Goal: Task Accomplishment & Management: Complete application form

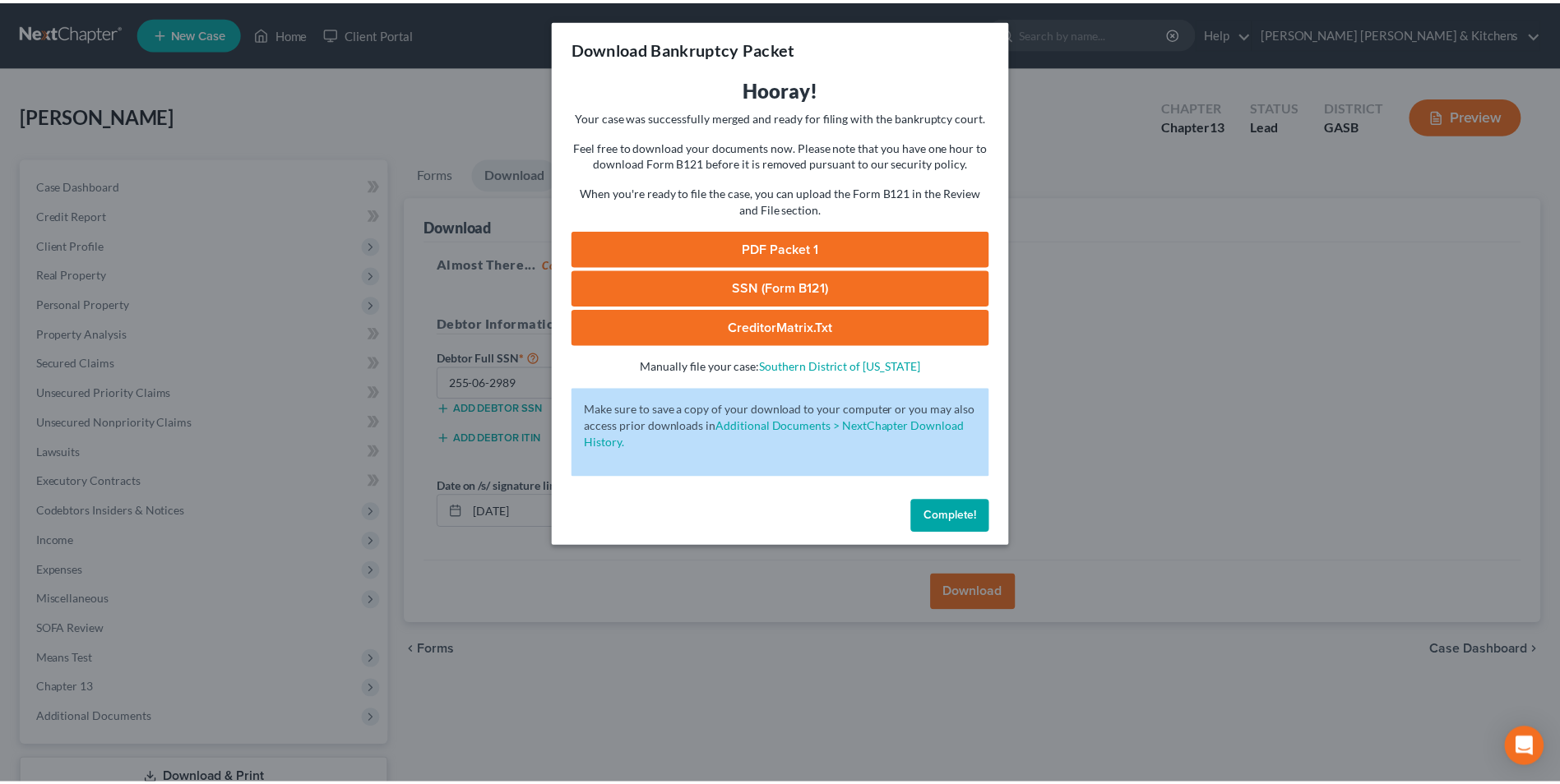
scroll to position [120, 0]
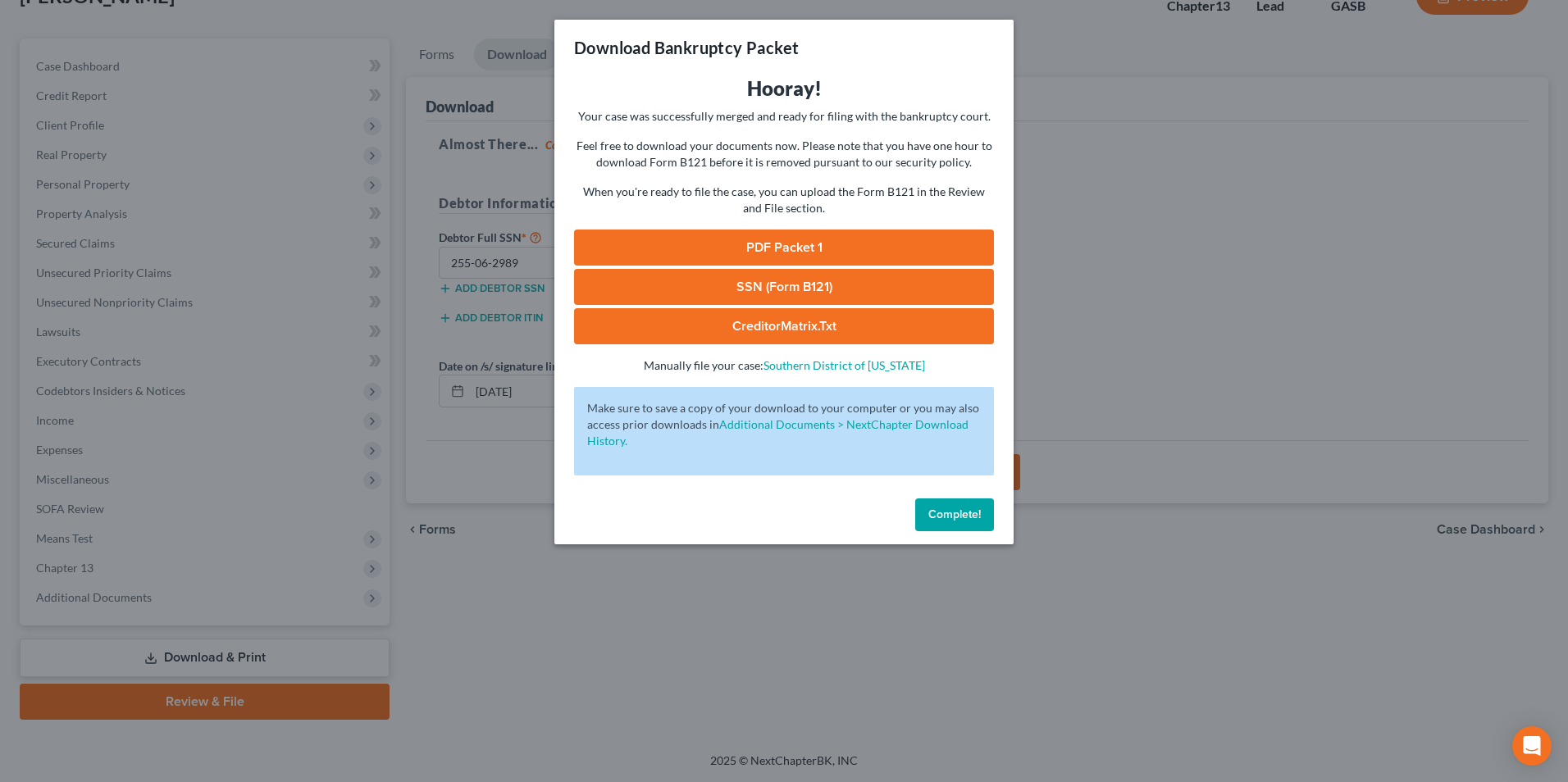
click at [843, 684] on div "Download Bankruptcy Packet Hooray! Your case was successfully merged and ready …" at bounding box center [784, 391] width 1568 height 782
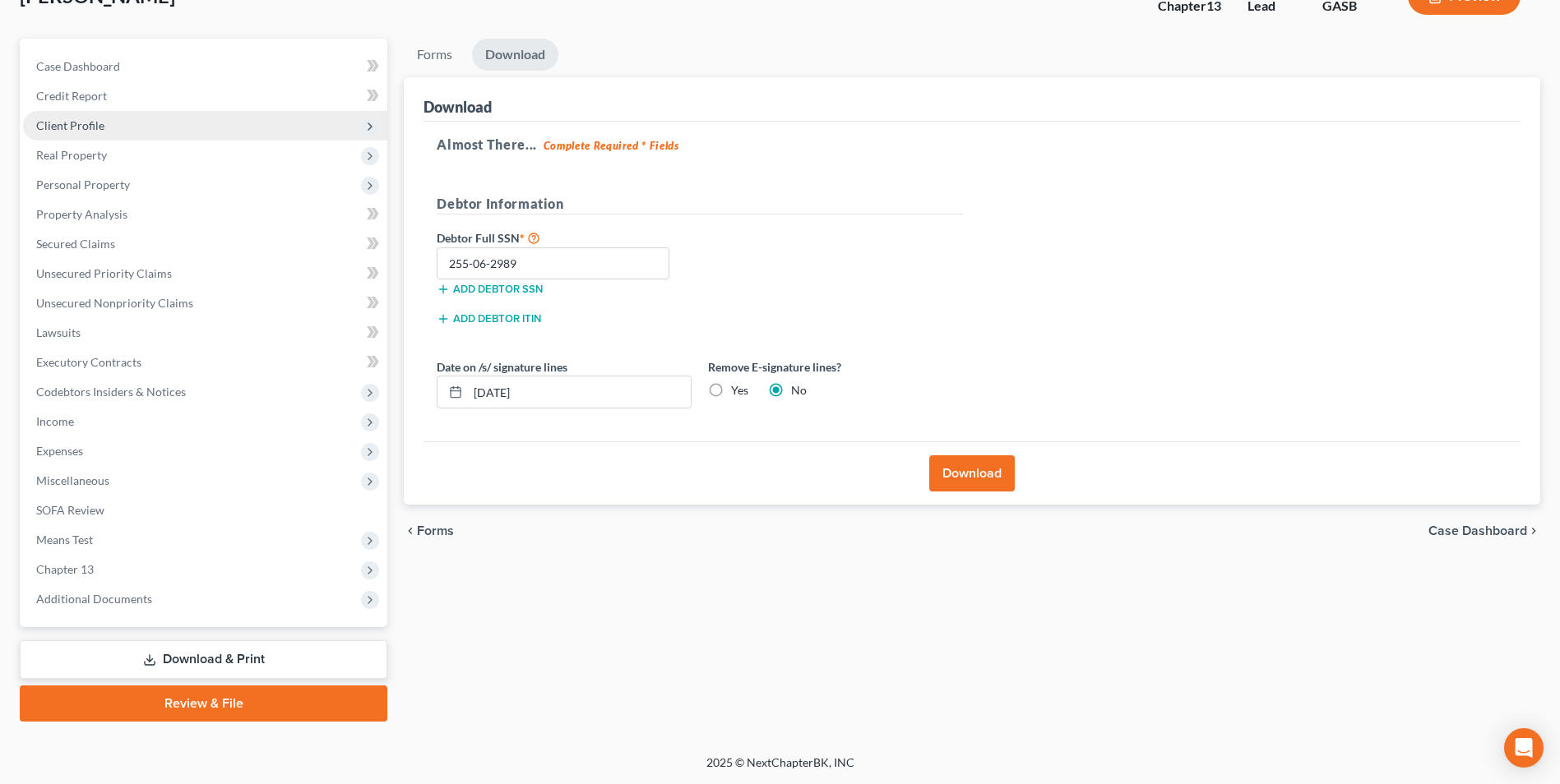
click at [46, 122] on span "Client Profile" at bounding box center [70, 125] width 68 height 14
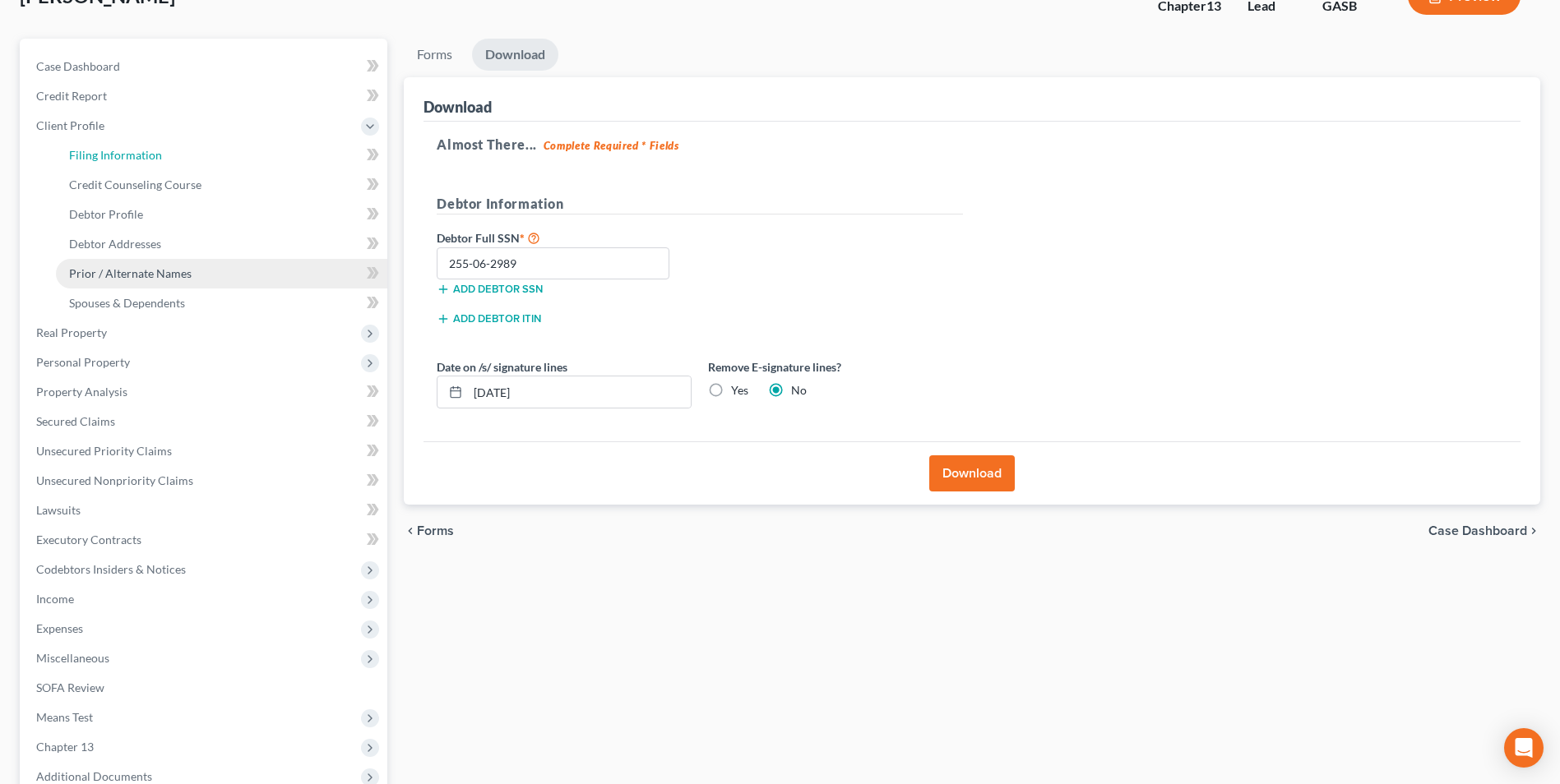
drag, startPoint x: 107, startPoint y: 152, endPoint x: 339, endPoint y: 282, distance: 265.9
click at [107, 152] on span "Filing Information" at bounding box center [115, 155] width 93 height 14
select select "1"
select select "0"
select select "3"
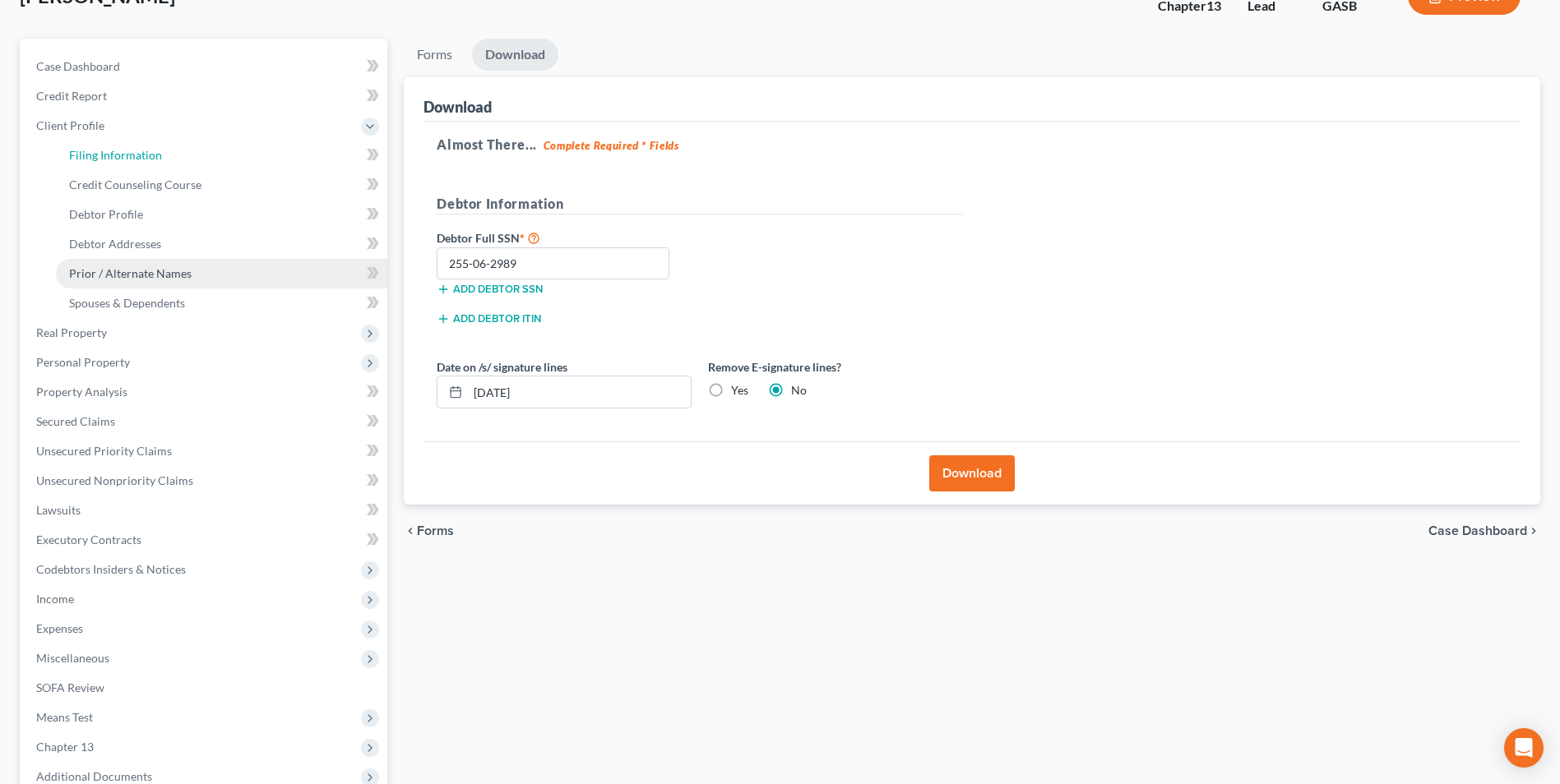
select select "20"
select select "0"
select select "10"
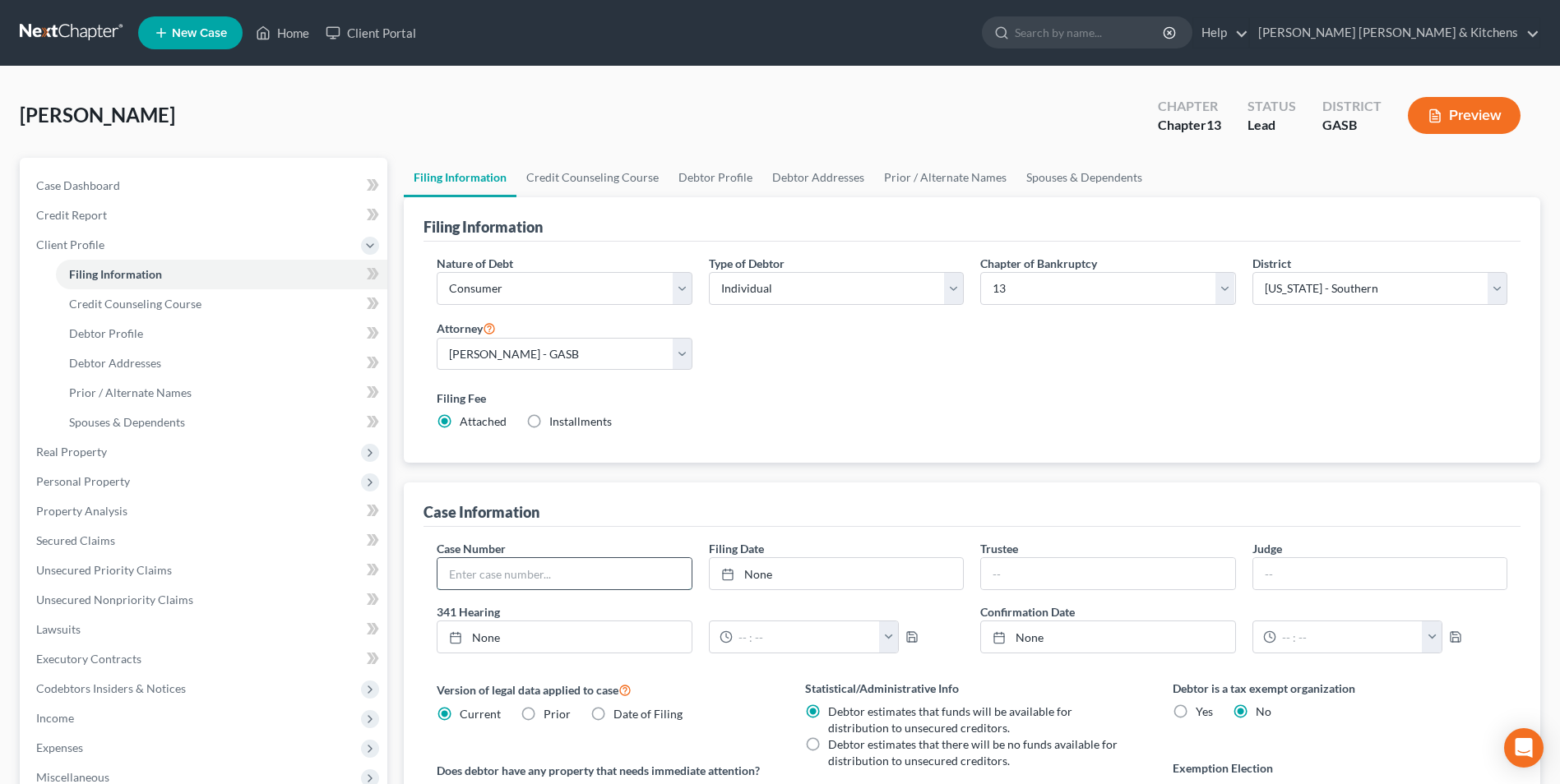
drag, startPoint x: 548, startPoint y: 589, endPoint x: 548, endPoint y: 573, distance: 16.0
click at [548, 589] on input "text" at bounding box center [564, 573] width 254 height 31
type input "25-60230"
click at [284, 32] on link "Home" at bounding box center [283, 32] width 70 height 29
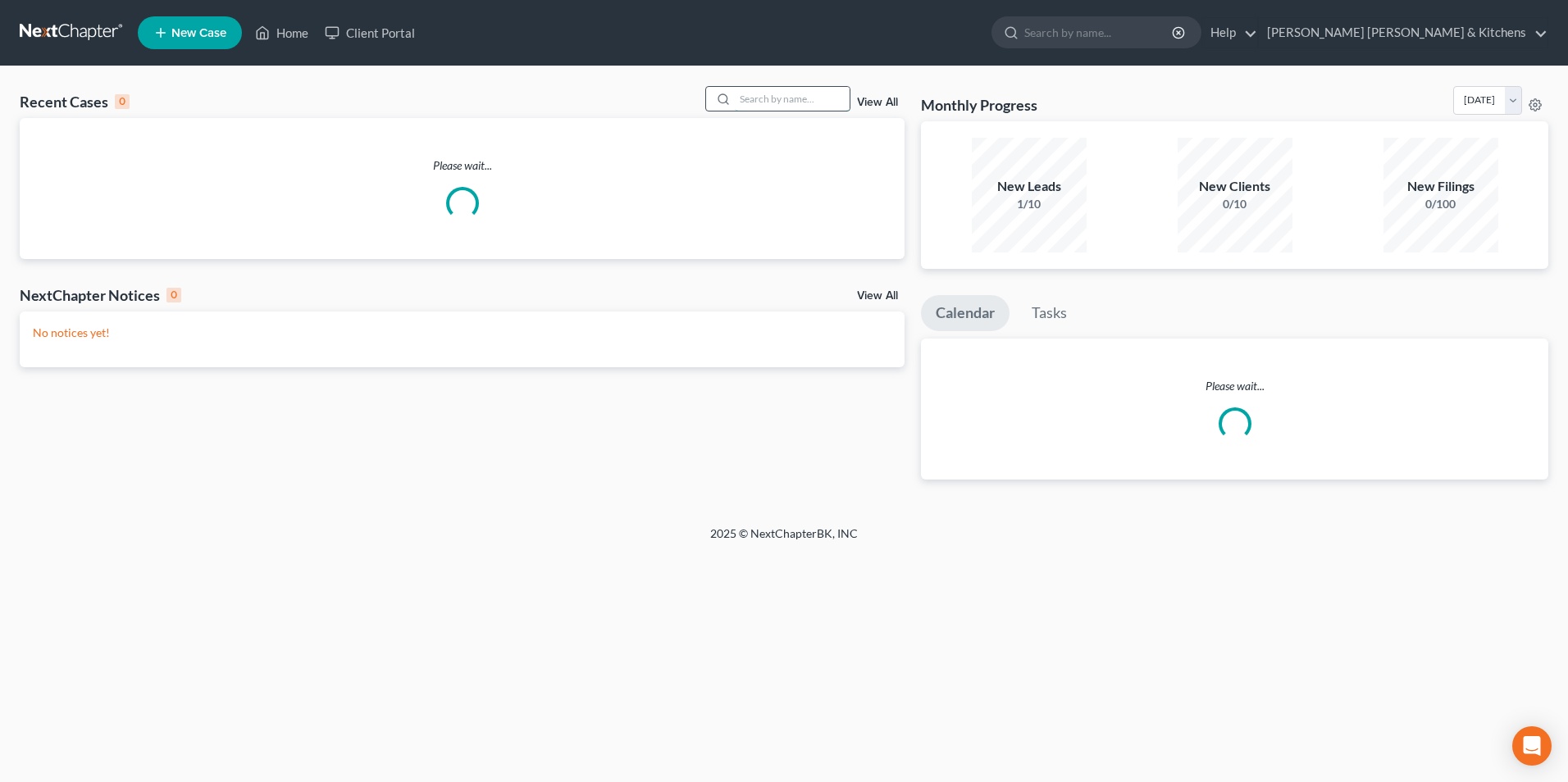
click at [795, 104] on input "search" at bounding box center [792, 98] width 115 height 23
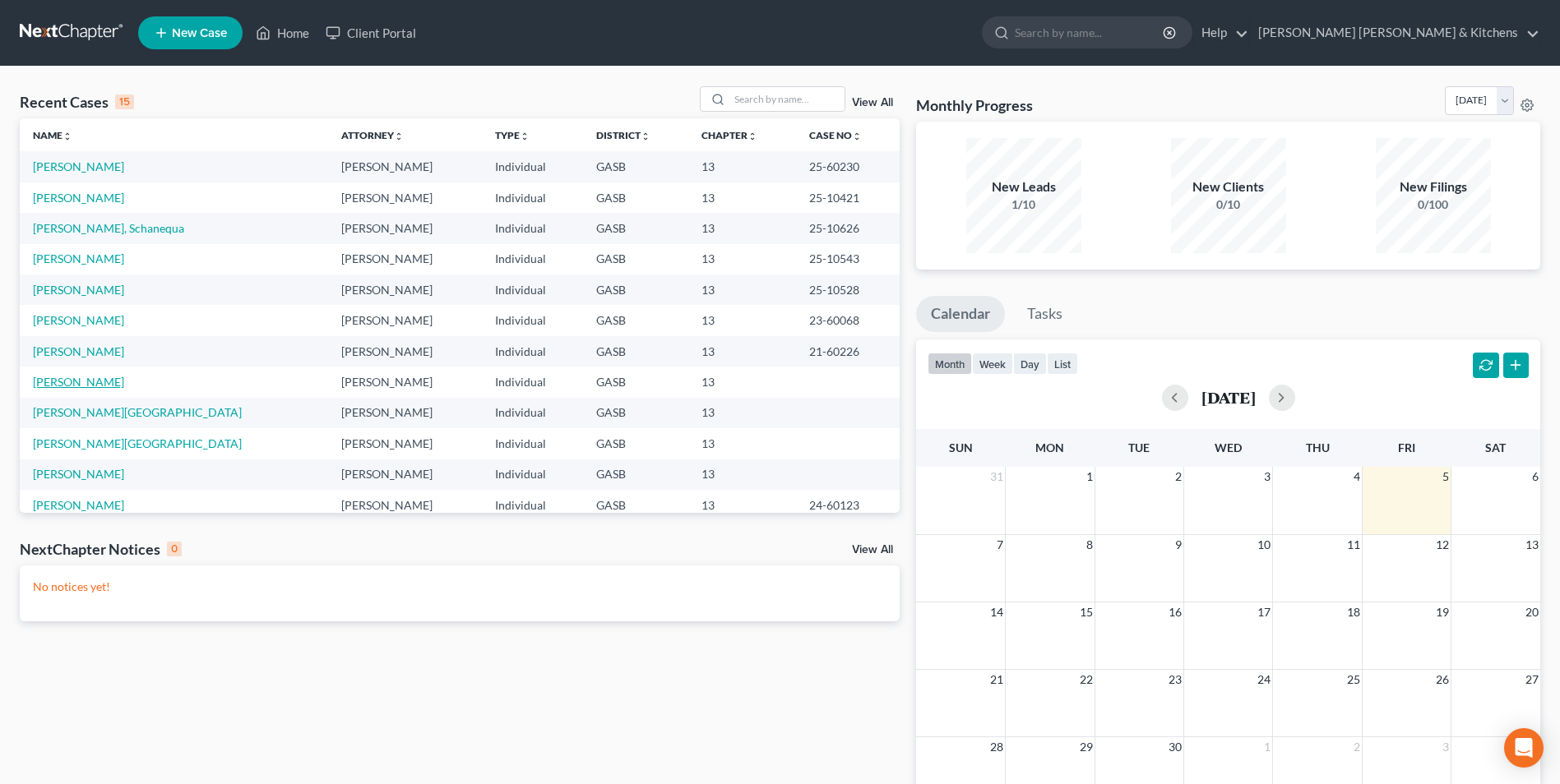
click at [59, 387] on link "[PERSON_NAME]" at bounding box center [78, 382] width 91 height 14
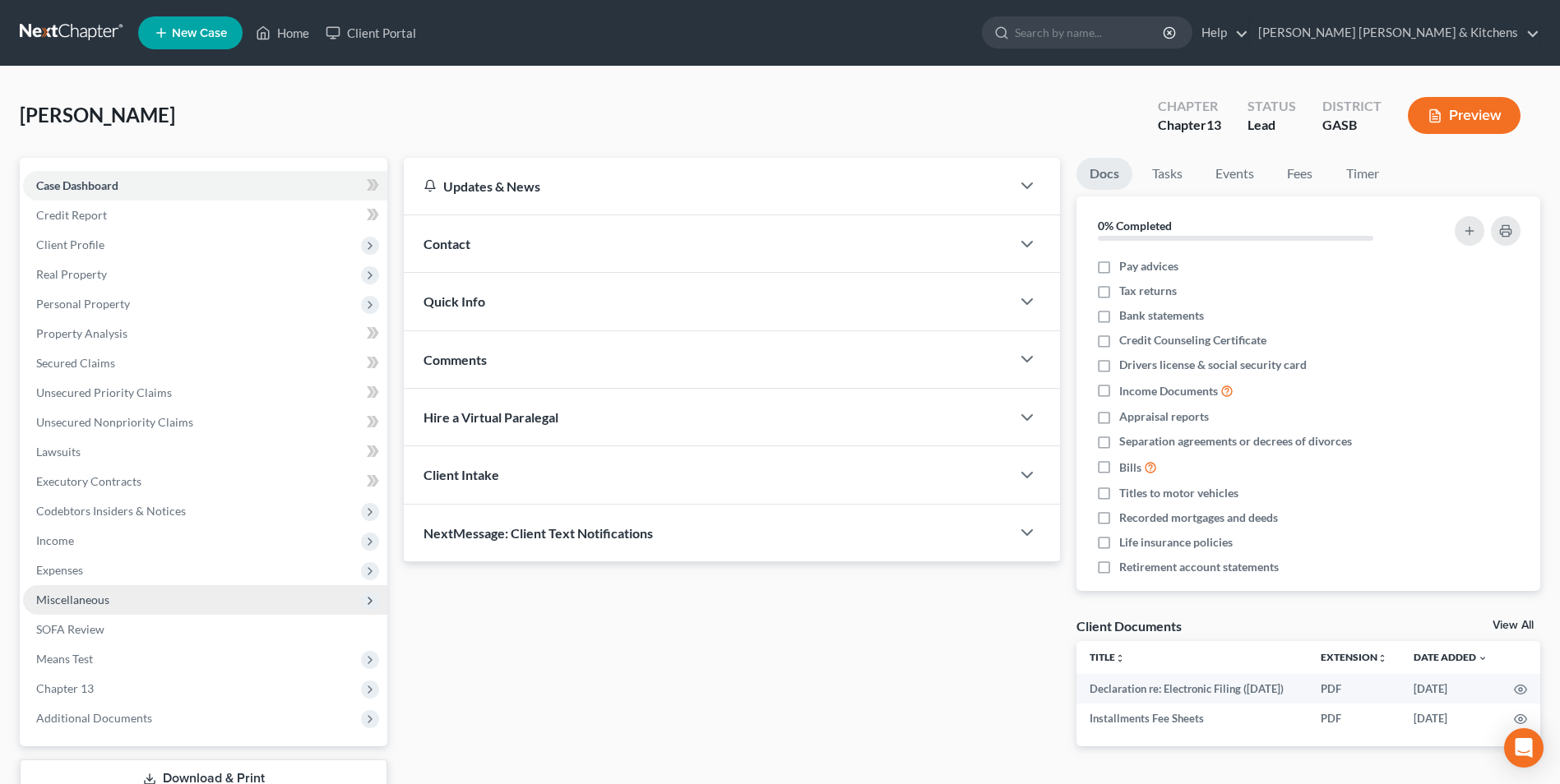
click at [77, 604] on span "Miscellaneous" at bounding box center [73, 599] width 74 height 14
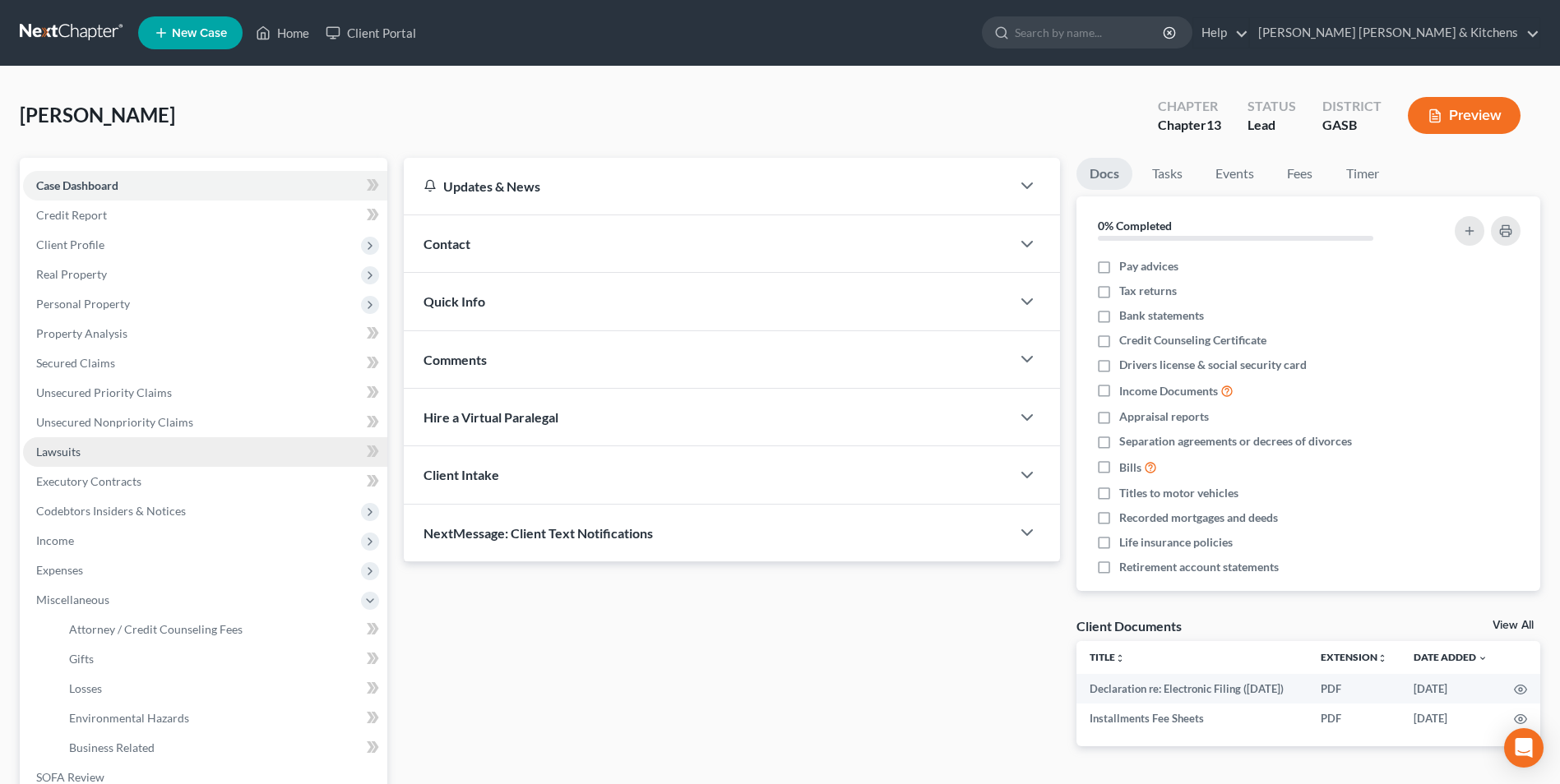
click at [52, 445] on span "Lawsuits" at bounding box center [57, 451] width 44 height 14
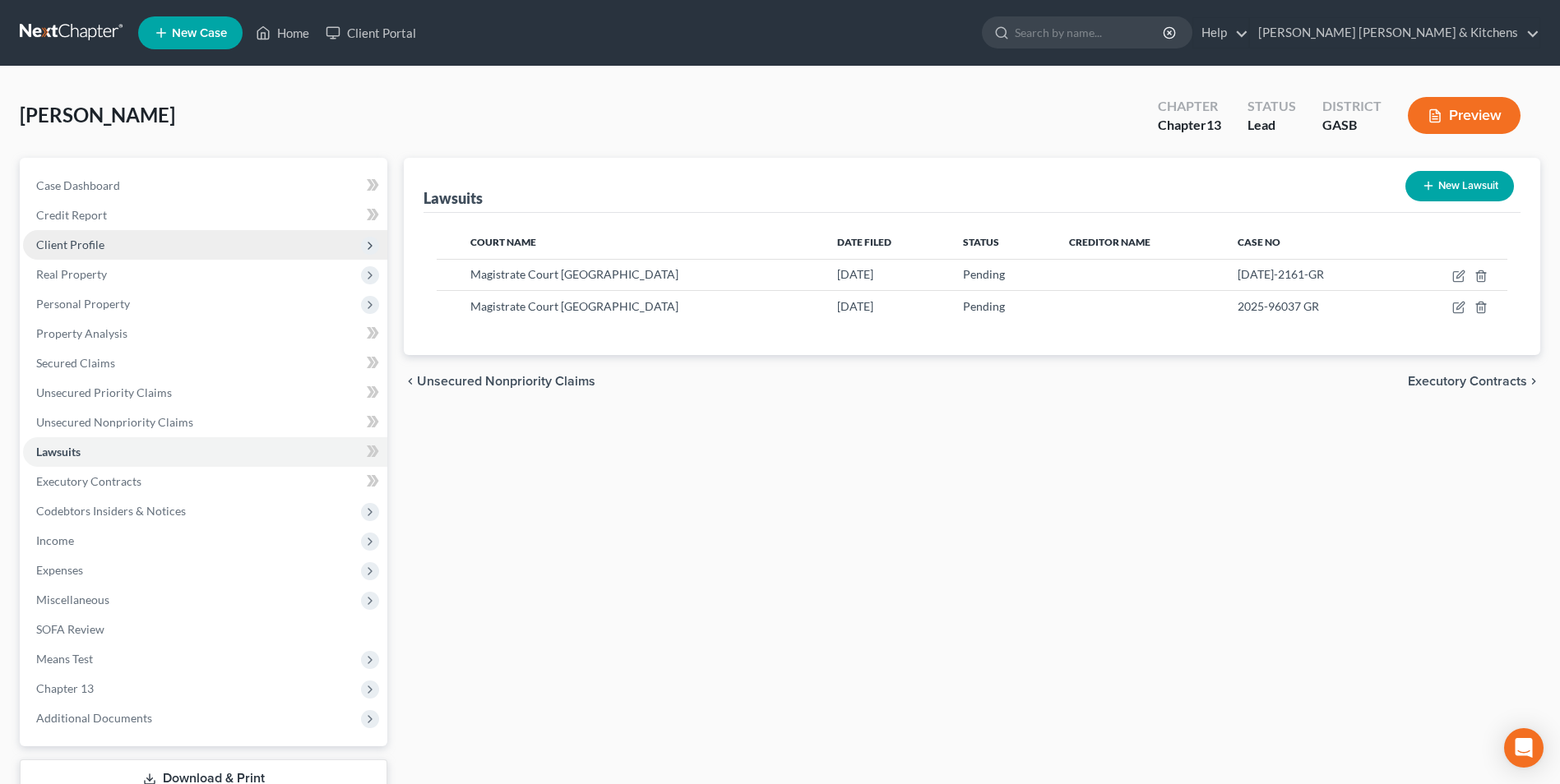
click at [82, 241] on span "Client Profile" at bounding box center [70, 244] width 68 height 14
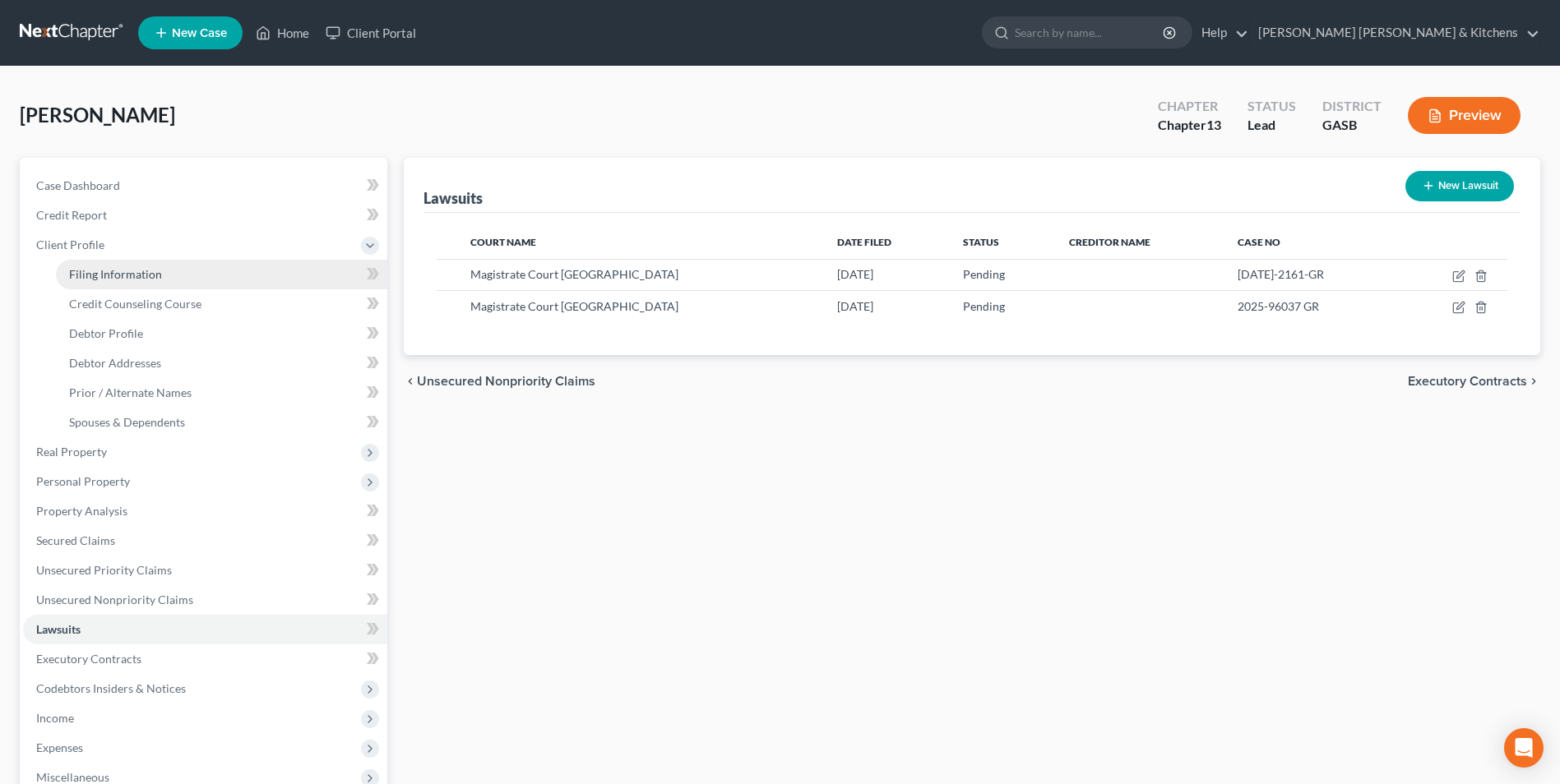
click at [92, 270] on span "Filing Information" at bounding box center [115, 274] width 93 height 14
select select "1"
select select "0"
select select "3"
select select "20"
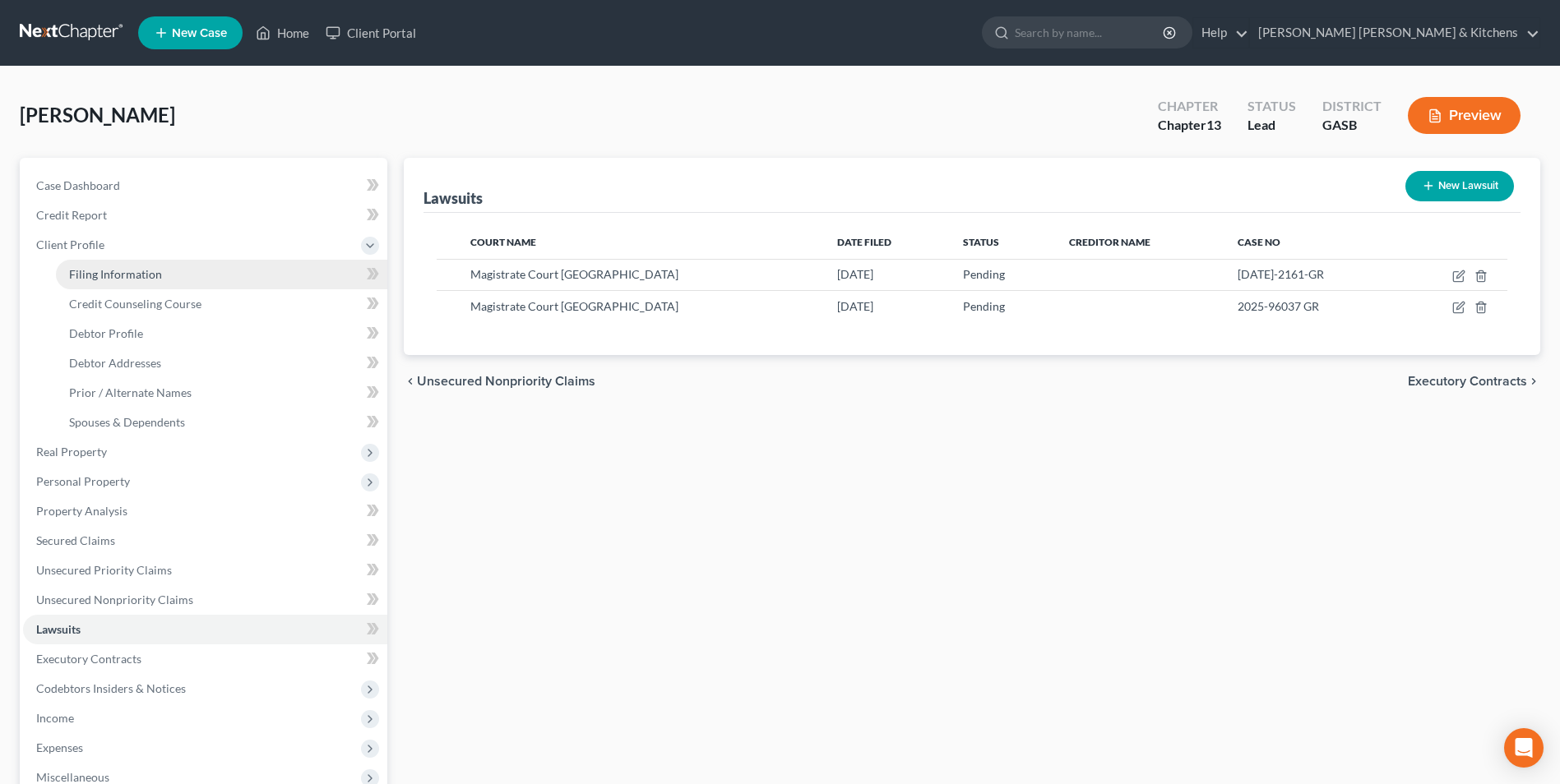
select select "0"
select select "10"
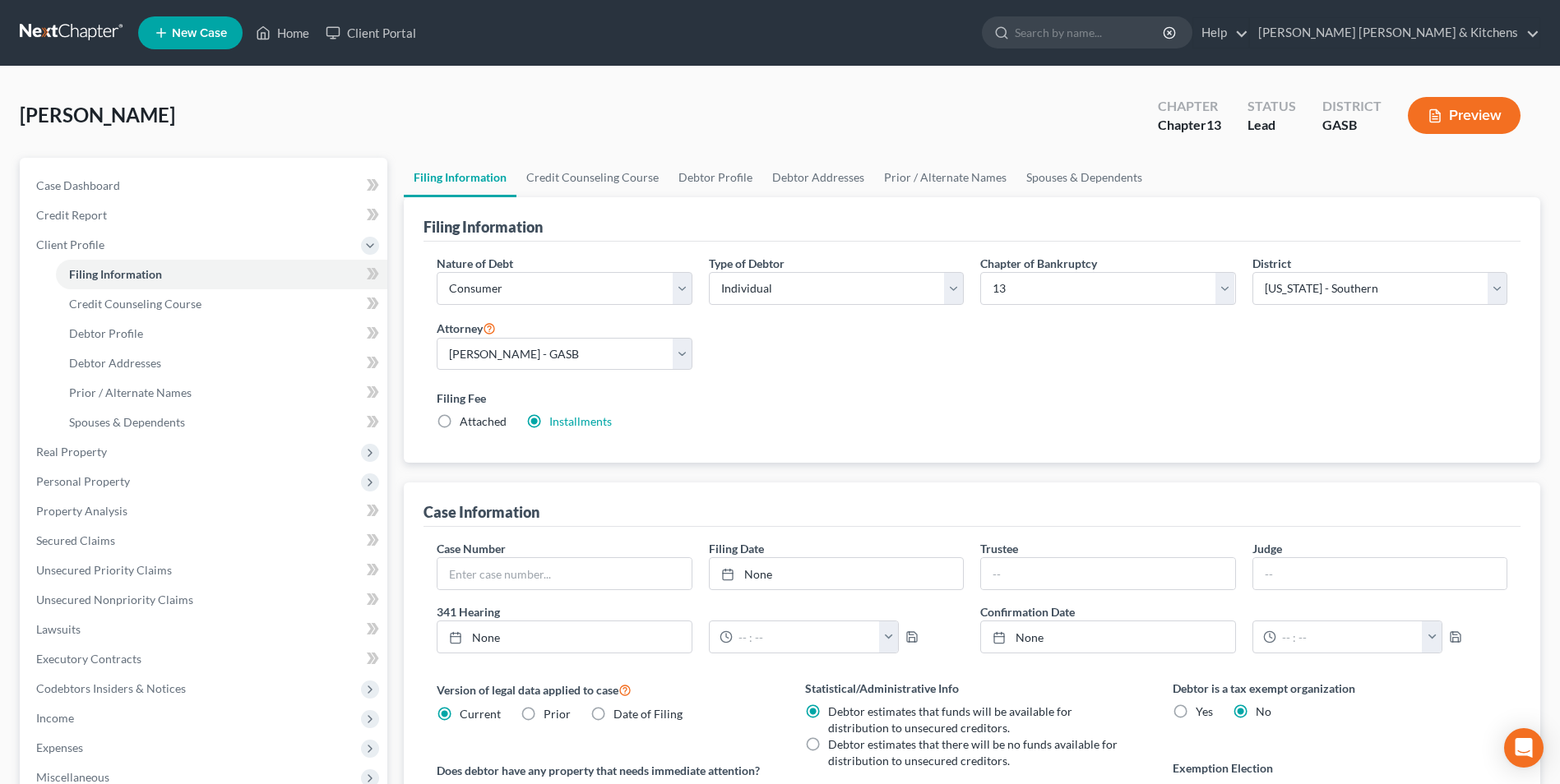
click at [460, 417] on label "Attached" at bounding box center [484, 421] width 47 height 16
click at [467, 417] on input "Attached" at bounding box center [471, 418] width 10 height 10
radio input "true"
click at [550, 427] on label "Installments Installments" at bounding box center [581, 421] width 62 height 16
click at [556, 424] on input "Installments Installments" at bounding box center [561, 418] width 10 height 10
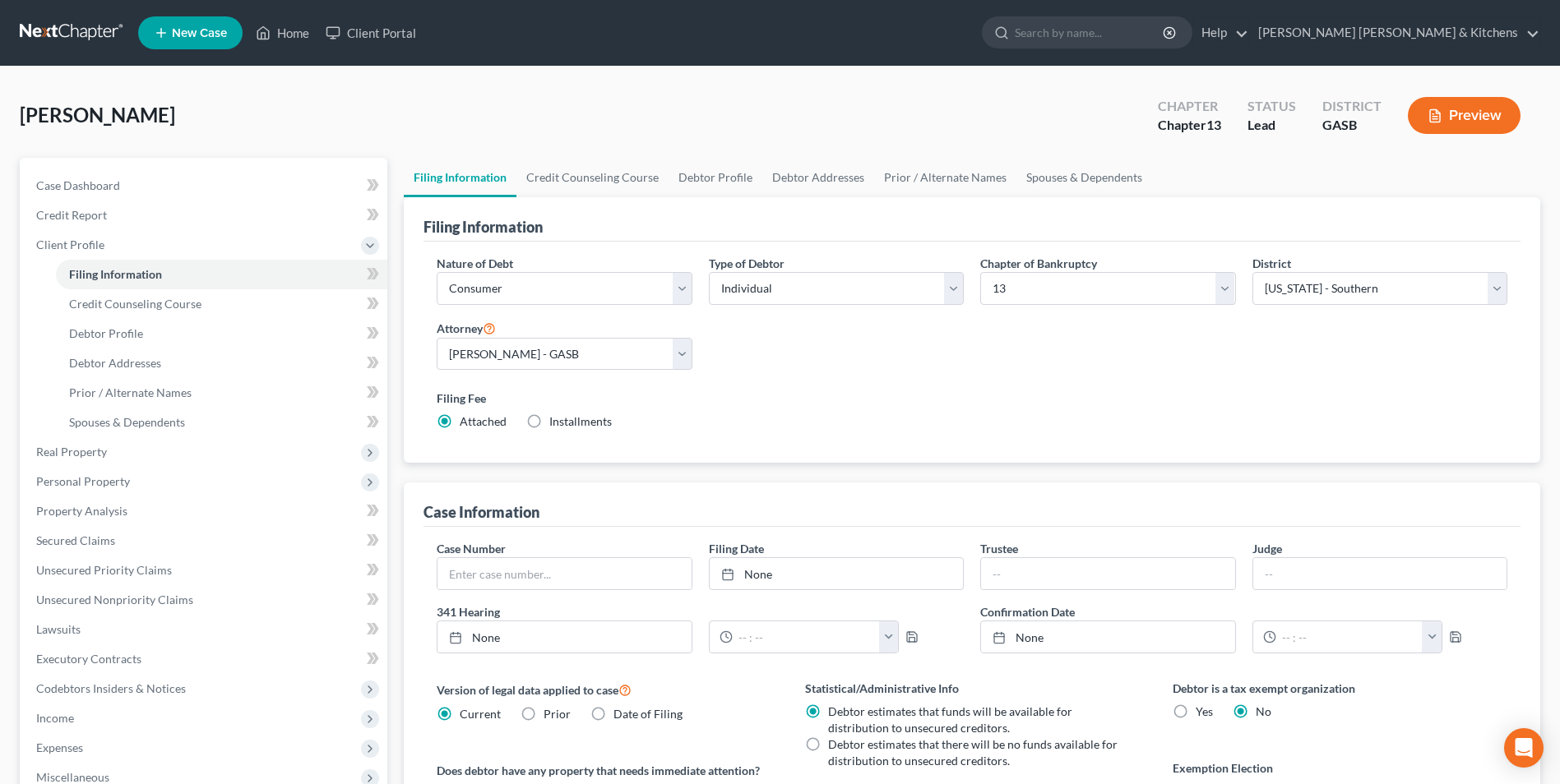
radio input "true"
radio input "false"
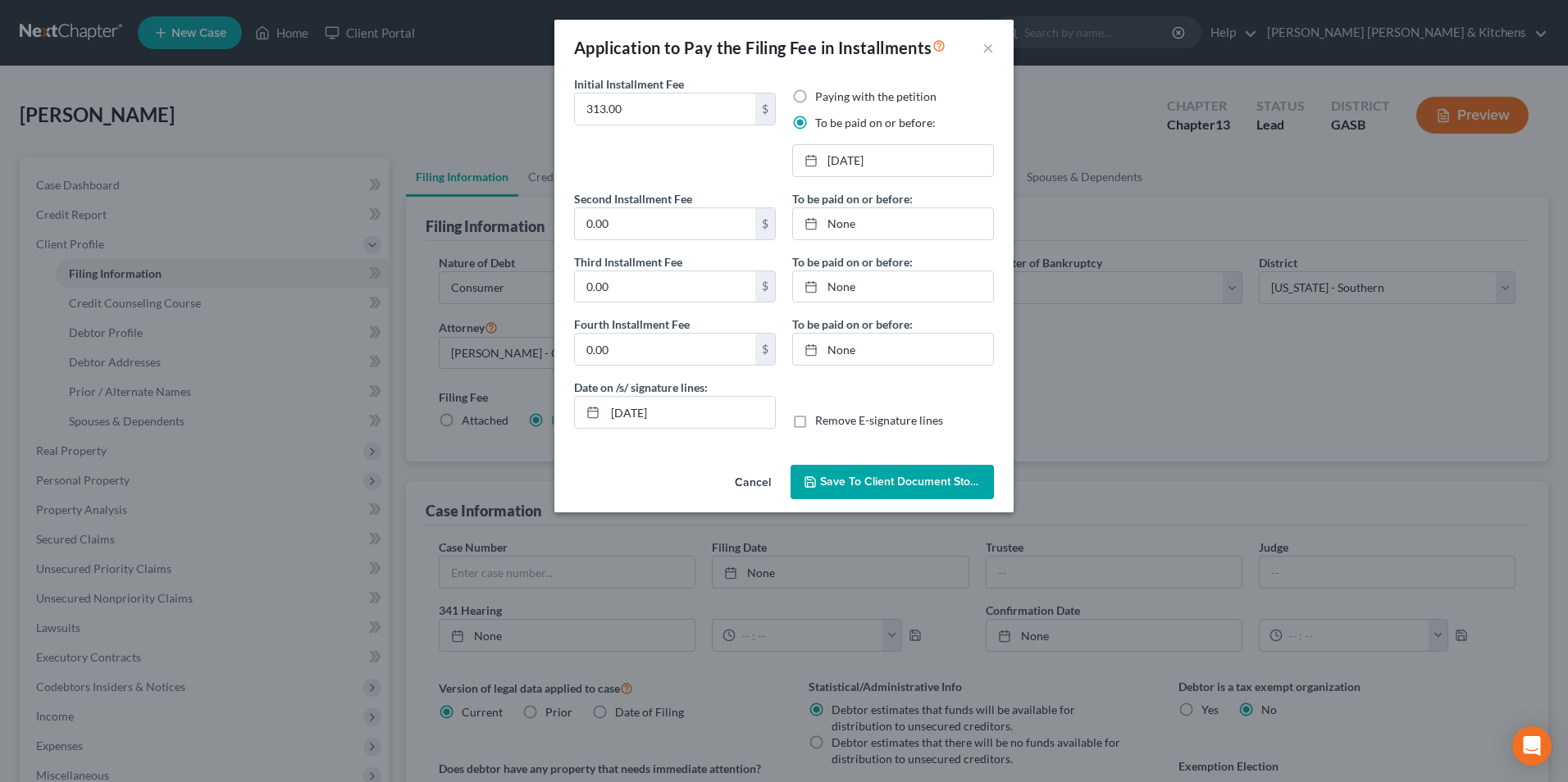
click at [872, 486] on span "Save to Client Document Storage" at bounding box center [906, 481] width 174 height 14
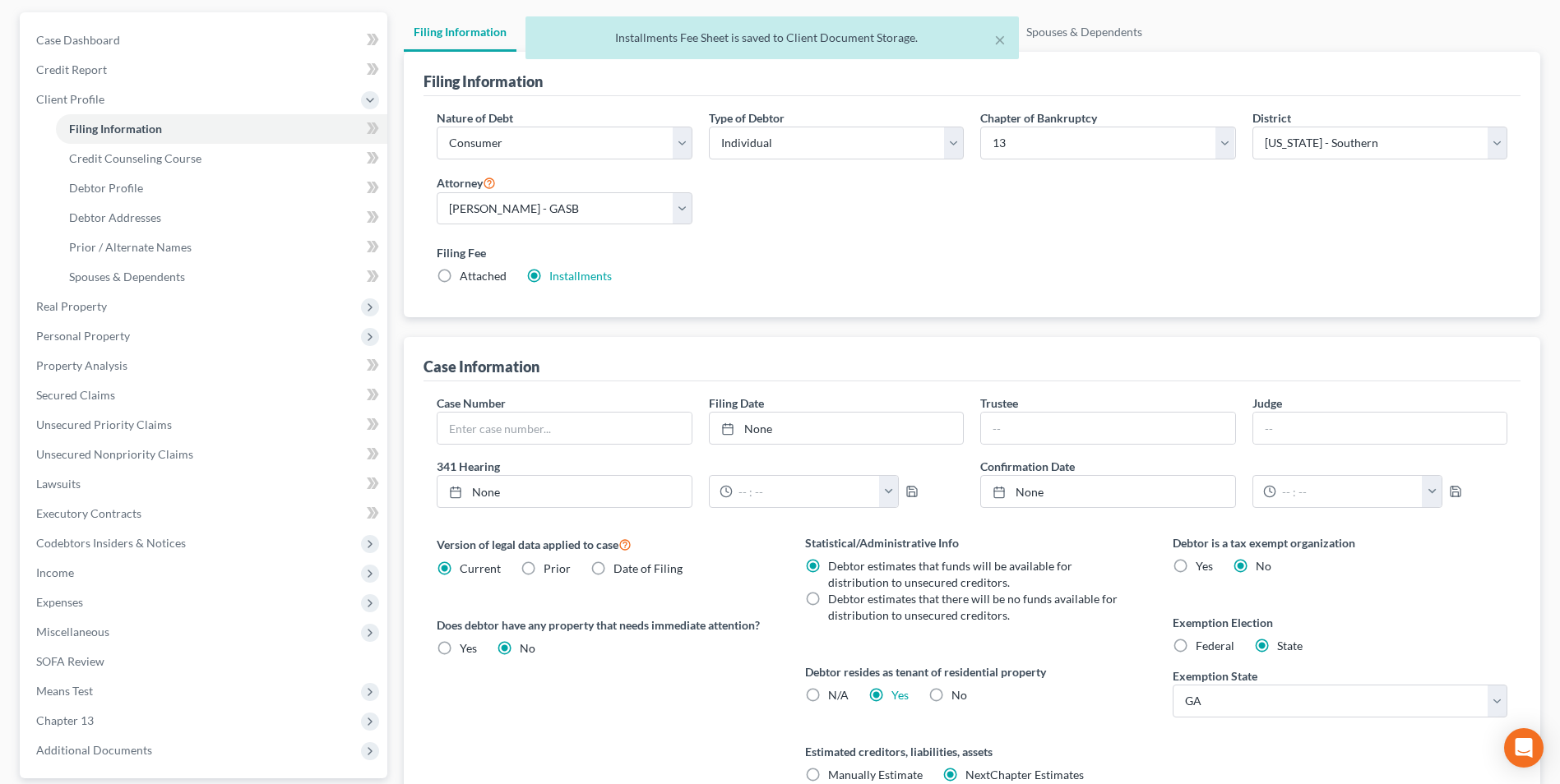
scroll to position [300, 0]
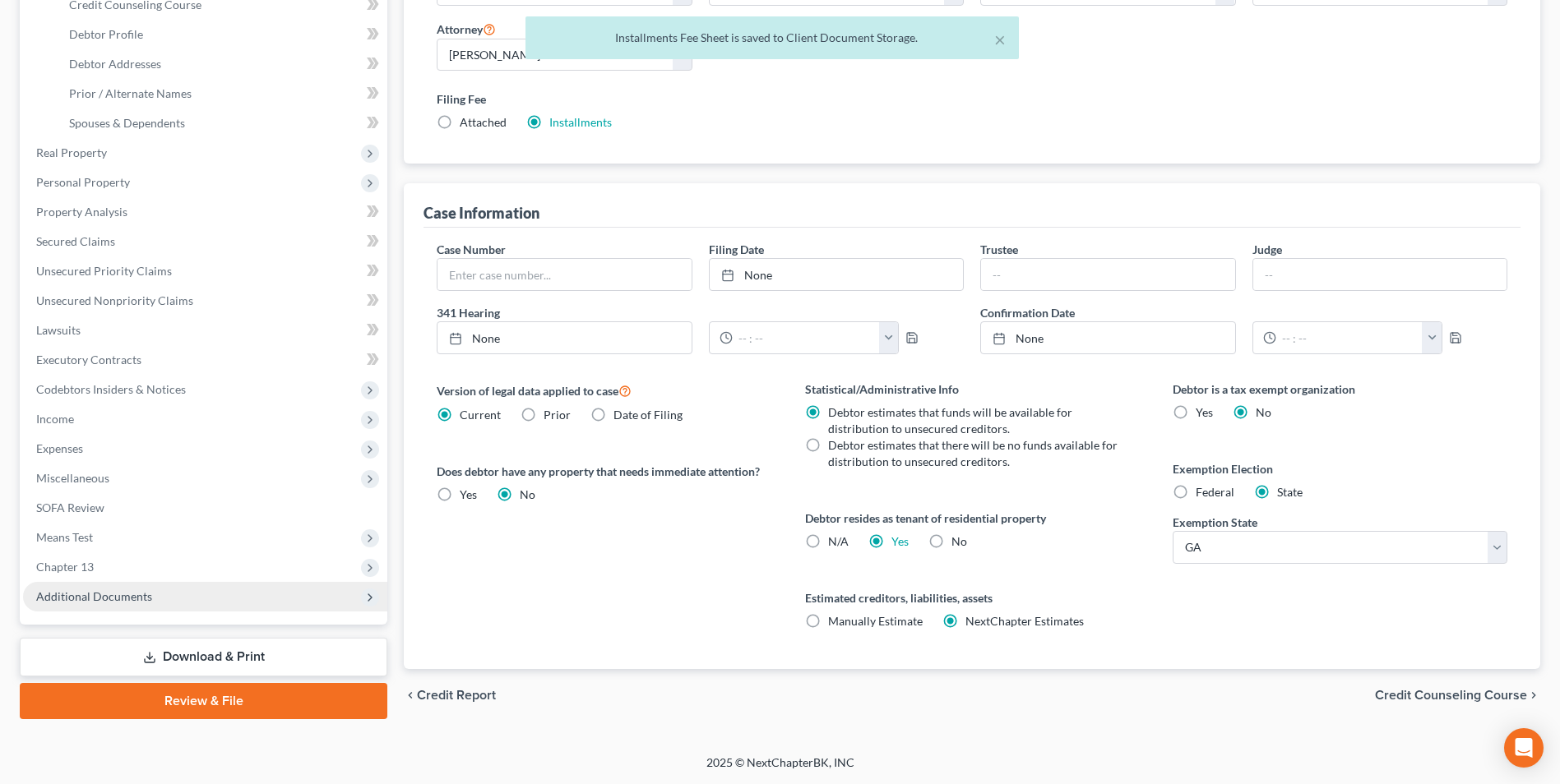
click at [107, 591] on span "Additional Documents" at bounding box center [93, 596] width 116 height 14
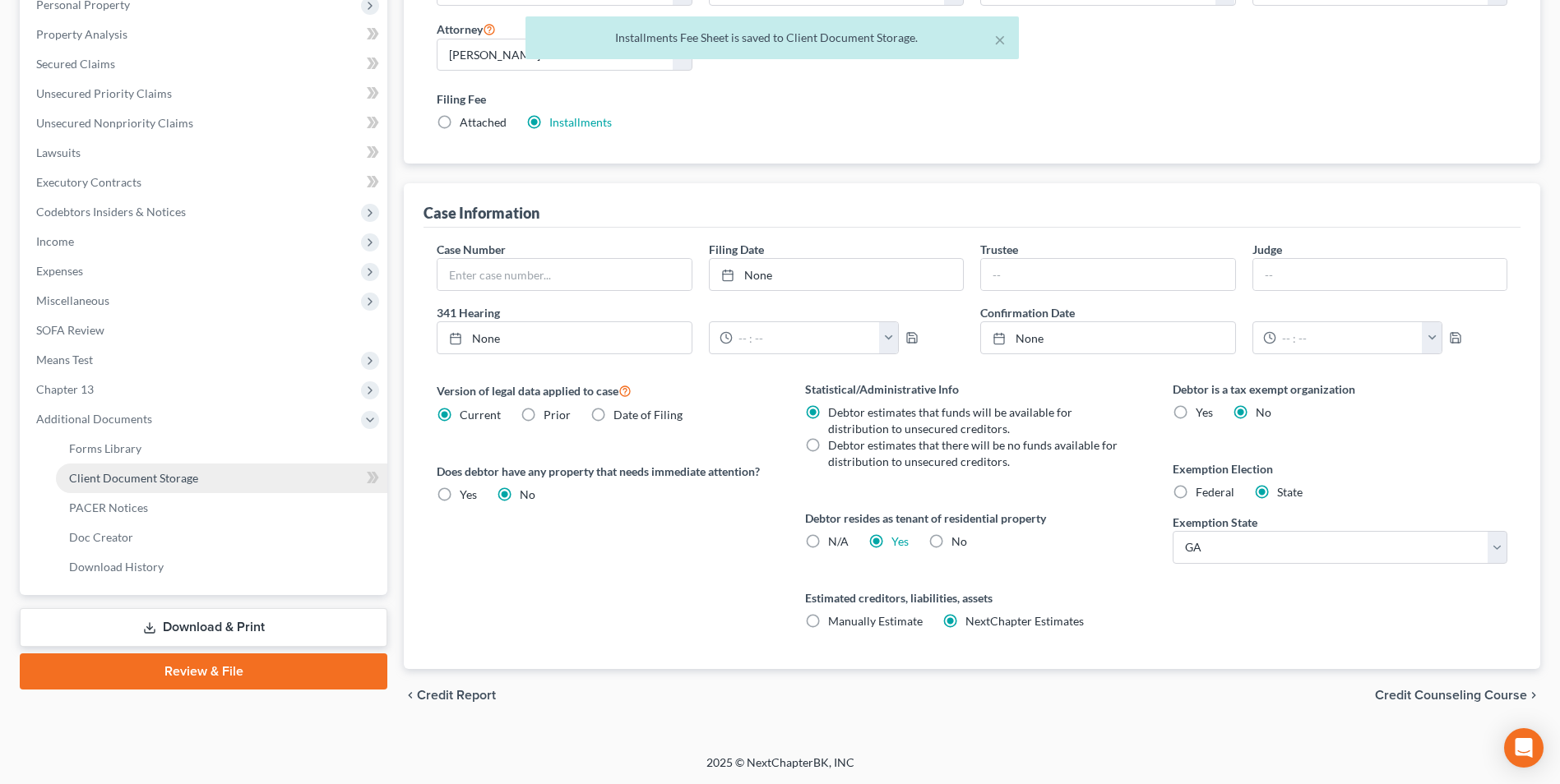
click at [115, 487] on link "Client Document Storage" at bounding box center [222, 478] width 332 height 29
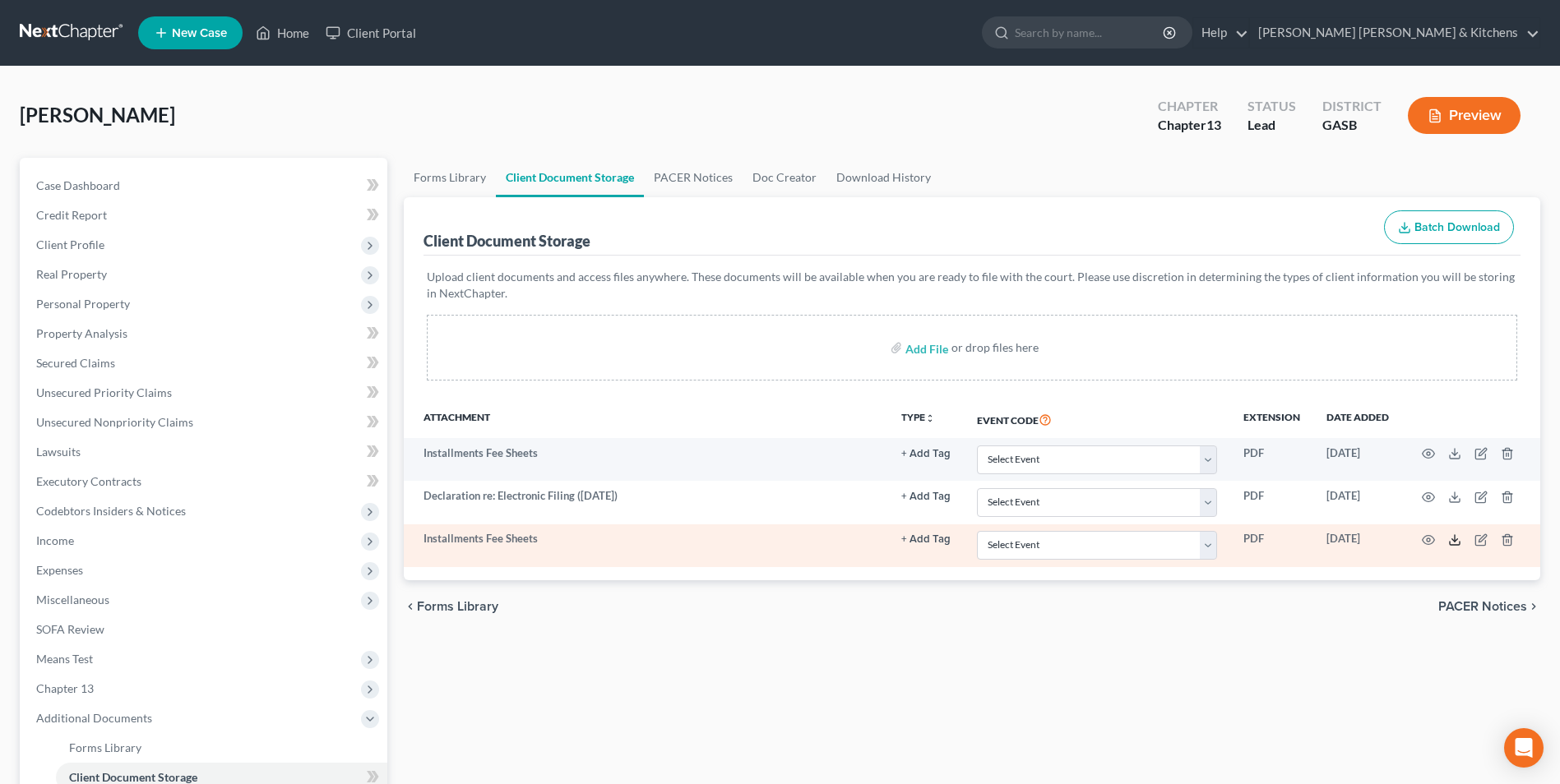
click at [1454, 545] on icon at bounding box center [1454, 540] width 13 height 13
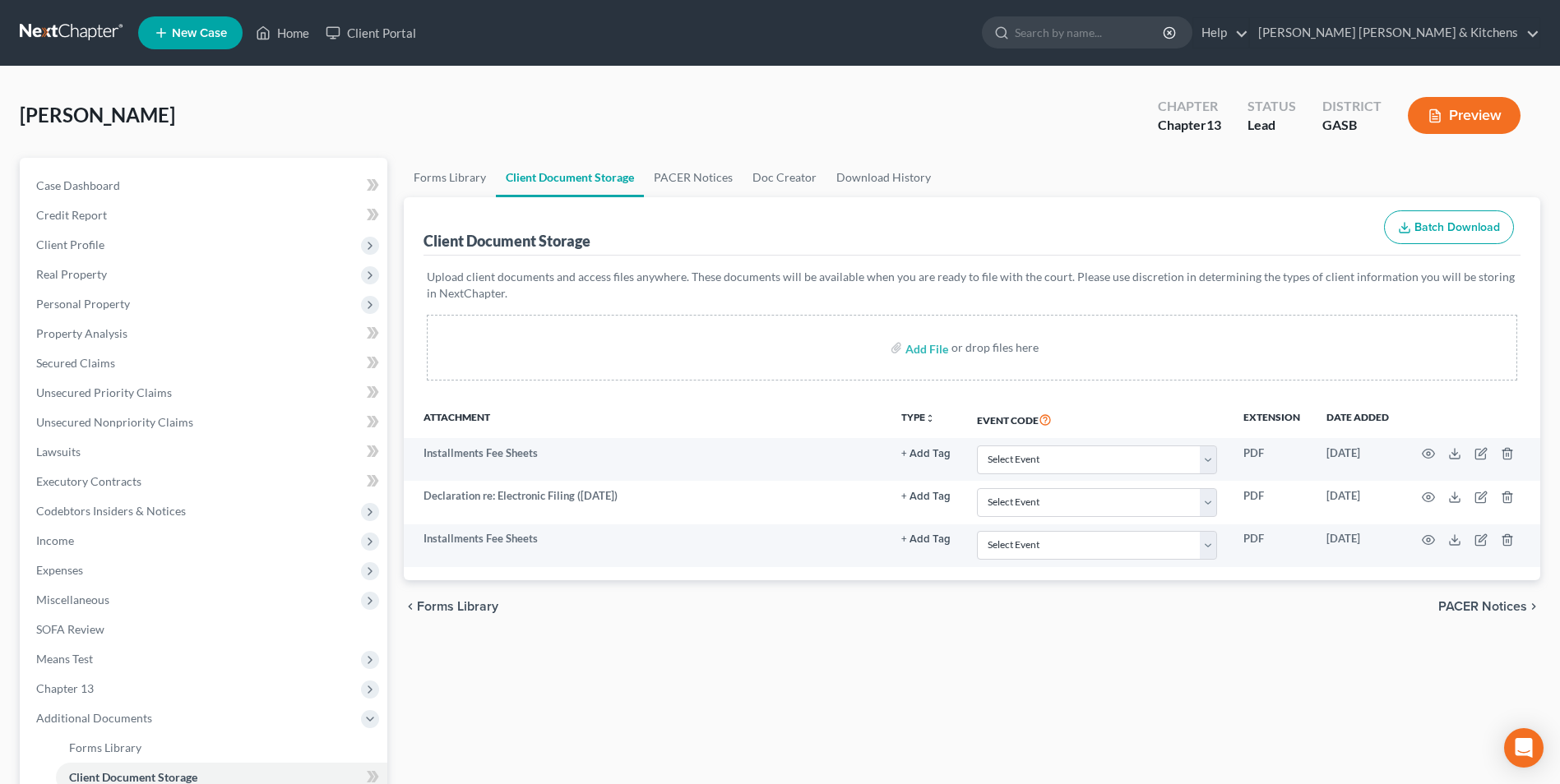
click at [513, 758] on div "Forms Library Client Document Storage PACER Notices Doc Creator Download Histor…" at bounding box center [972, 574] width 1153 height 831
click at [57, 459] on link "Lawsuits" at bounding box center [205, 451] width 364 height 29
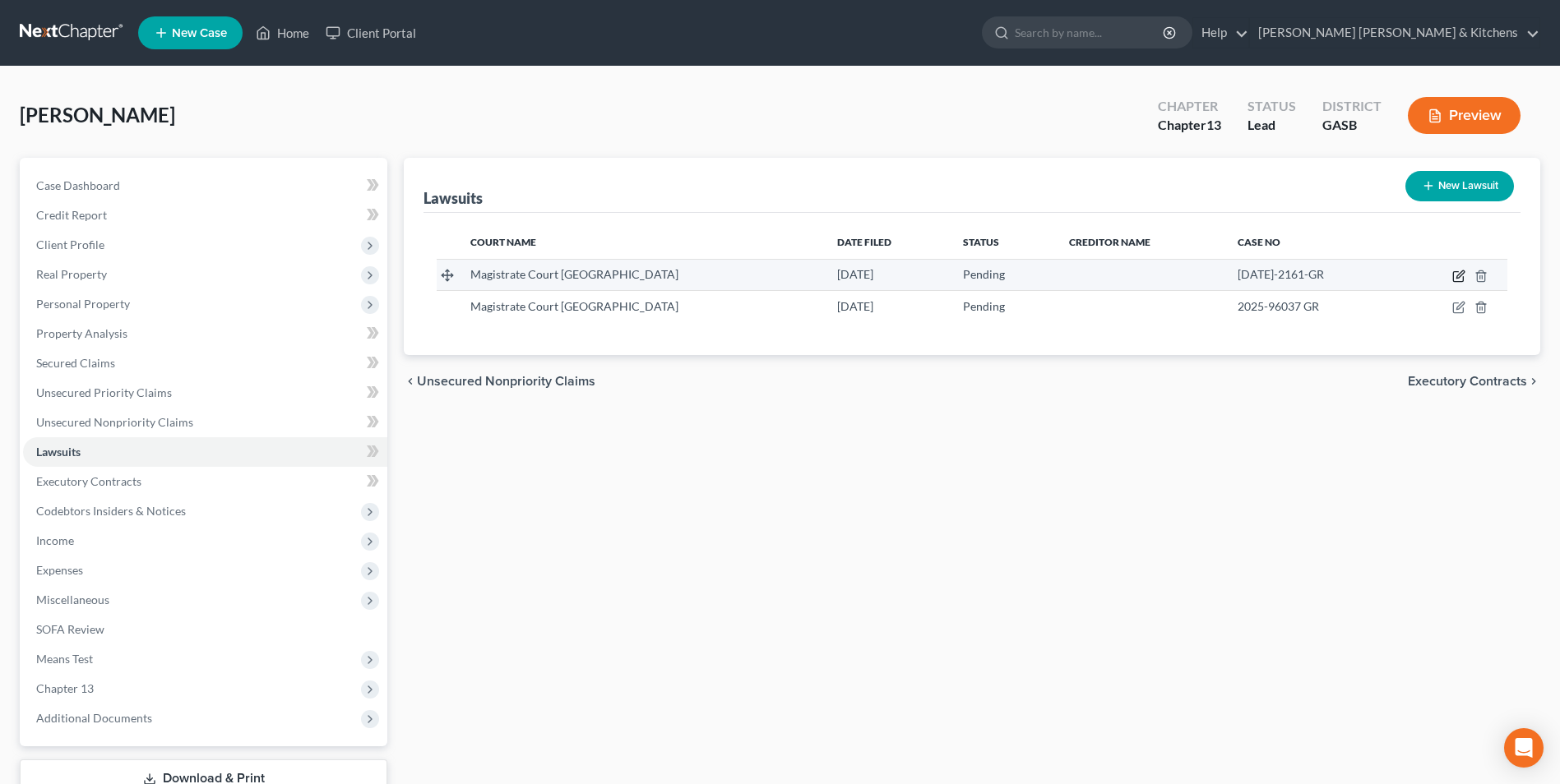
click at [1460, 281] on icon "button" at bounding box center [1458, 277] width 9 height 9
select select "10"
select select "0"
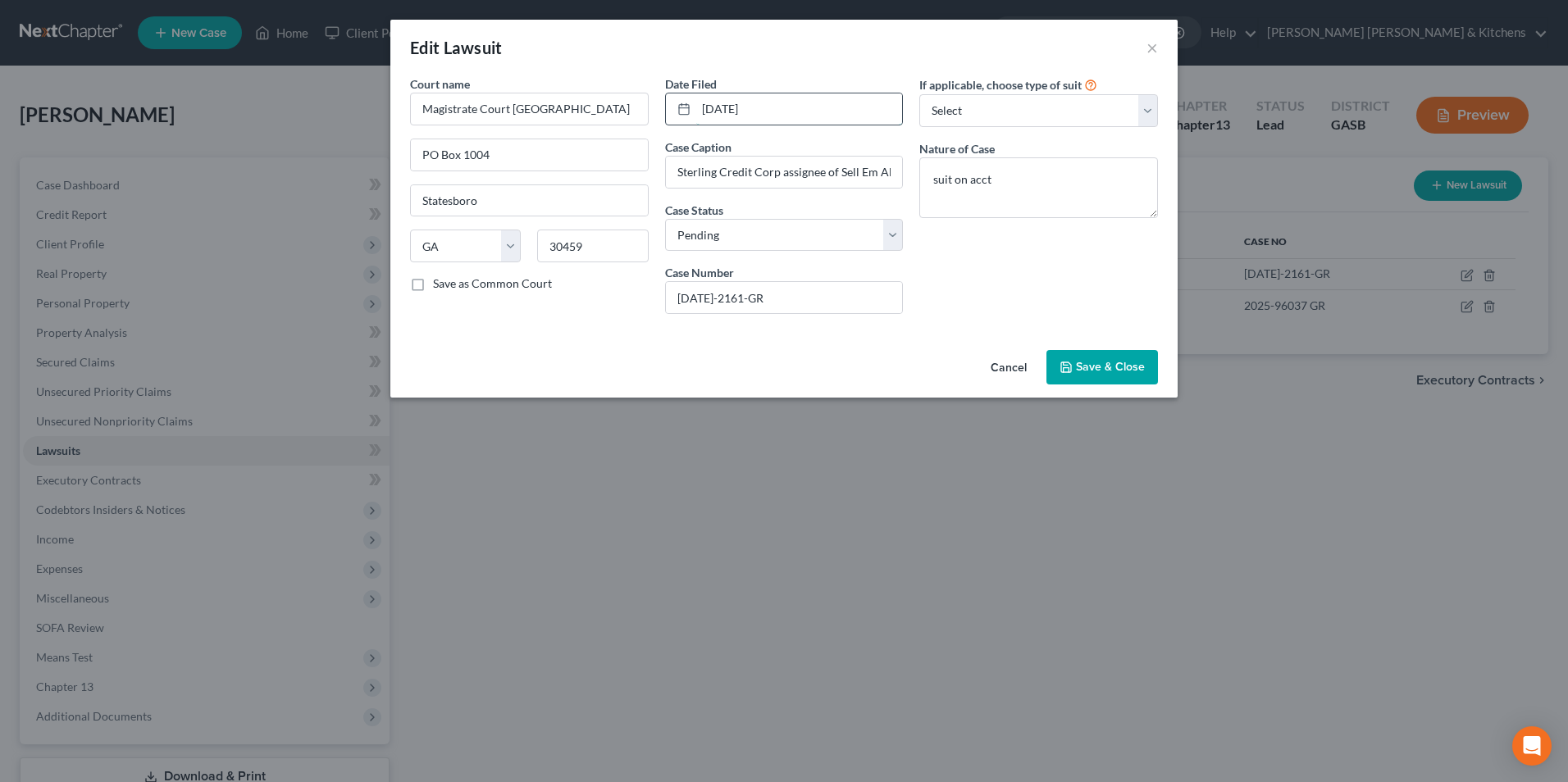
drag, startPoint x: 788, startPoint y: 116, endPoint x: 690, endPoint y: 94, distance: 100.4
click at [690, 94] on div "[DATE]" at bounding box center [785, 109] width 239 height 33
type input "[DATE]"
click at [1121, 366] on span "Save & Close" at bounding box center [1110, 367] width 69 height 14
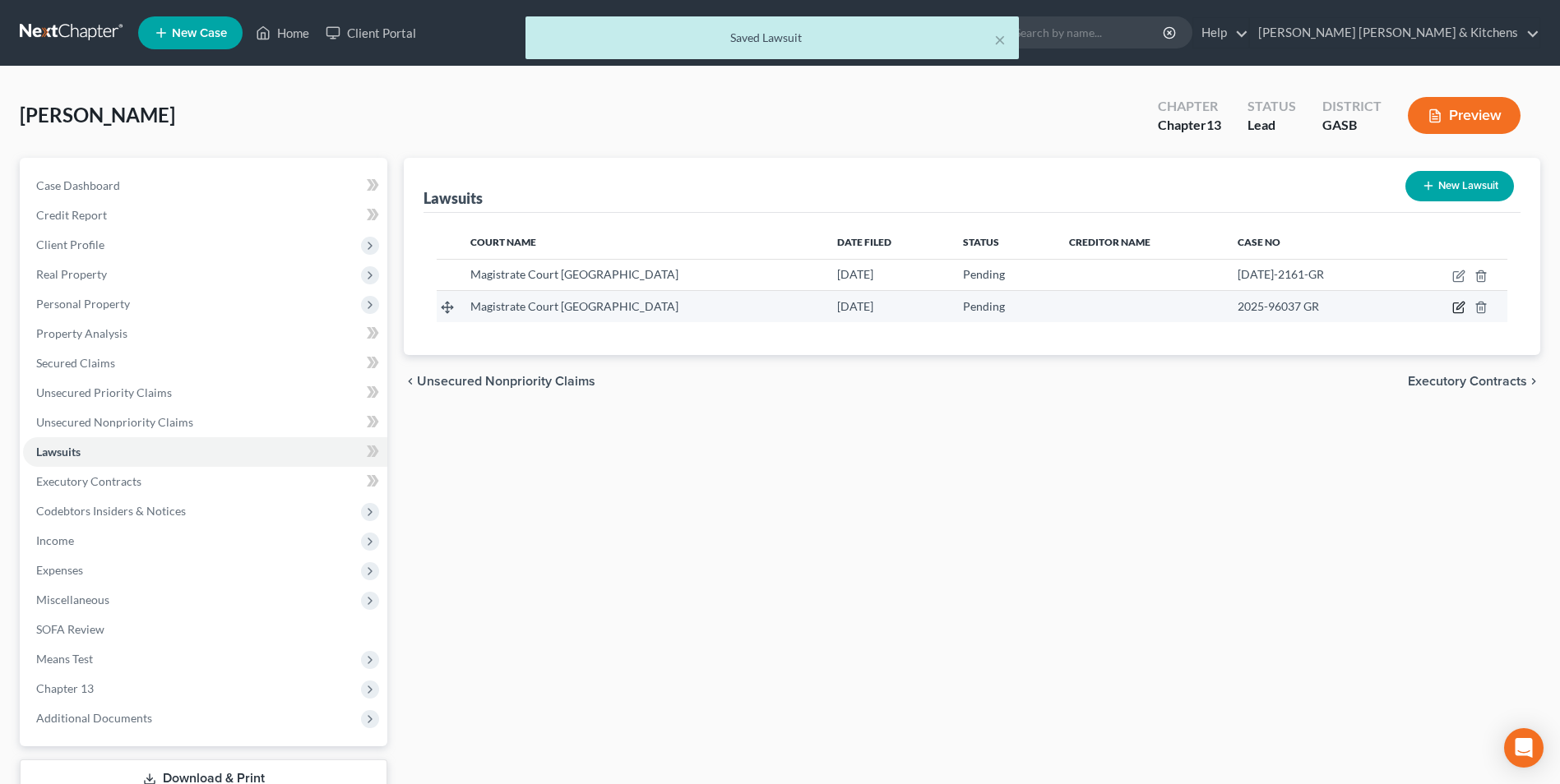
click at [1463, 310] on icon "button" at bounding box center [1458, 308] width 9 height 9
select select "10"
select select "0"
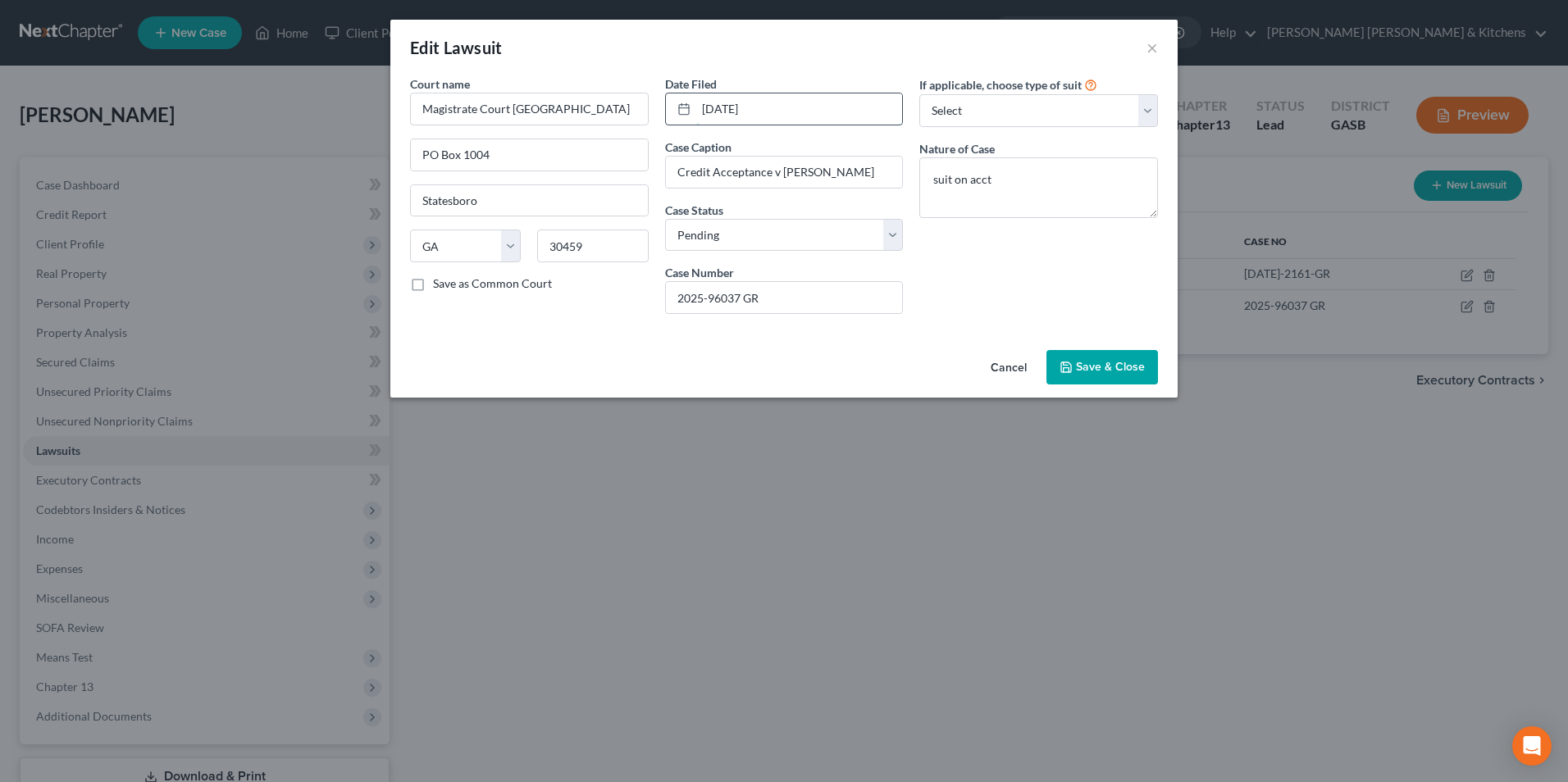
click at [788, 106] on input "[DATE]" at bounding box center [800, 108] width 207 height 31
drag, startPoint x: 788, startPoint y: 106, endPoint x: 673, endPoint y: 116, distance: 115.4
click at [676, 116] on div "[DATE]" at bounding box center [785, 109] width 239 height 33
type input "[DATE]"
click at [1145, 372] on button "Save & Close" at bounding box center [1102, 368] width 112 height 35
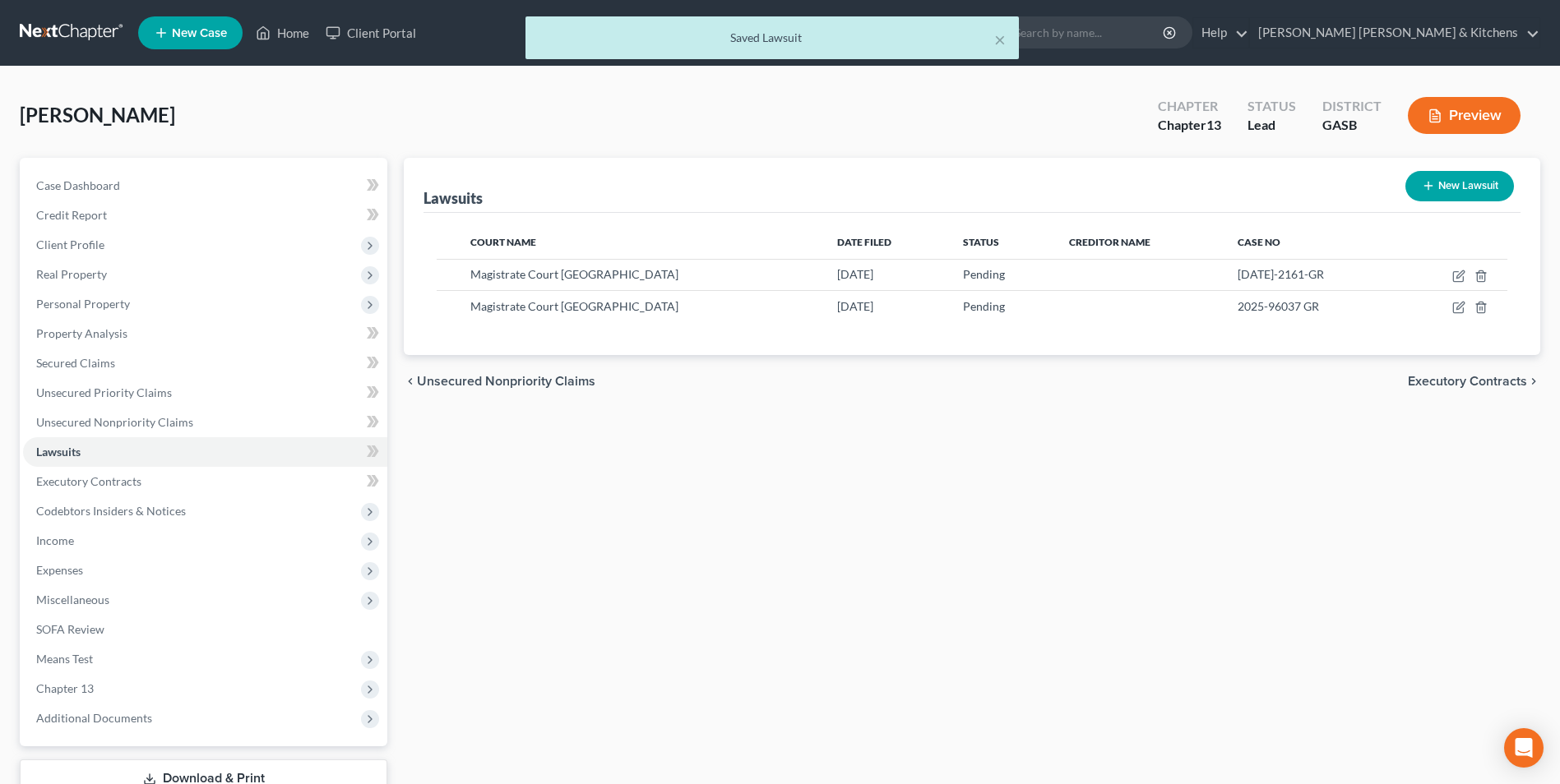
click at [1437, 113] on icon "button" at bounding box center [1436, 116] width 15 height 15
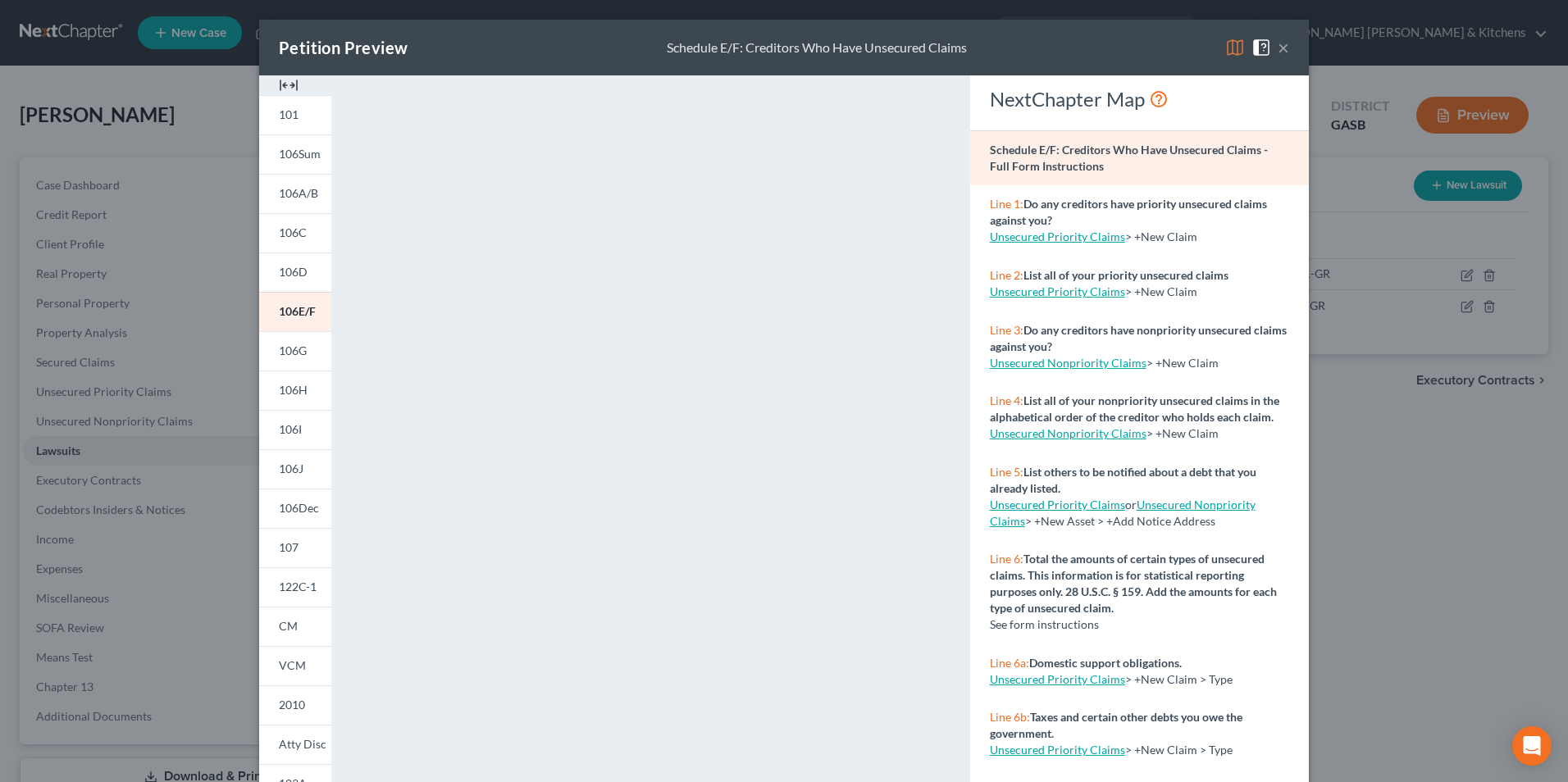
drag, startPoint x: 294, startPoint y: 550, endPoint x: 576, endPoint y: 540, distance: 282.2
click at [294, 550] on link "107" at bounding box center [295, 548] width 72 height 39
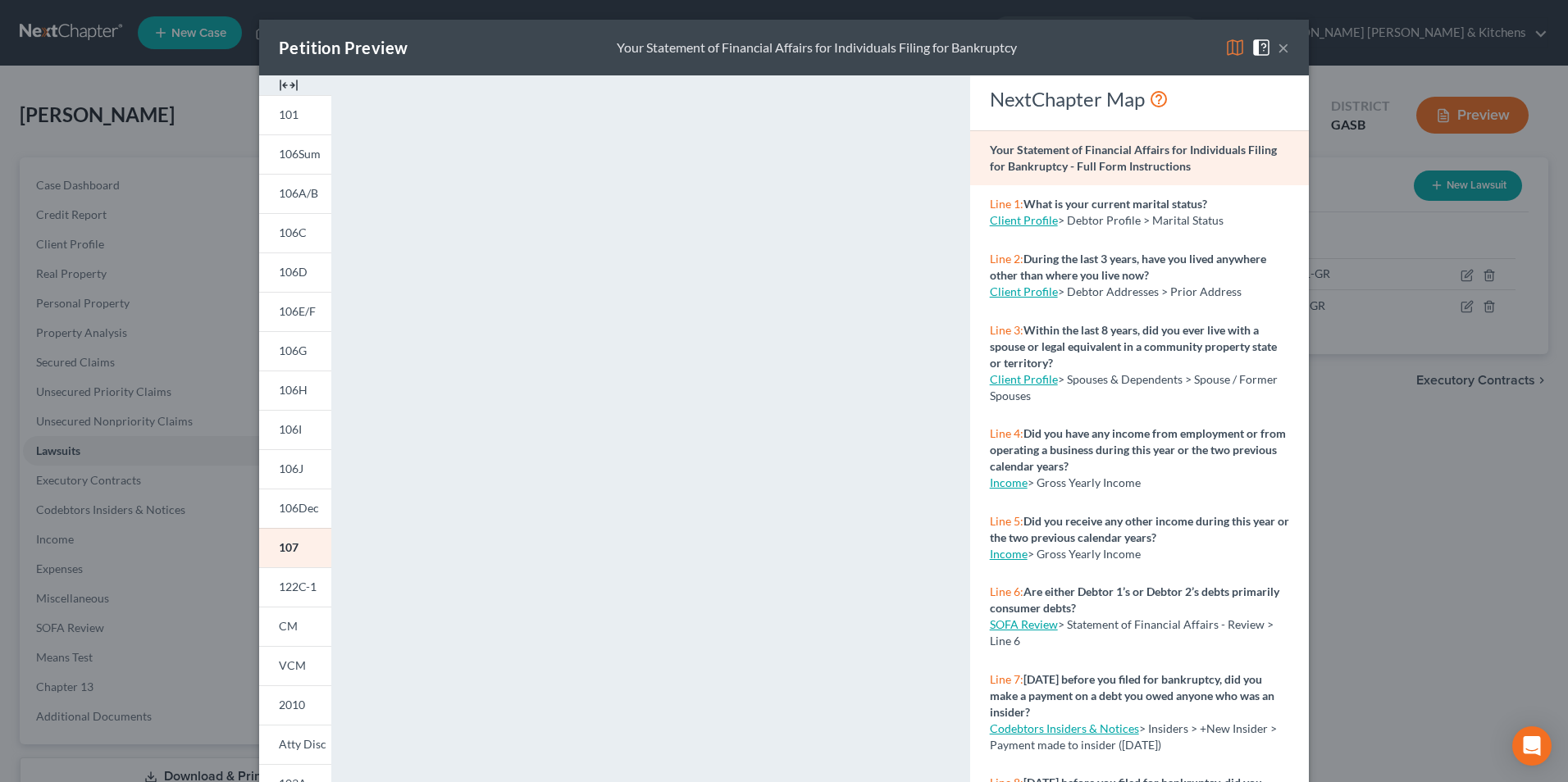
click at [1446, 501] on div "Petition Preview Your Statement of Financial Affairs for Individuals Filing for…" at bounding box center [784, 391] width 1568 height 782
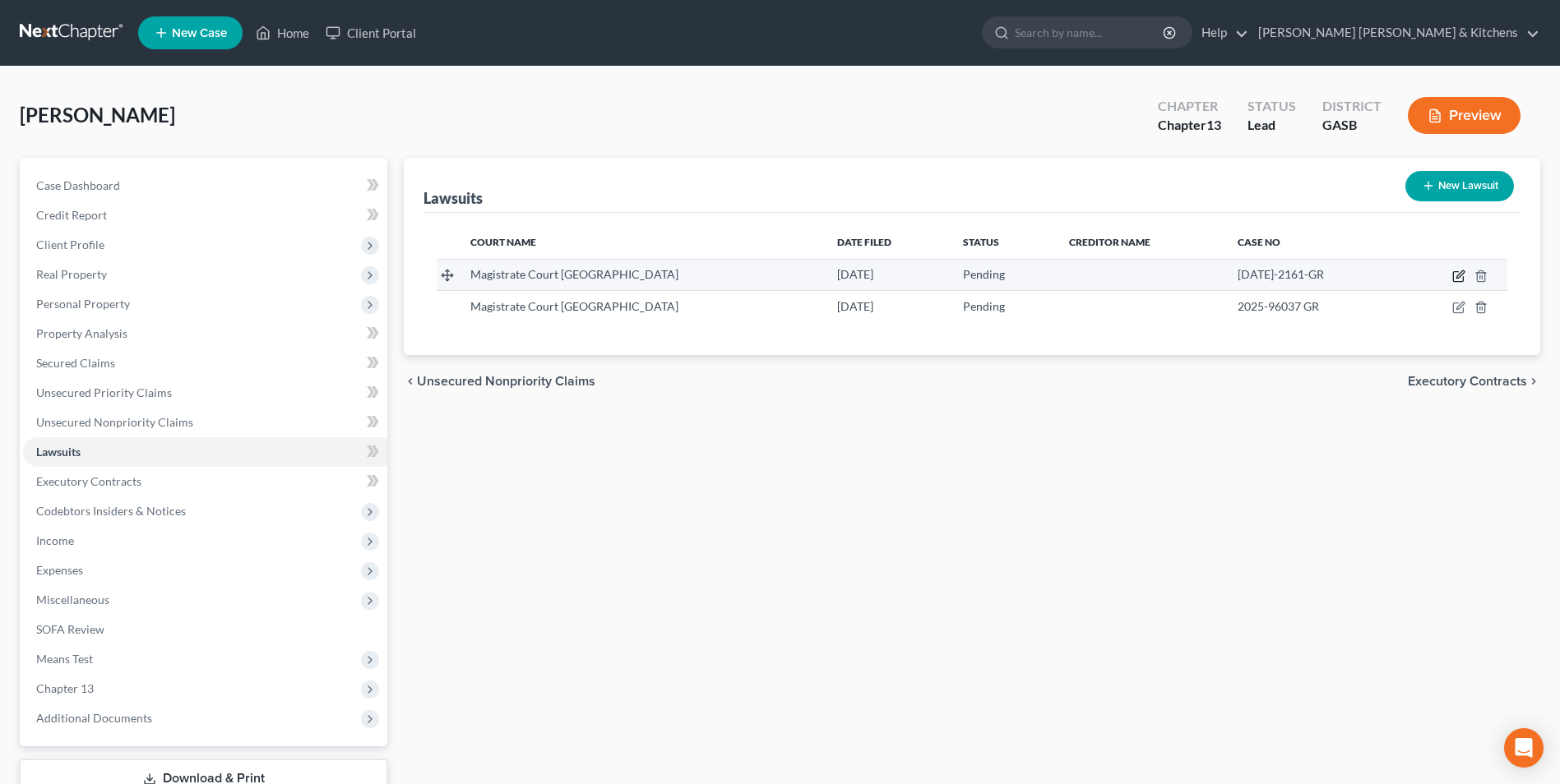
click at [1457, 278] on icon "button" at bounding box center [1460, 274] width 8 height 8
select select "10"
select select "0"
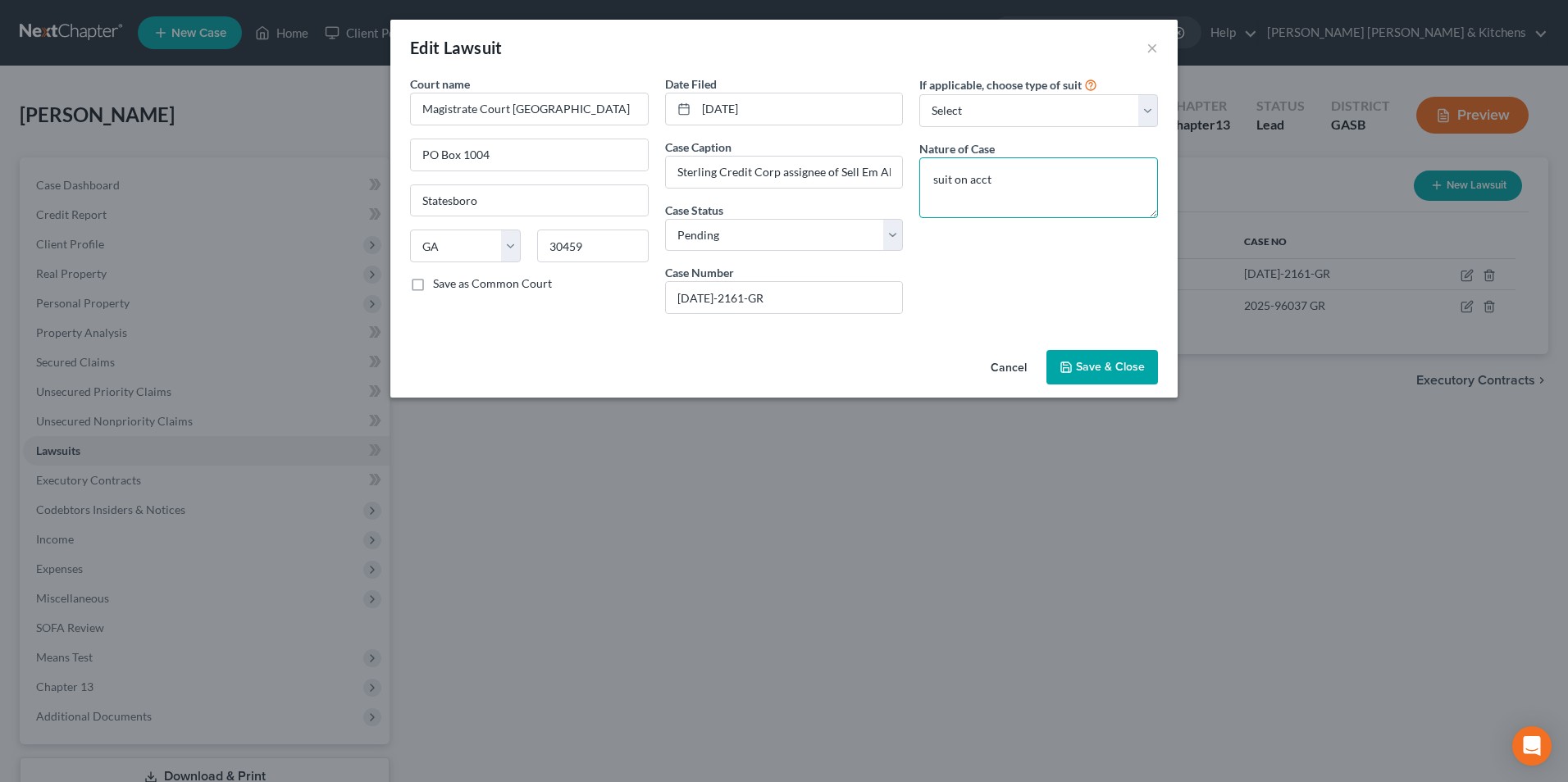
click at [1109, 190] on textarea "suit on acct" at bounding box center [1039, 188] width 239 height 61
type textarea "suit on acct - original judgment issued in [DATE]"
click at [1121, 357] on button "Save & Close" at bounding box center [1102, 368] width 112 height 35
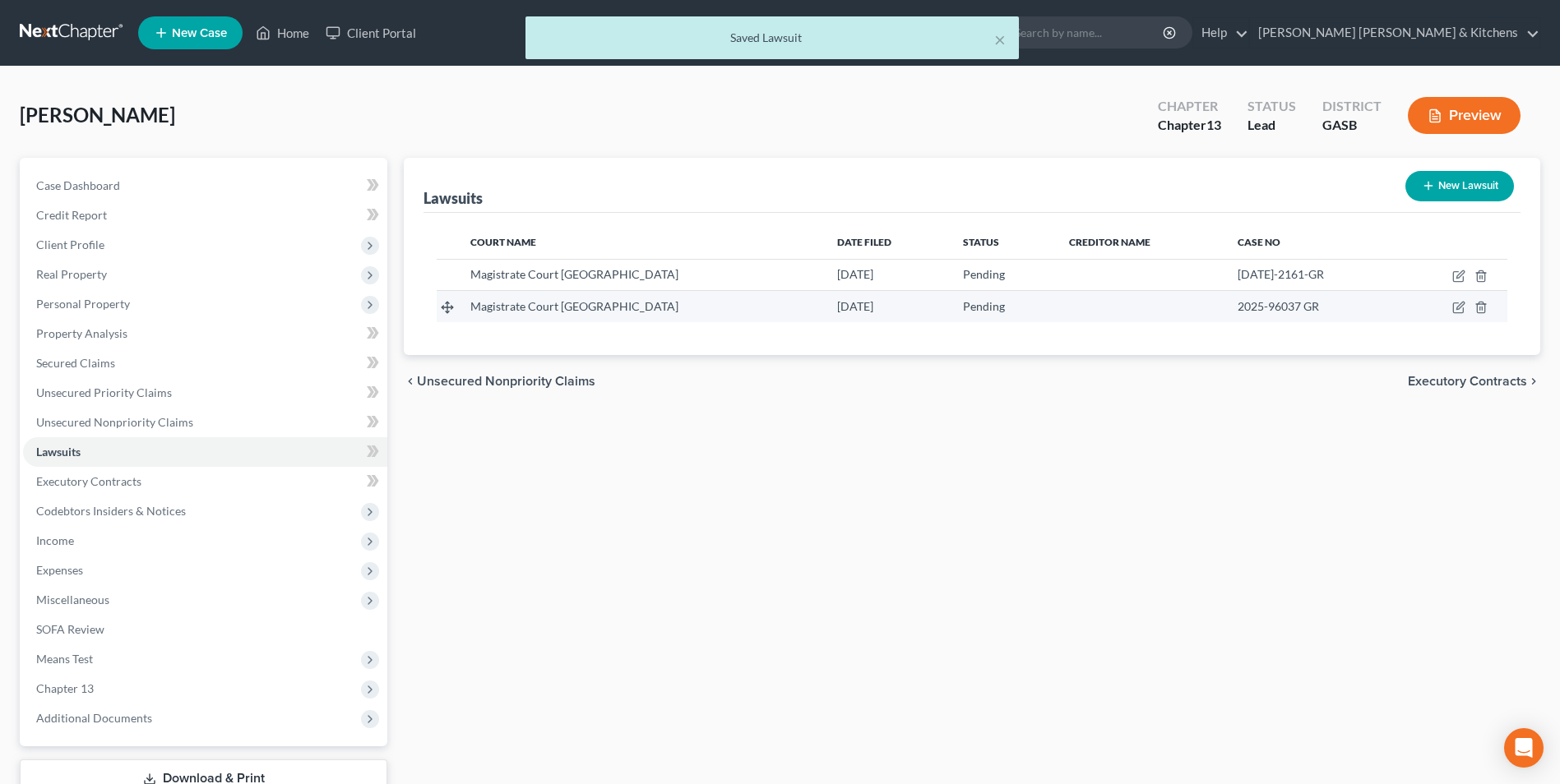
click at [1460, 300] on td at bounding box center [1453, 306] width 107 height 31
click at [1456, 308] on icon "button" at bounding box center [1459, 307] width 13 height 13
select select "10"
select select "0"
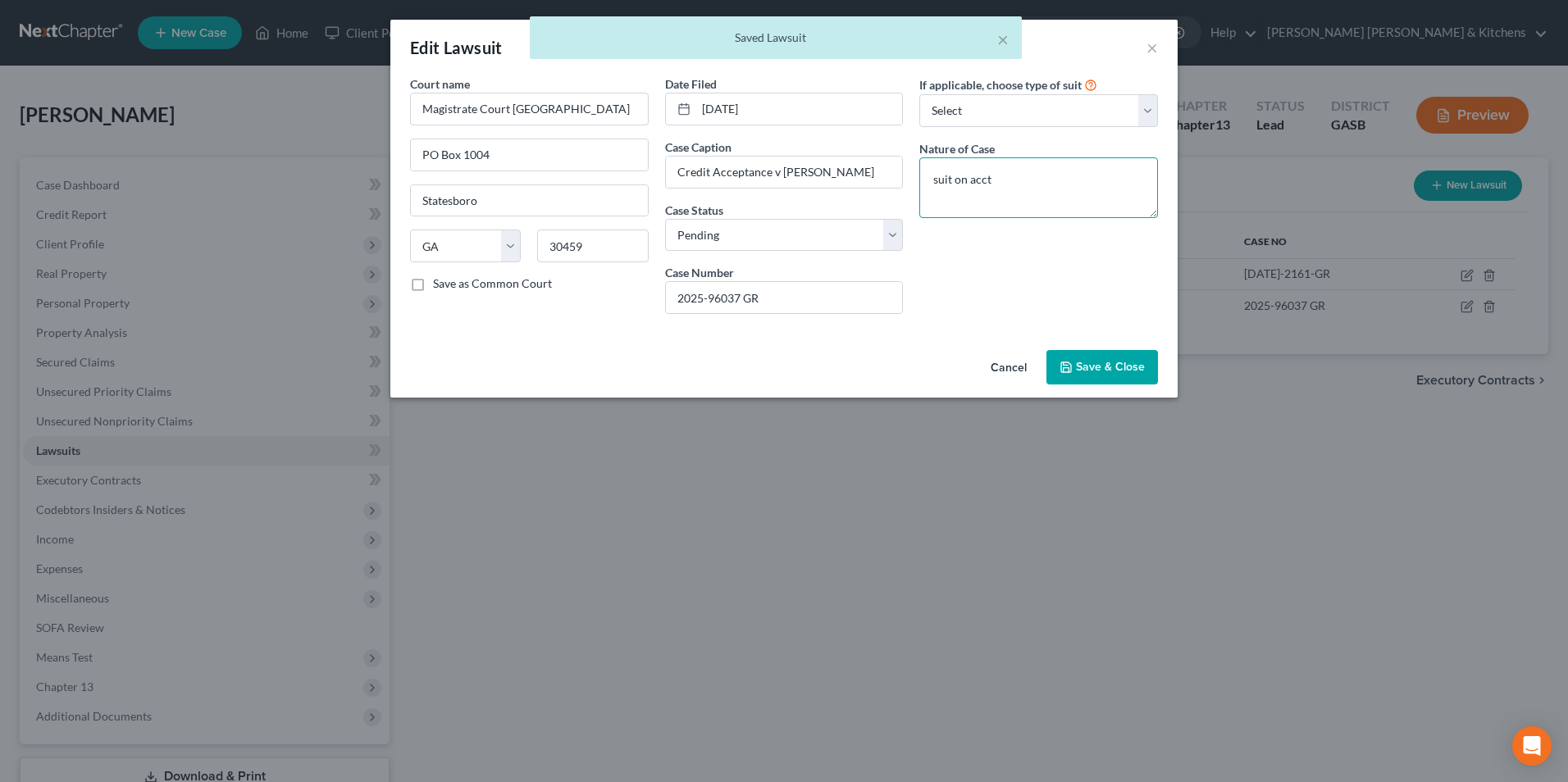
click at [1044, 185] on textarea "suit on acct" at bounding box center [1039, 188] width 239 height 61
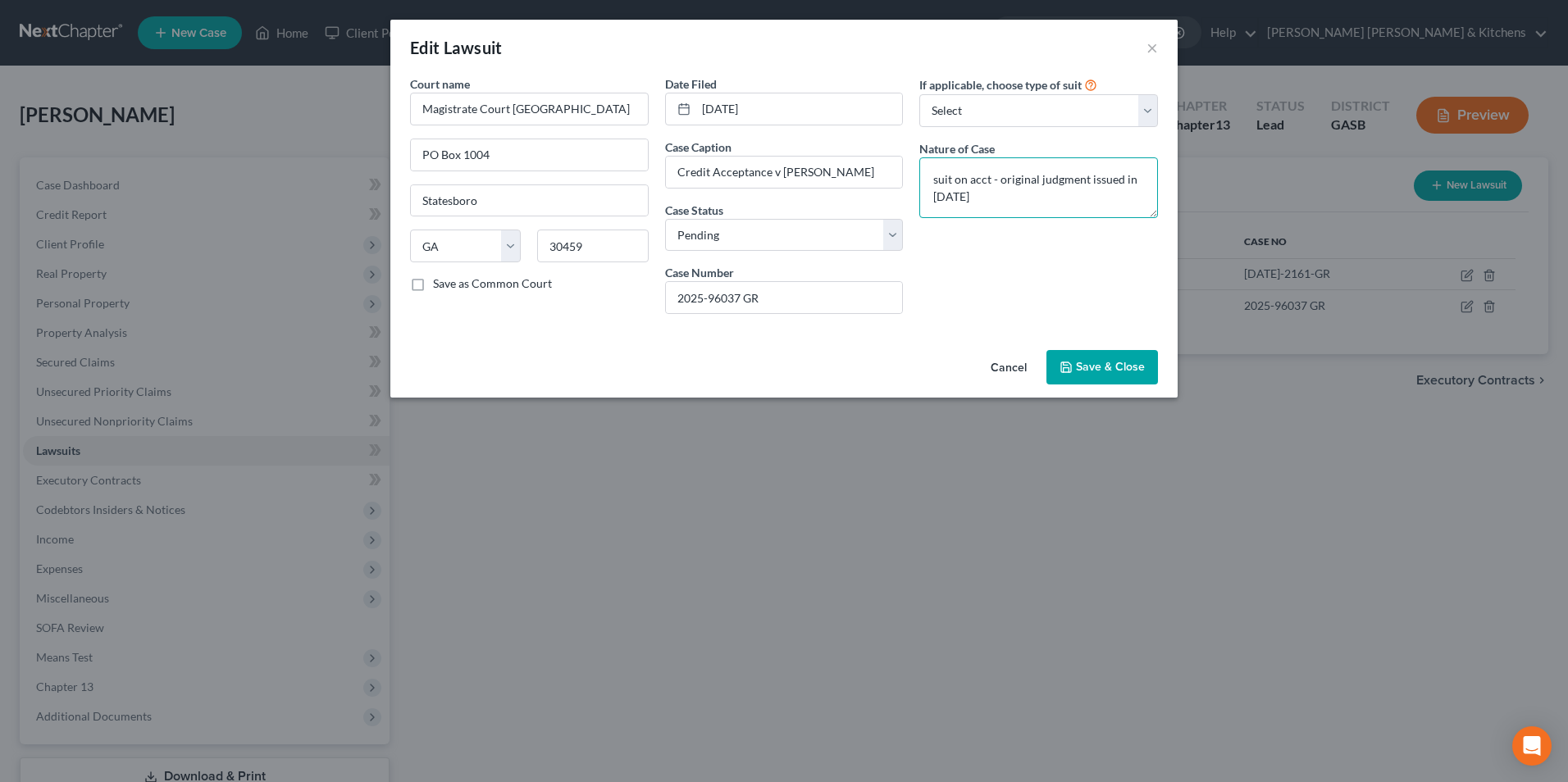
type textarea "suit on acct - original judgment issued in [DATE]"
click at [1121, 369] on span "Save & Close" at bounding box center [1110, 367] width 69 height 14
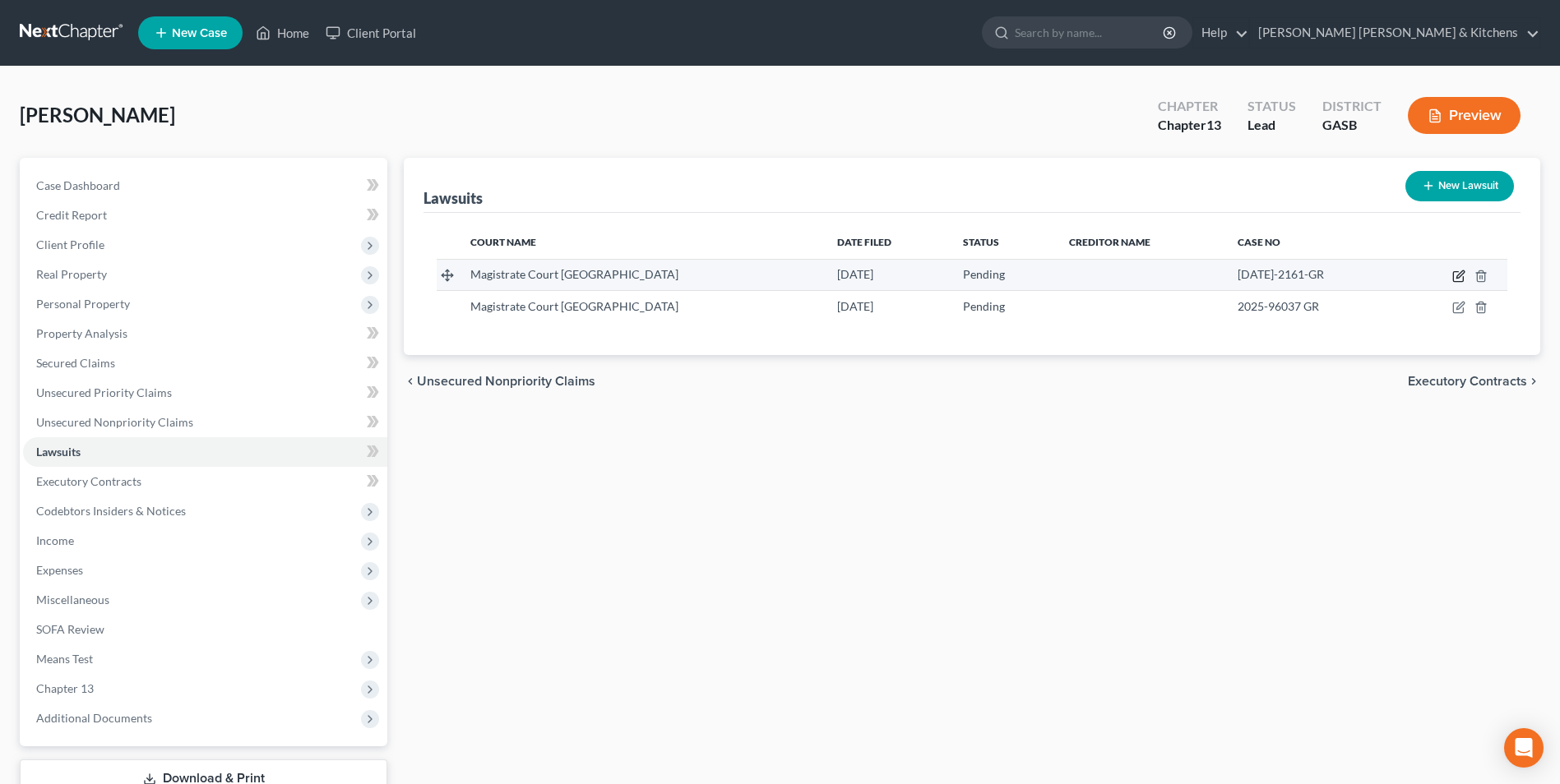
click at [1461, 275] on icon "button" at bounding box center [1460, 274] width 8 height 8
select select "10"
select select "0"
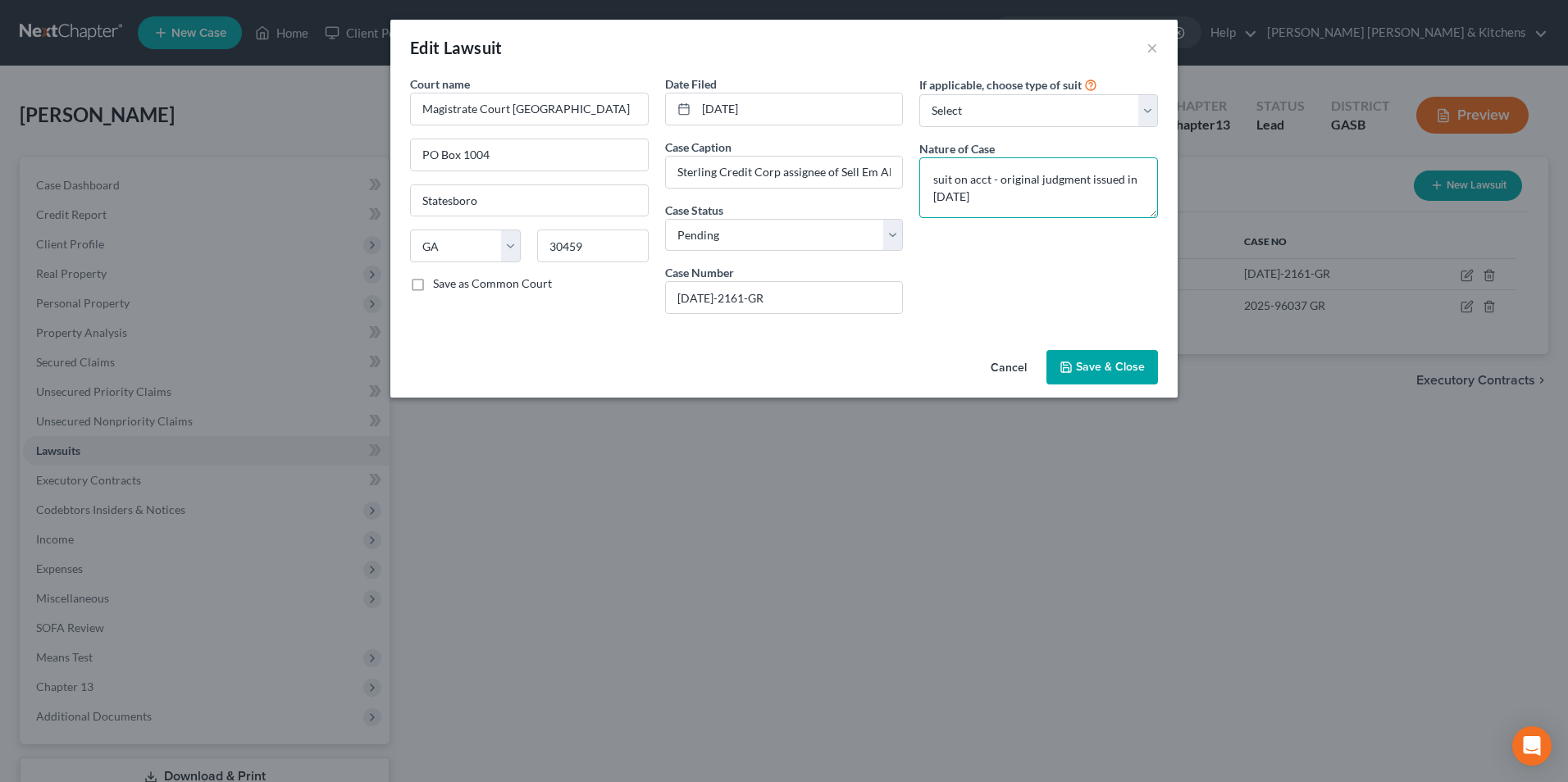
drag, startPoint x: 1087, startPoint y: 182, endPoint x: 1096, endPoint y: 197, distance: 17.5
click at [1096, 197] on textarea "suit on acct - original judgment issued in [DATE]" at bounding box center [1039, 188] width 239 height 61
click at [1124, 187] on textarea "suit on acct - original judgment 2019-" at bounding box center [1039, 188] width 239 height 61
type textarea "suit on acct - original judgment 2019-2161cc"
click at [1120, 371] on span "Save & Close" at bounding box center [1110, 367] width 69 height 14
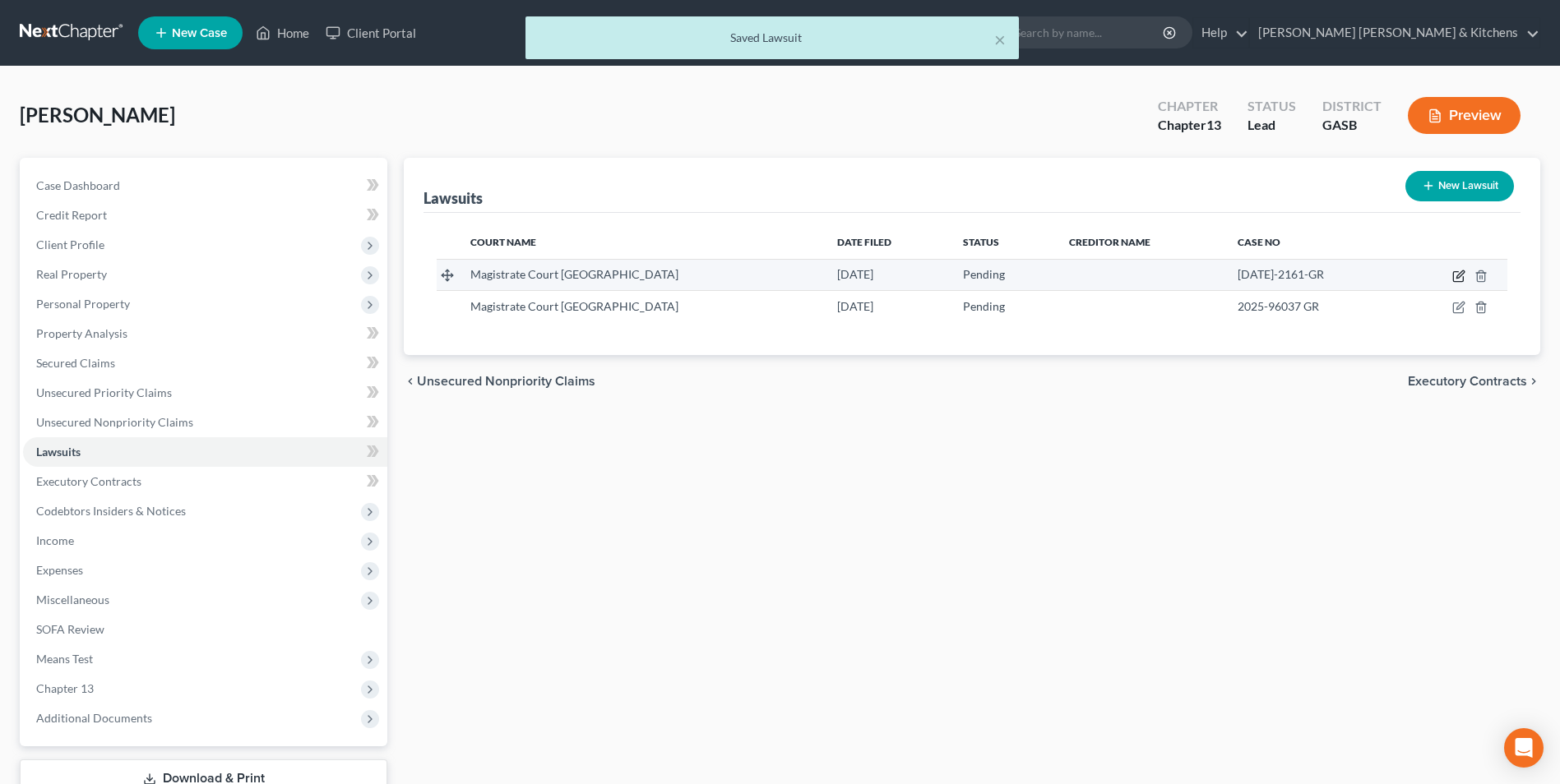
click at [1456, 279] on icon "button" at bounding box center [1459, 276] width 13 height 13
select select "10"
select select "0"
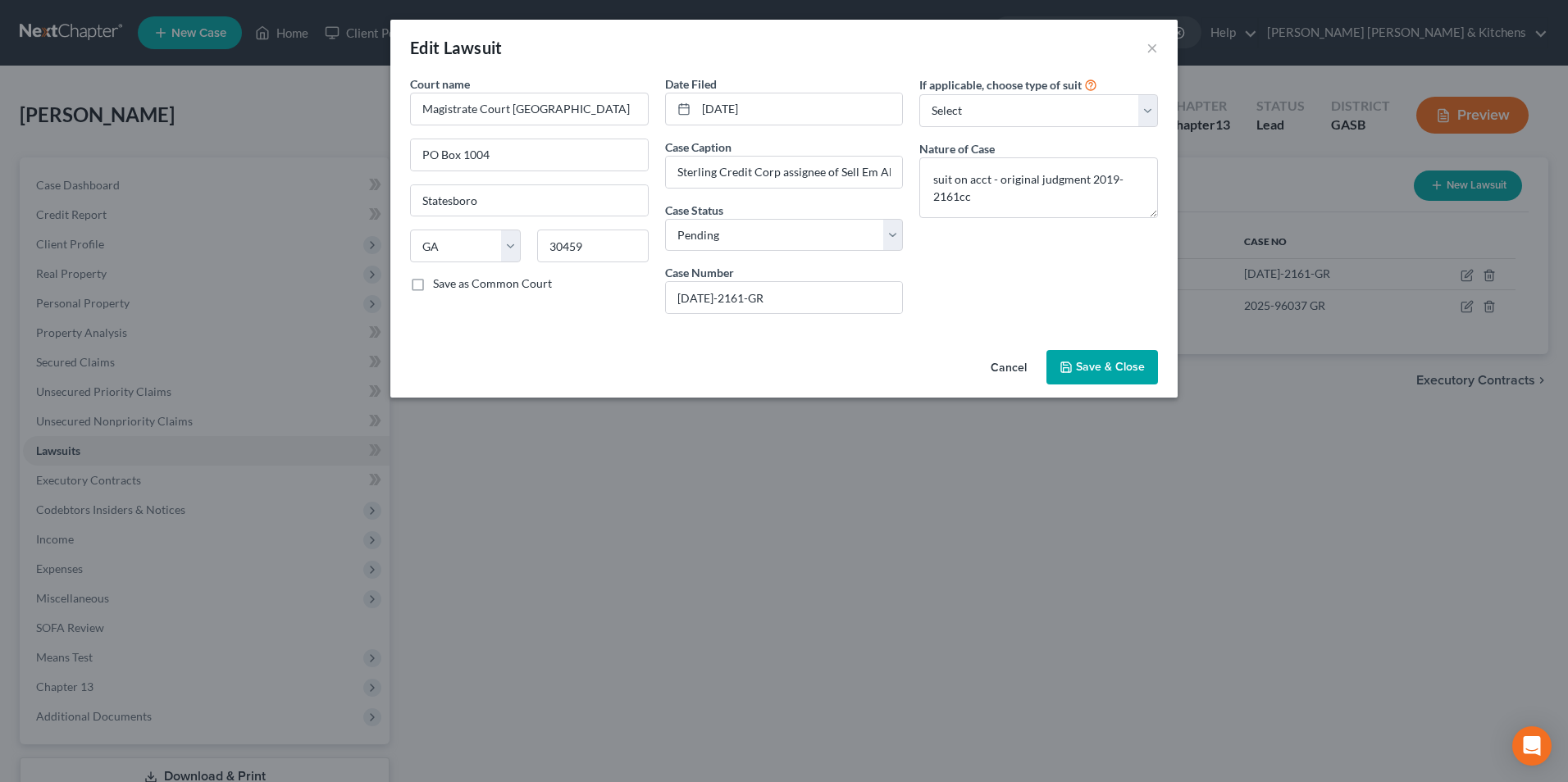
click at [1014, 368] on button "Cancel" at bounding box center [1009, 368] width 62 height 33
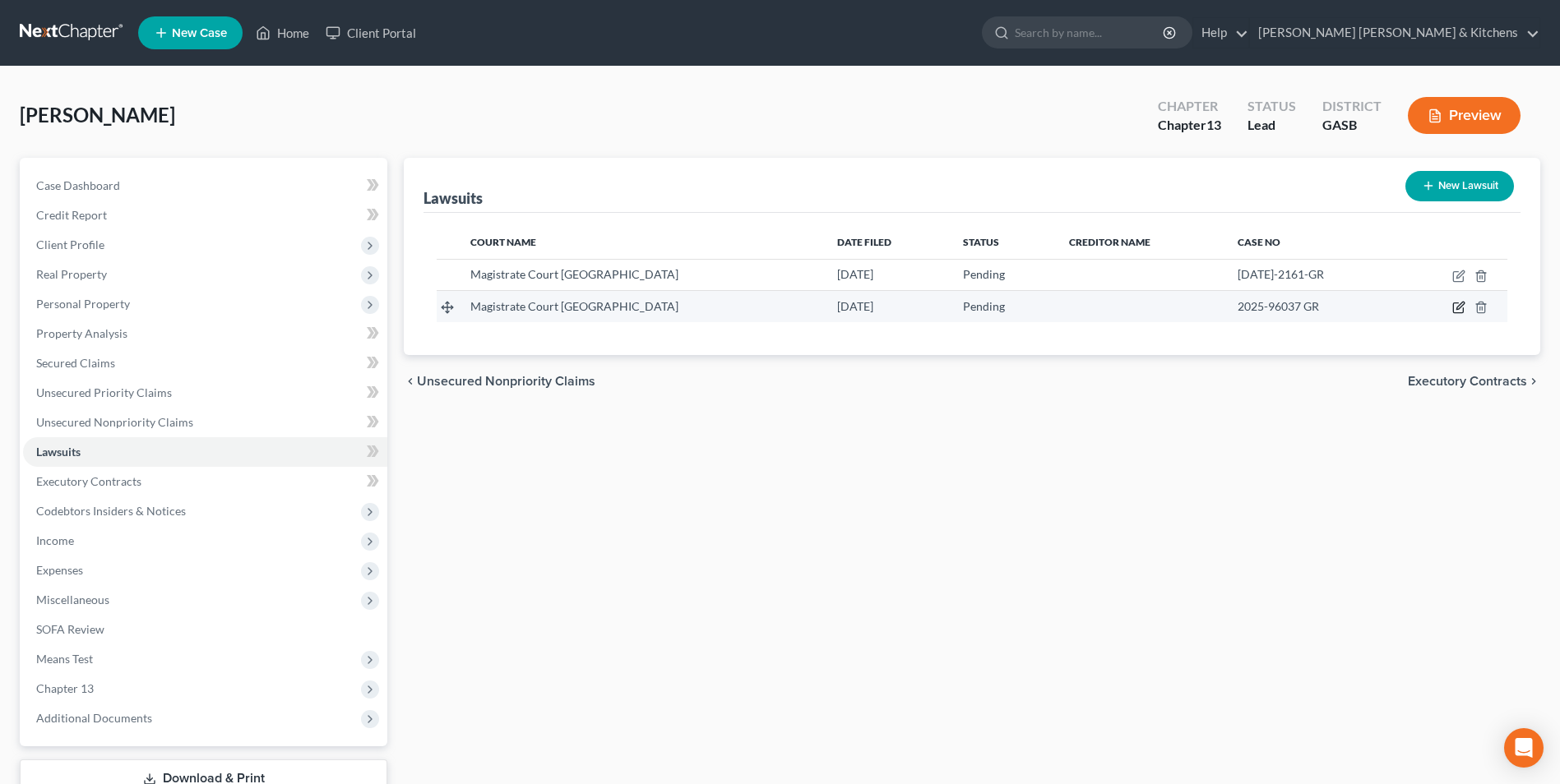
click at [1458, 307] on icon "button" at bounding box center [1460, 306] width 8 height 8
select select "10"
select select "0"
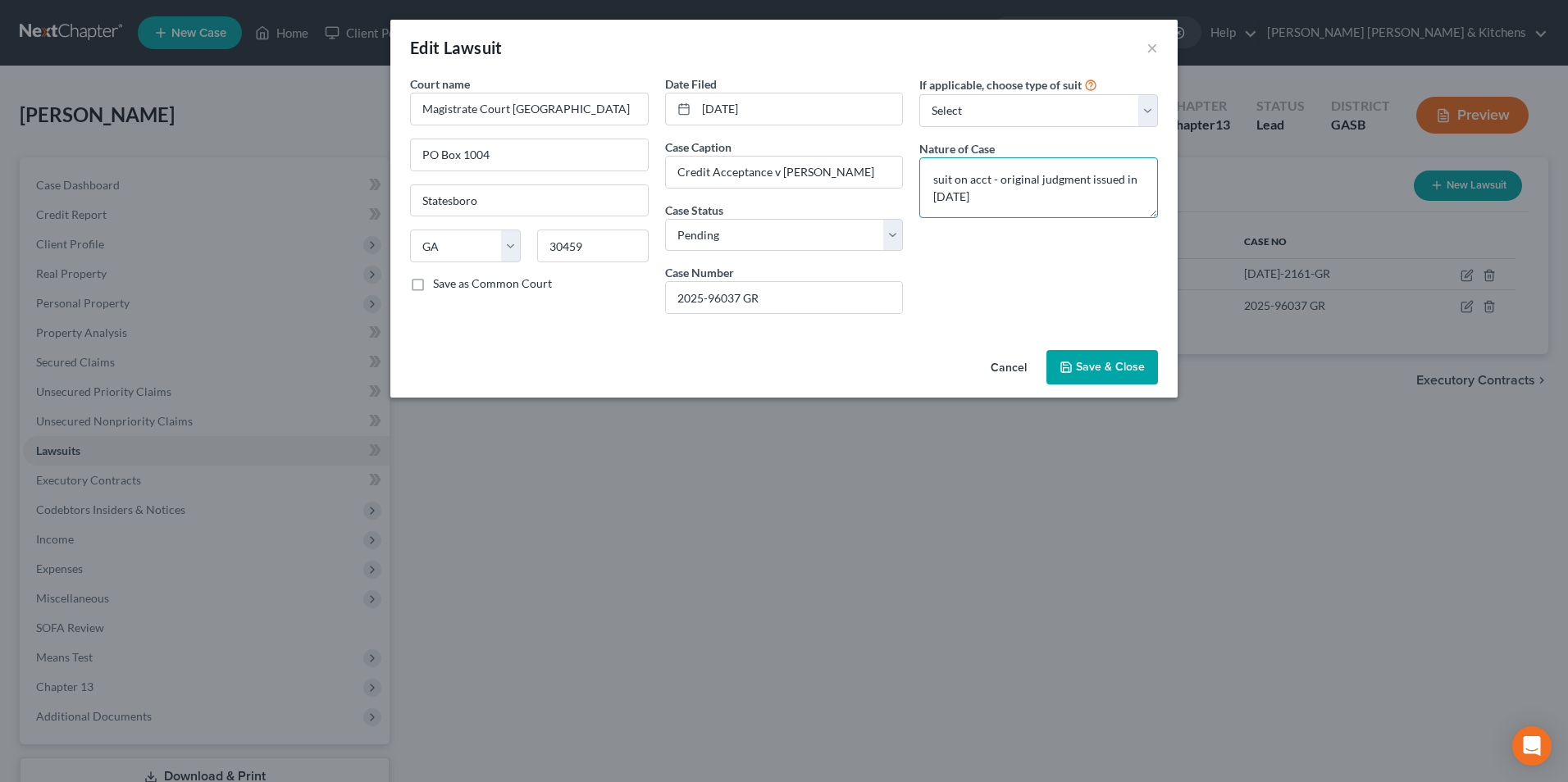
click at [1090, 180] on textarea "suit on acct - original judgment issued in [DATE]" at bounding box center [1039, 188] width 239 height 61
type textarea "suit on acct - original judgment # 2018-96037cc"
click at [1111, 376] on button "Save & Close" at bounding box center [1102, 368] width 112 height 35
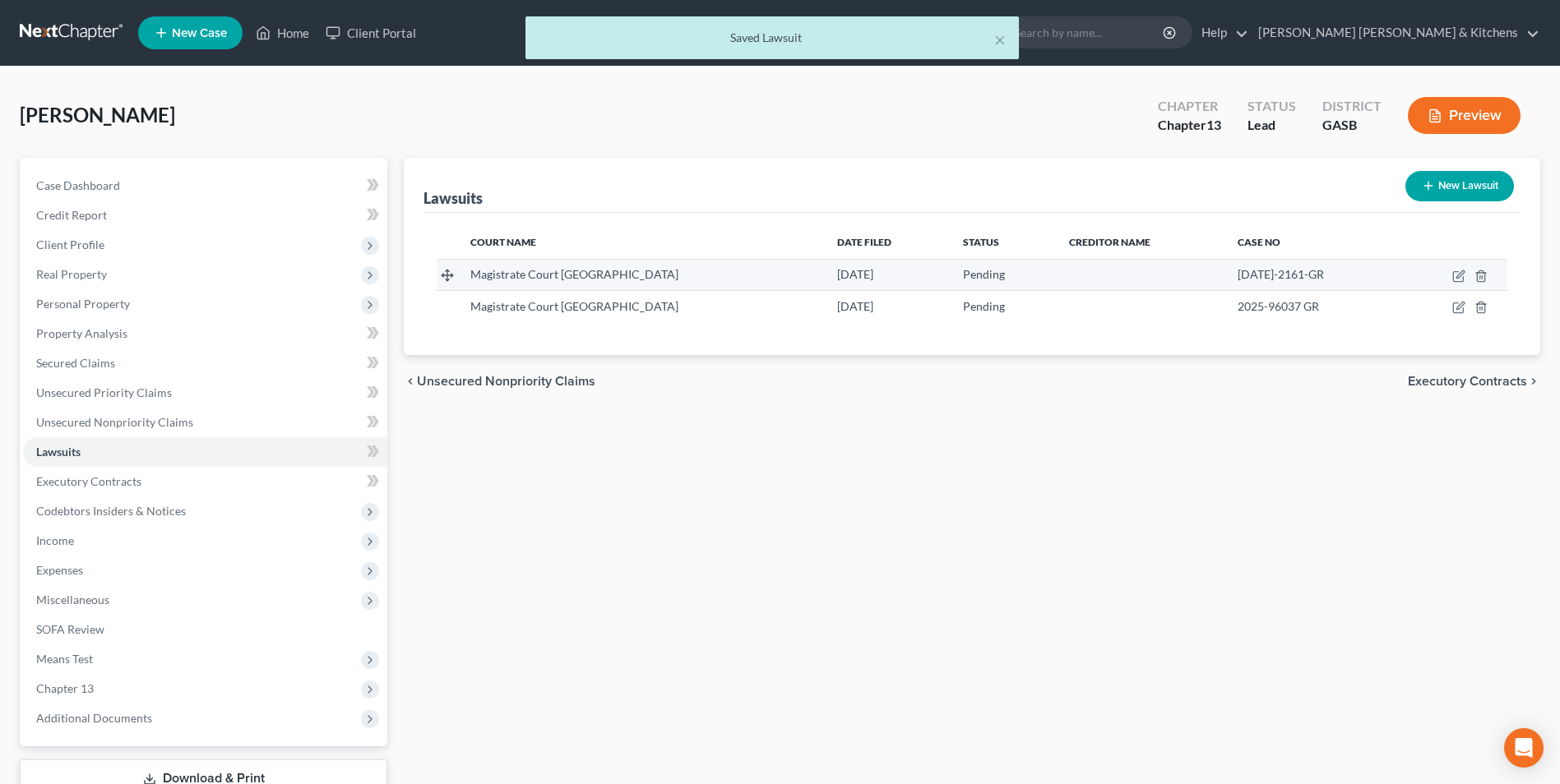
click at [1460, 283] on td at bounding box center [1453, 274] width 107 height 31
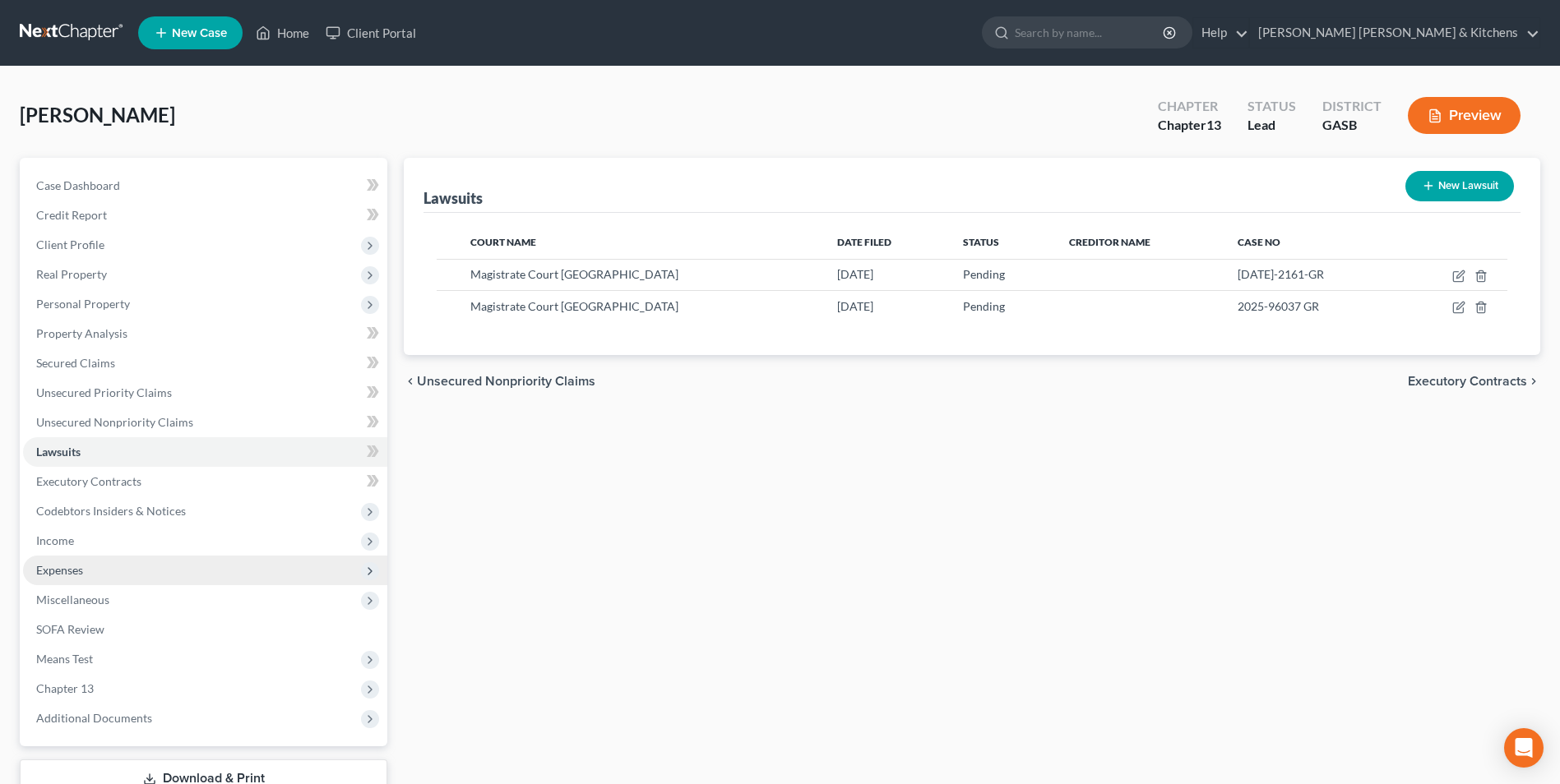
click at [61, 564] on span "Expenses" at bounding box center [59, 570] width 47 height 14
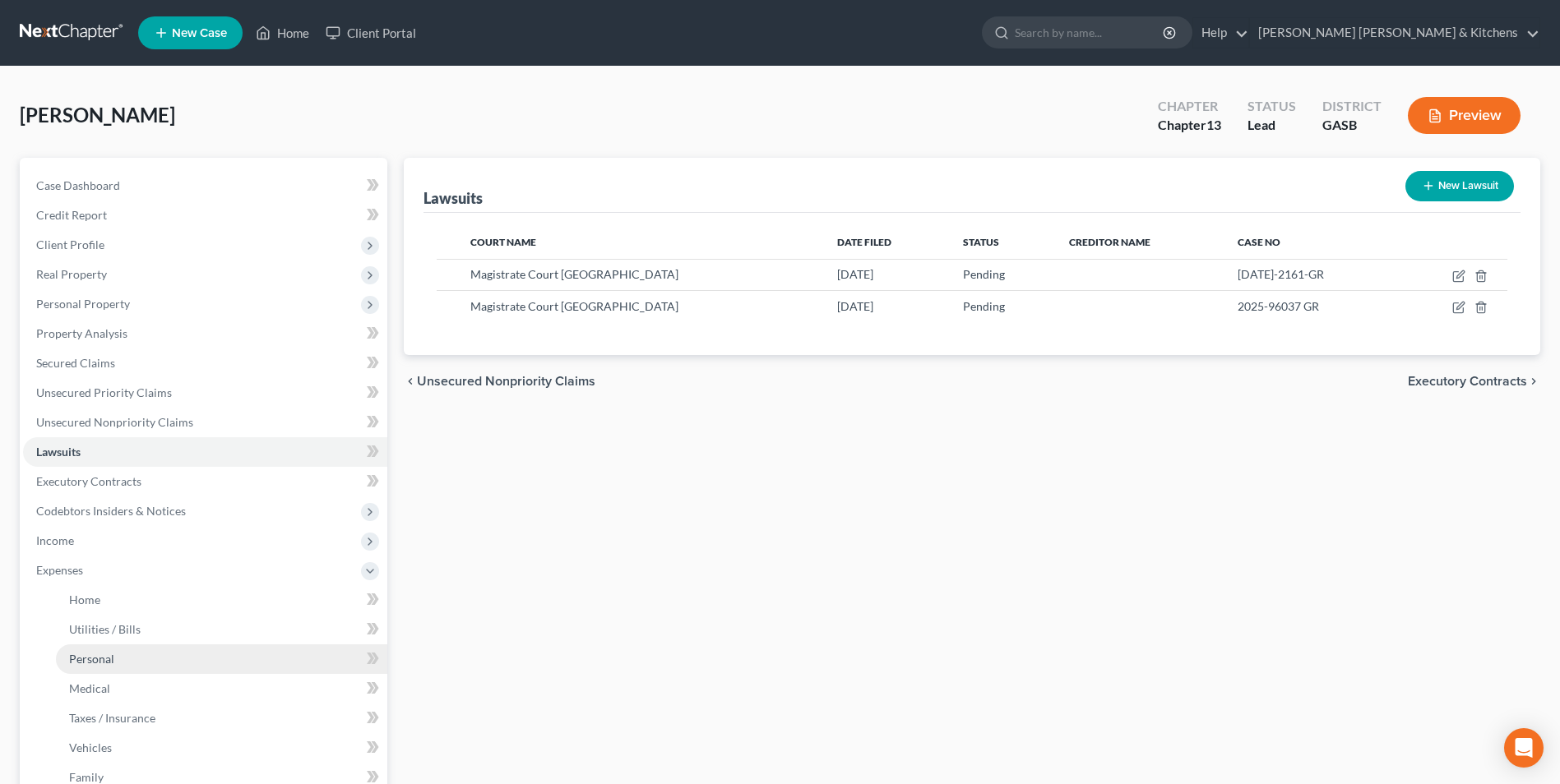
click at [103, 655] on span "Personal" at bounding box center [91, 659] width 45 height 14
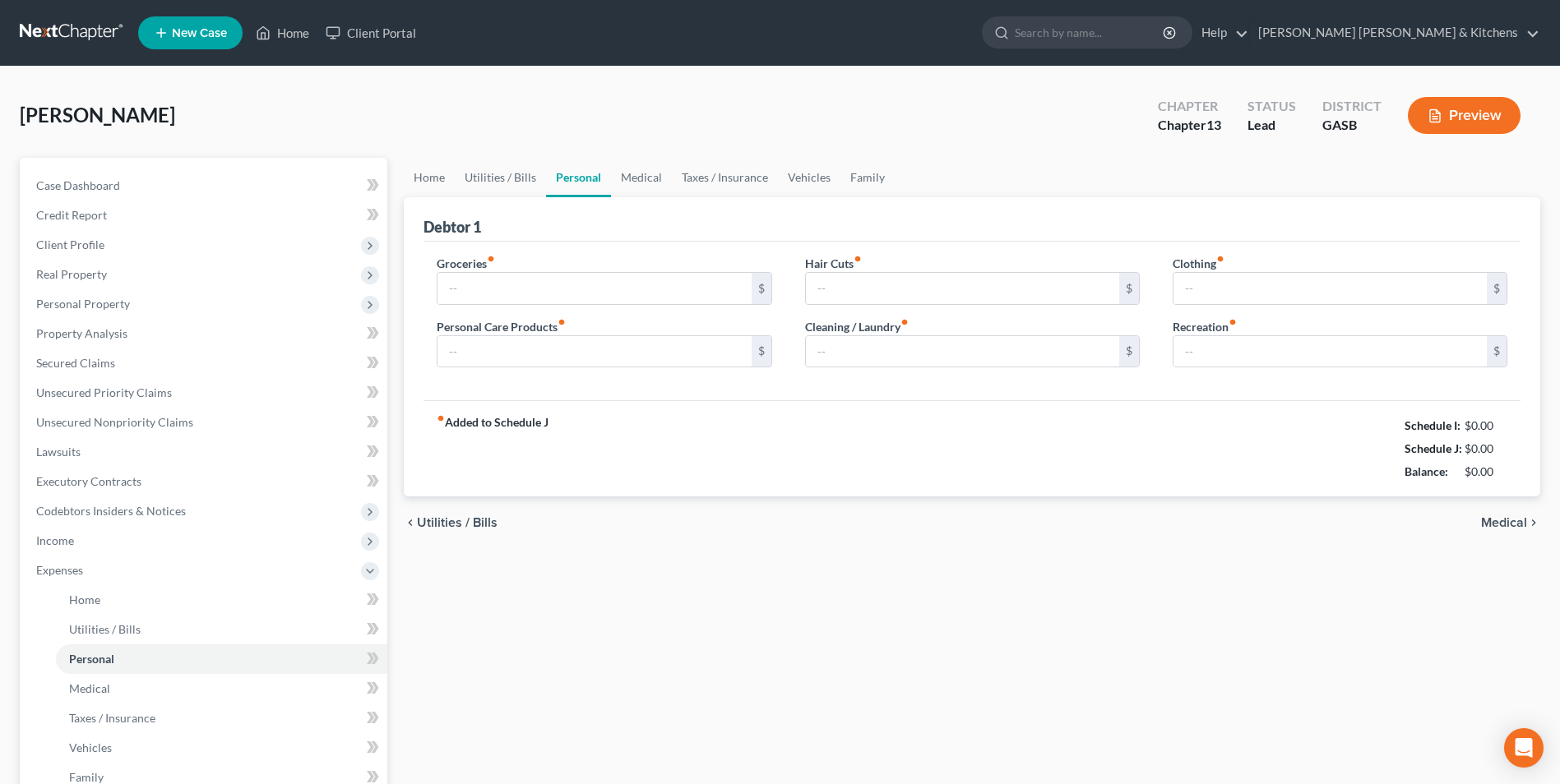
type input "600.00"
type input "60.00"
type input "0.00"
type input "90.00"
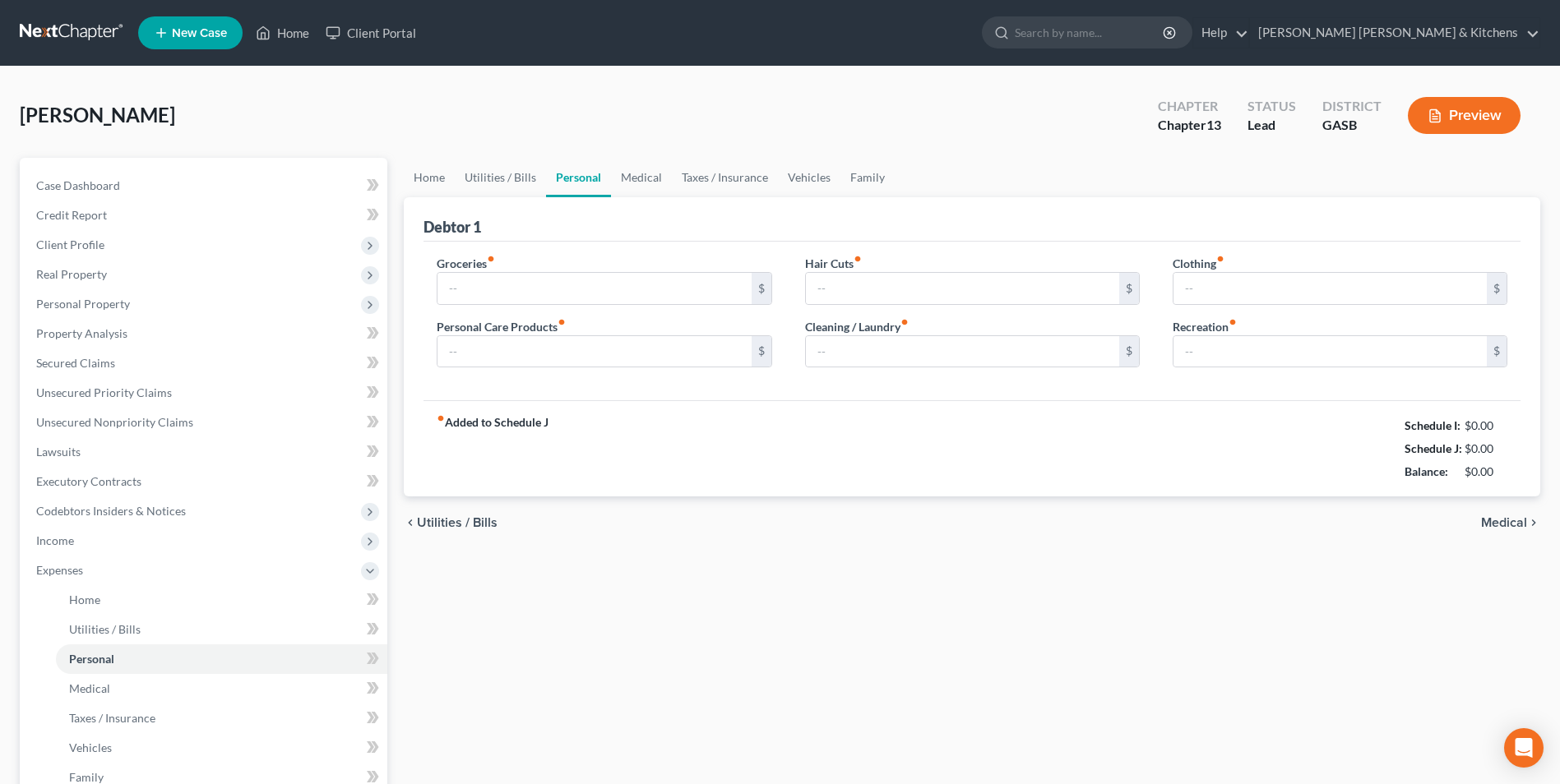
type input "0.00"
click at [1177, 291] on input "90.00" at bounding box center [1330, 288] width 313 height 31
type input "190"
click at [454, 354] on input "60.00" at bounding box center [594, 351] width 313 height 31
type input "80.00"
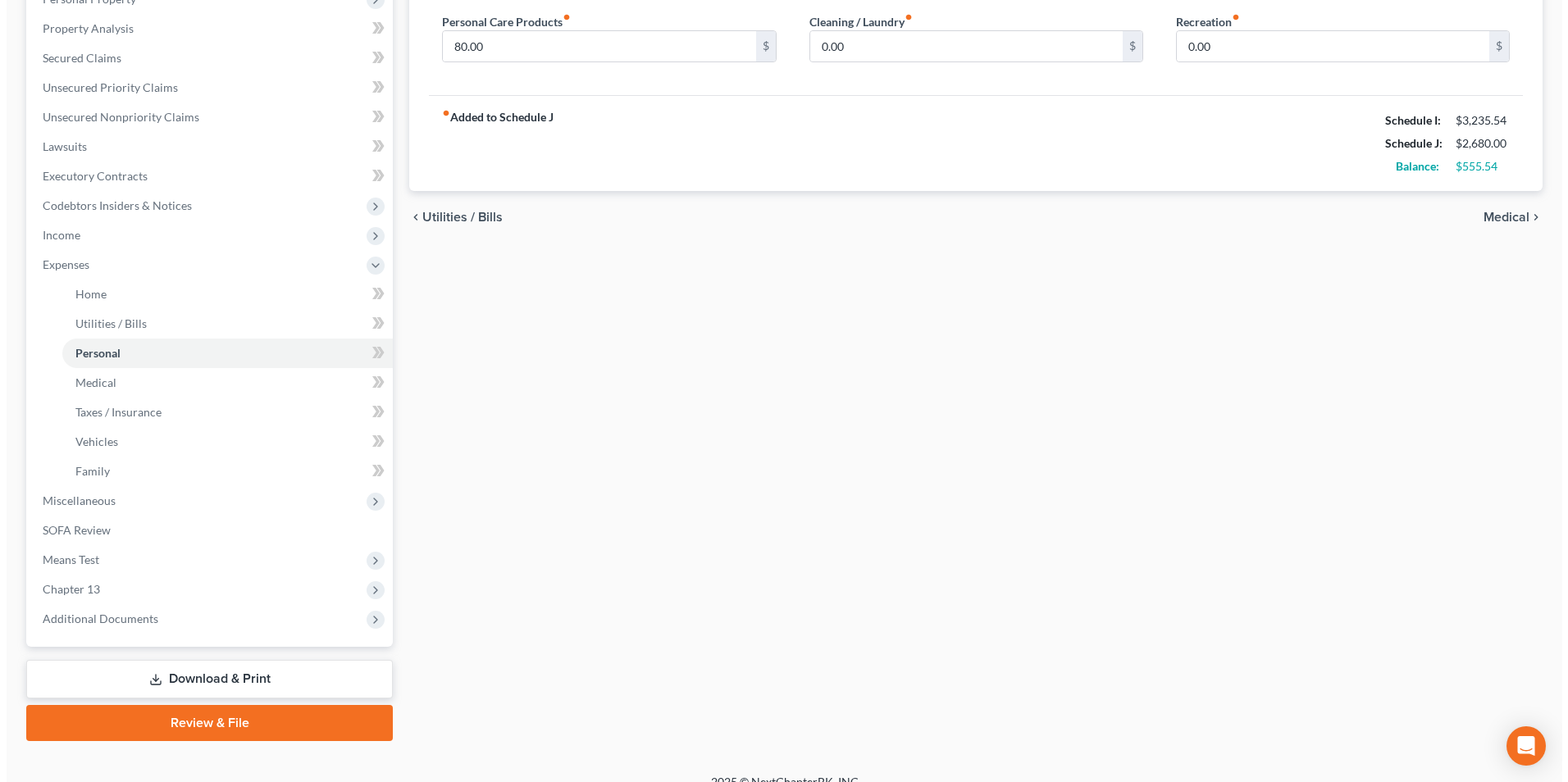
scroll to position [325, 0]
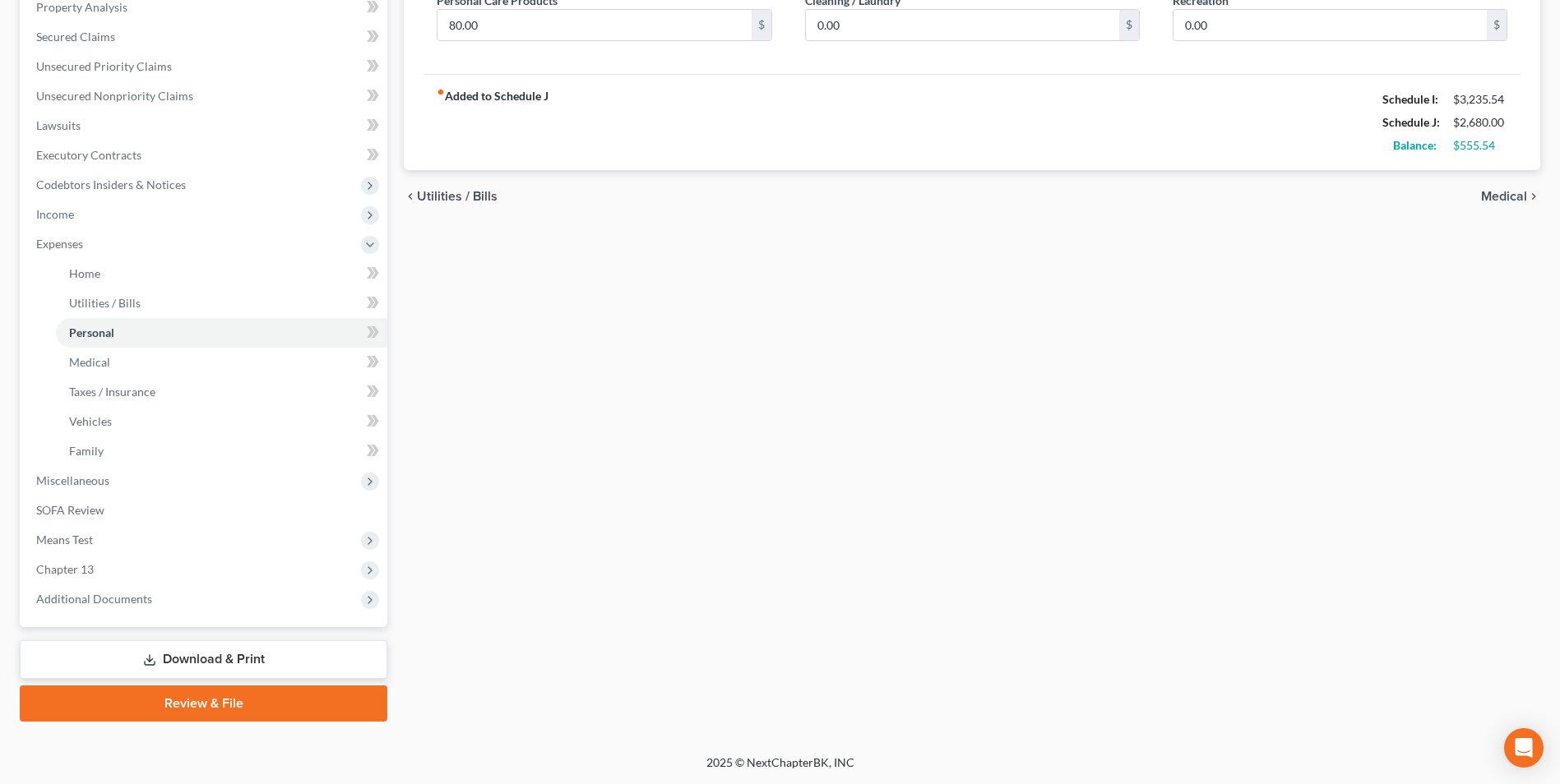
drag, startPoint x: 229, startPoint y: 653, endPoint x: 258, endPoint y: 678, distance: 38.3
click at [229, 653] on link "Download & Print" at bounding box center [204, 660] width 368 height 39
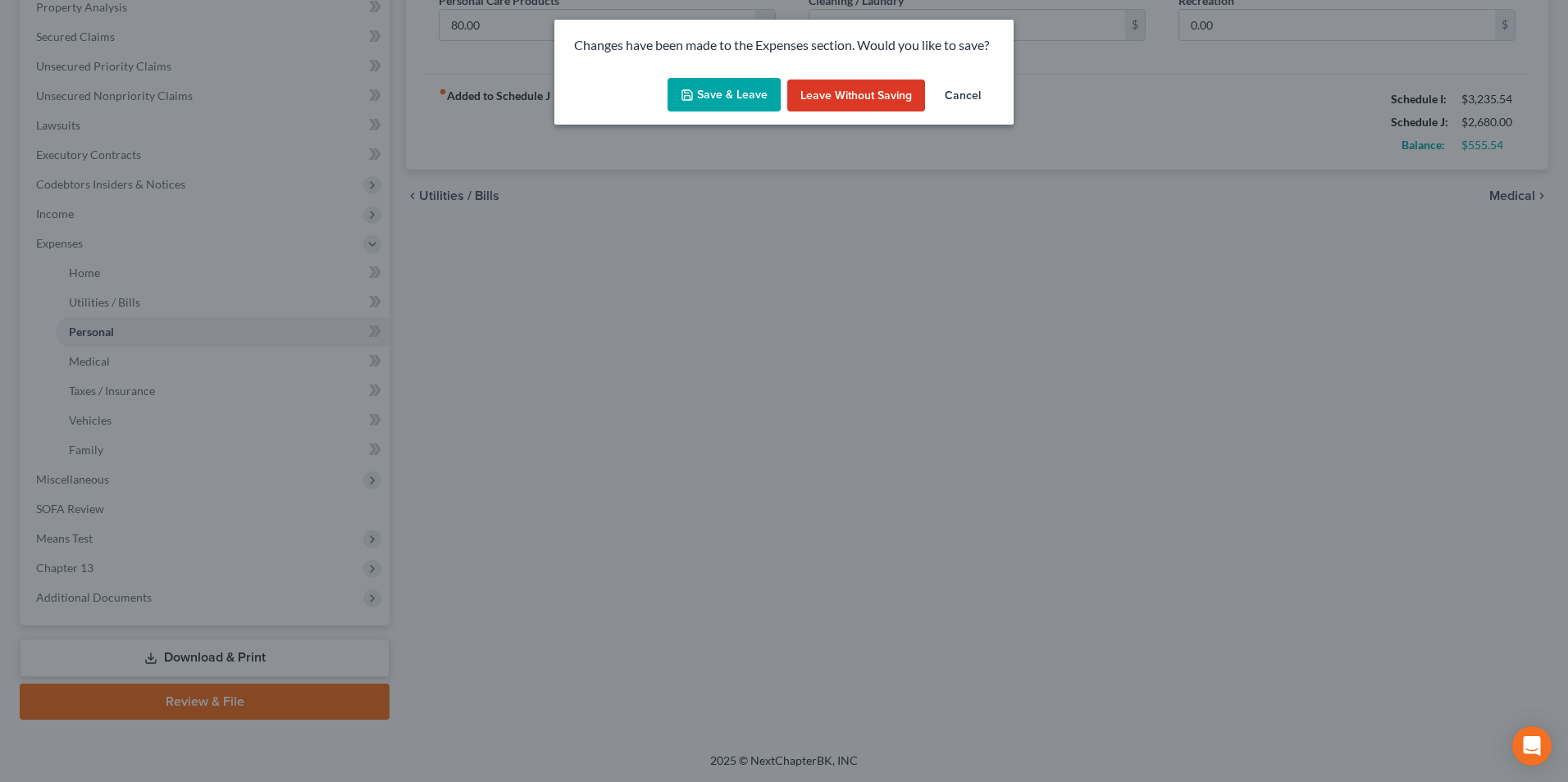
click at [729, 84] on button "Save & Leave" at bounding box center [724, 95] width 113 height 35
type input "190.00"
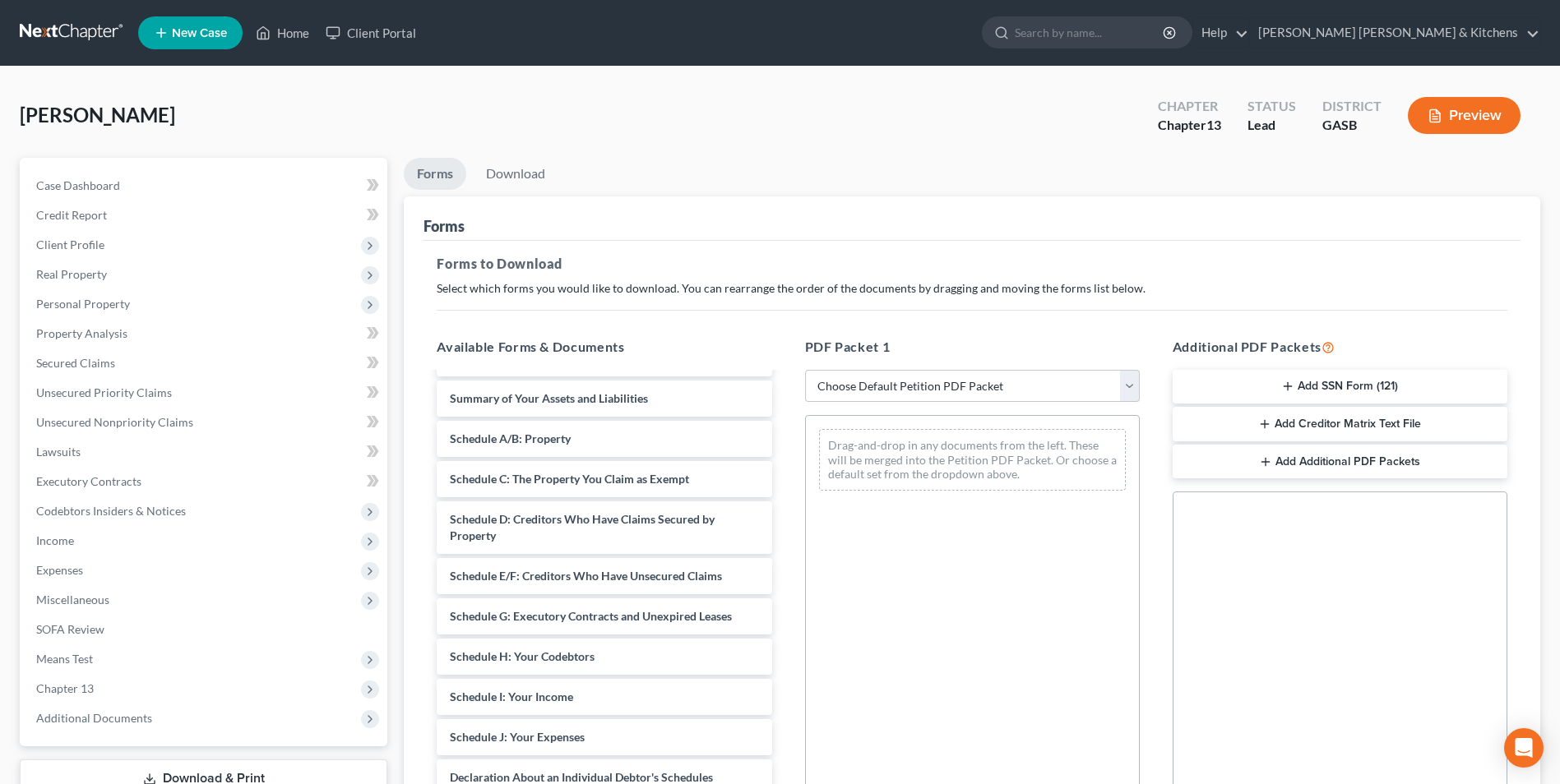
scroll to position [209, 0]
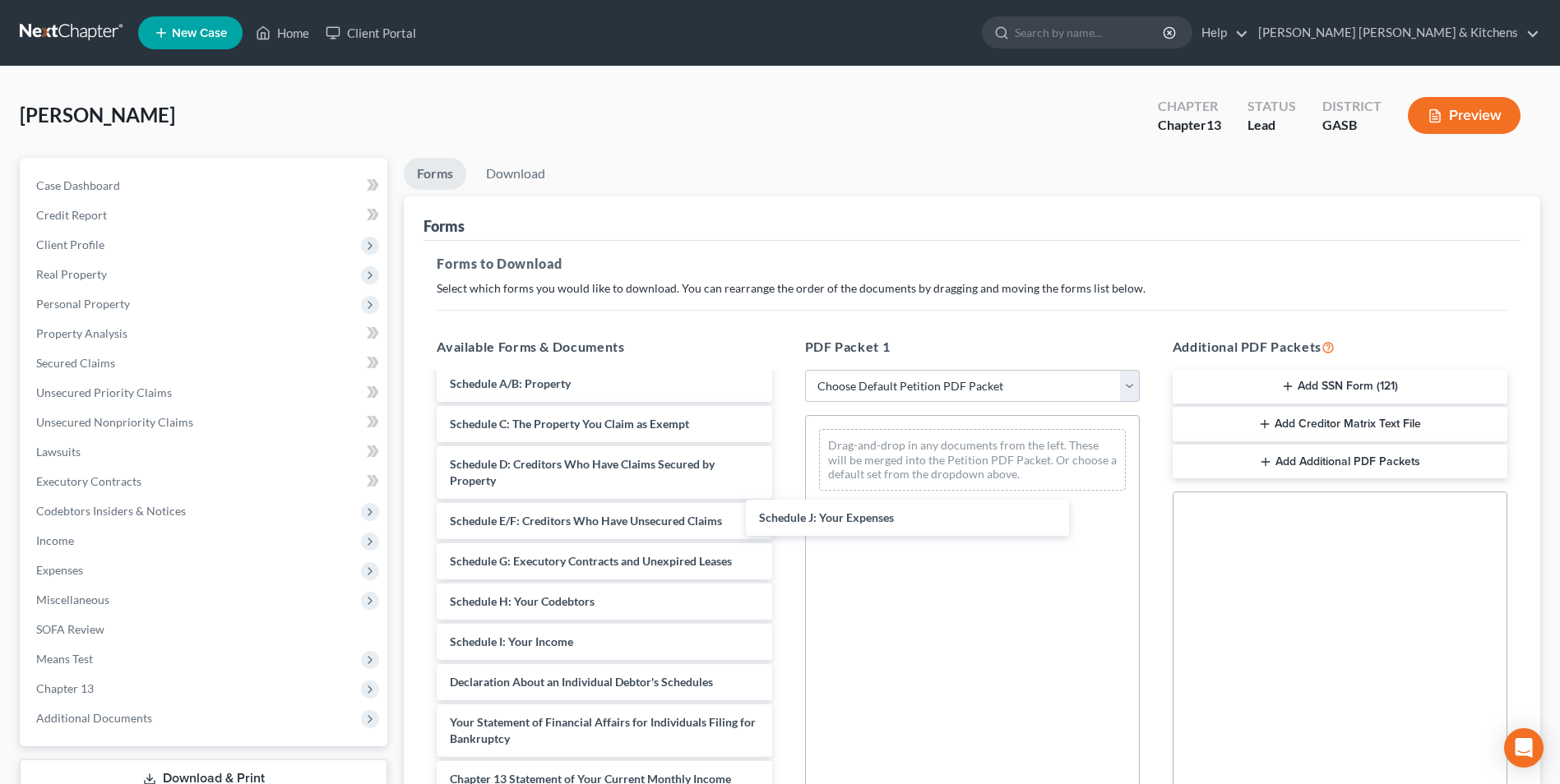
drag, startPoint x: 635, startPoint y: 683, endPoint x: 974, endPoint y: 466, distance: 402.5
click at [784, 498] on div "Schedule J: Your Expenses Installments Fee Sheets Declaration re: Electronic Fi…" at bounding box center [603, 569] width 361 height 810
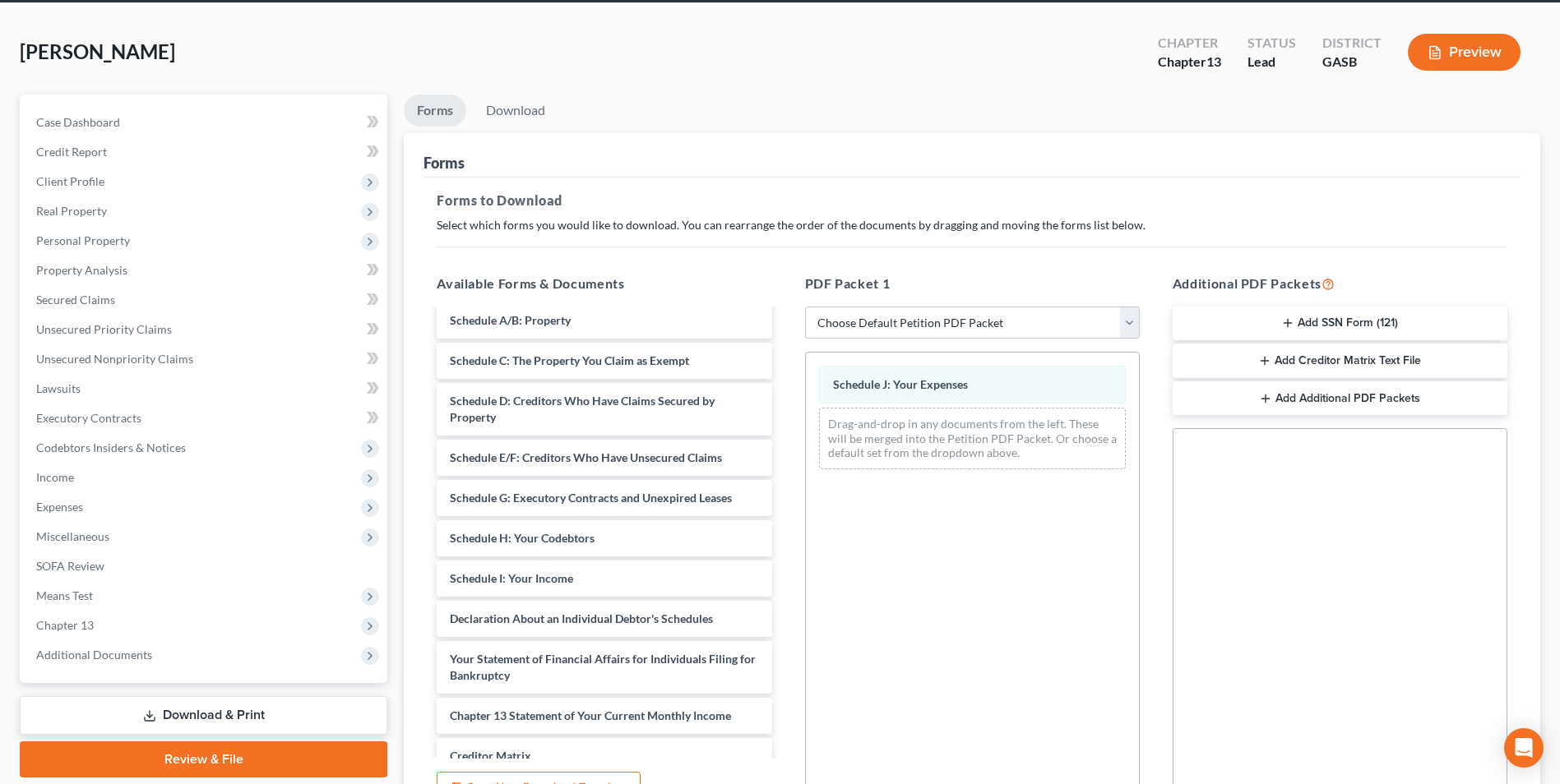
scroll to position [231, 0]
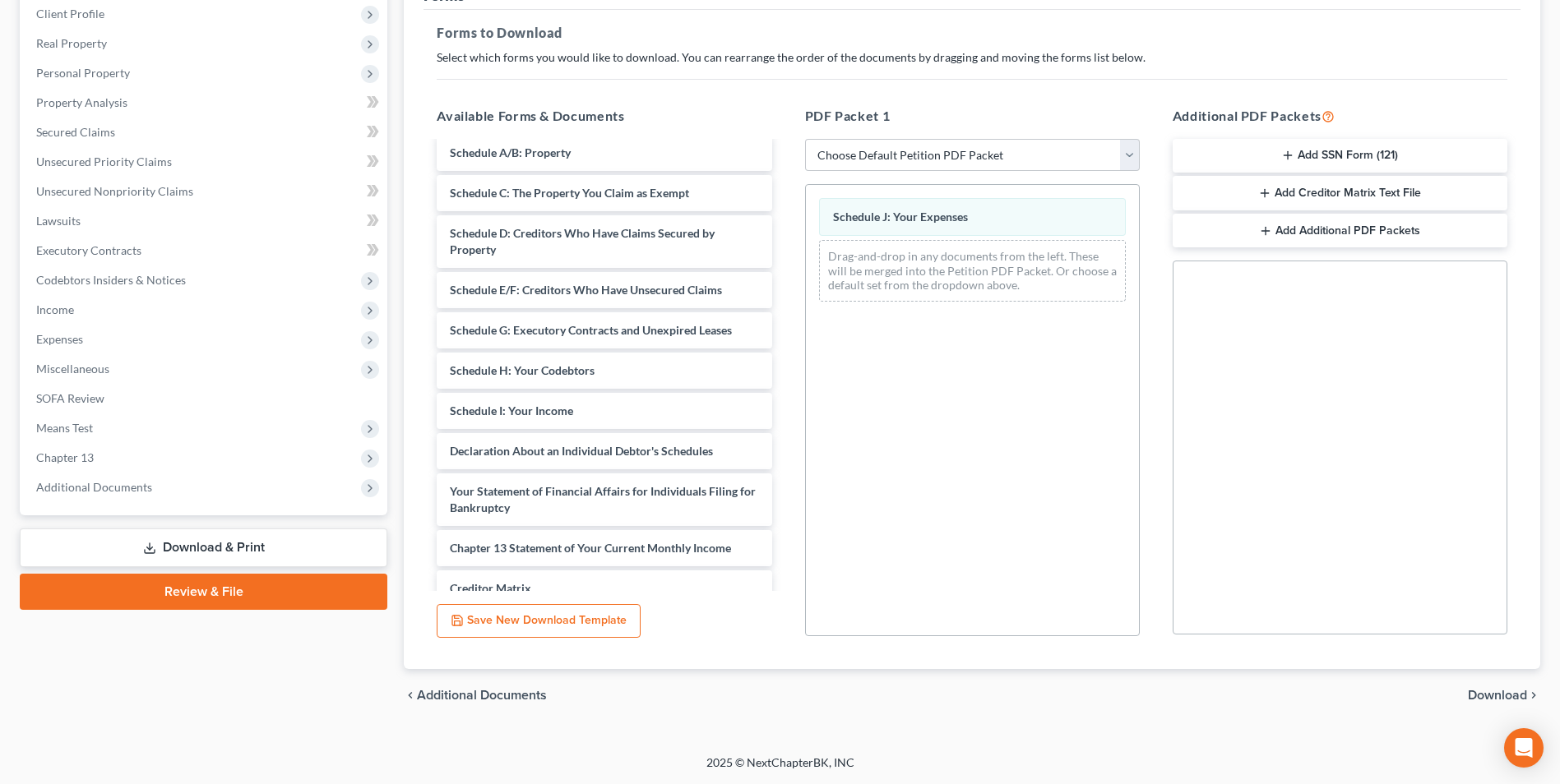
click at [1509, 700] on span "Download" at bounding box center [1497, 695] width 59 height 13
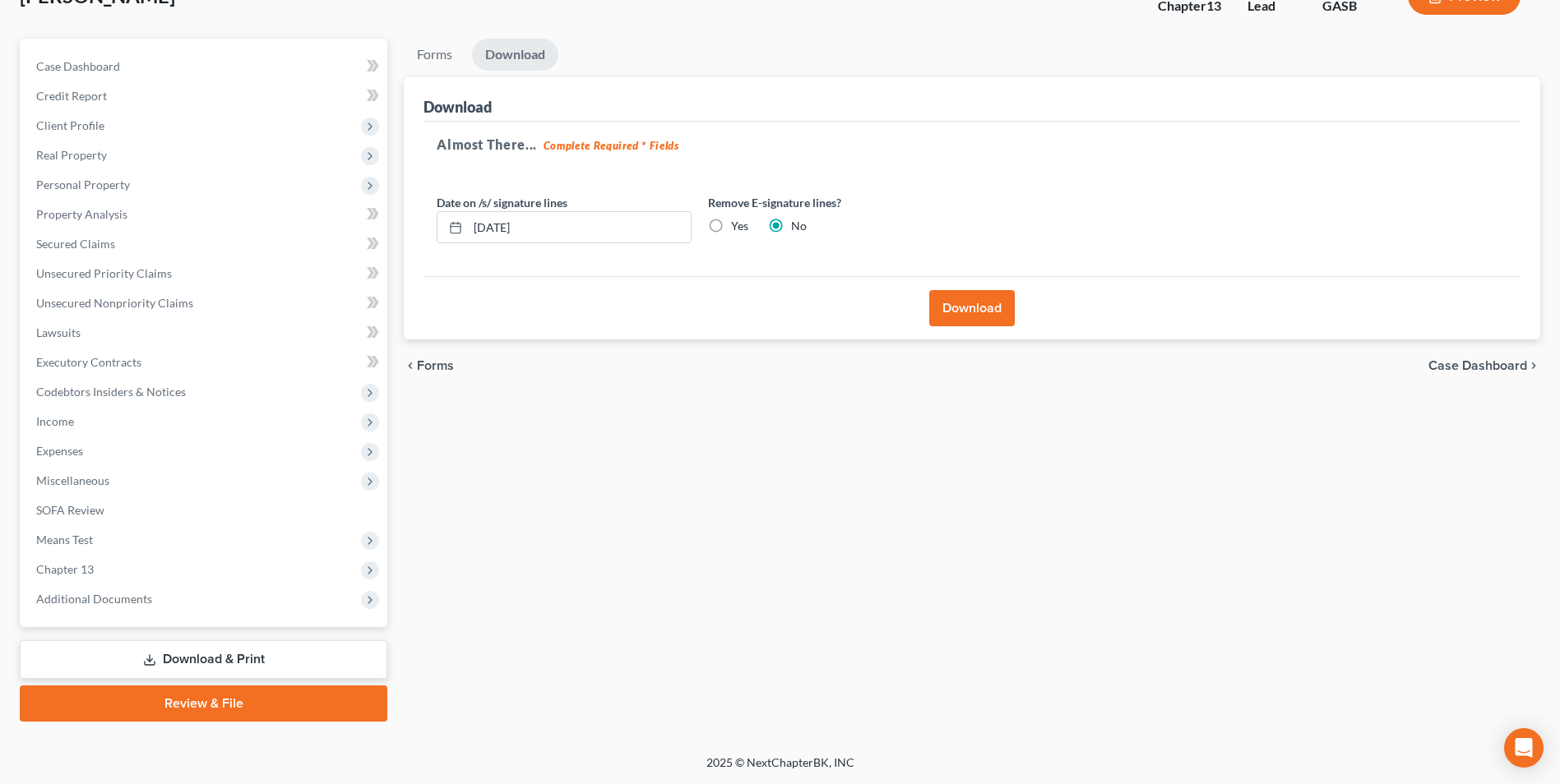
scroll to position [120, 0]
click at [992, 311] on button "Download" at bounding box center [972, 308] width 86 height 36
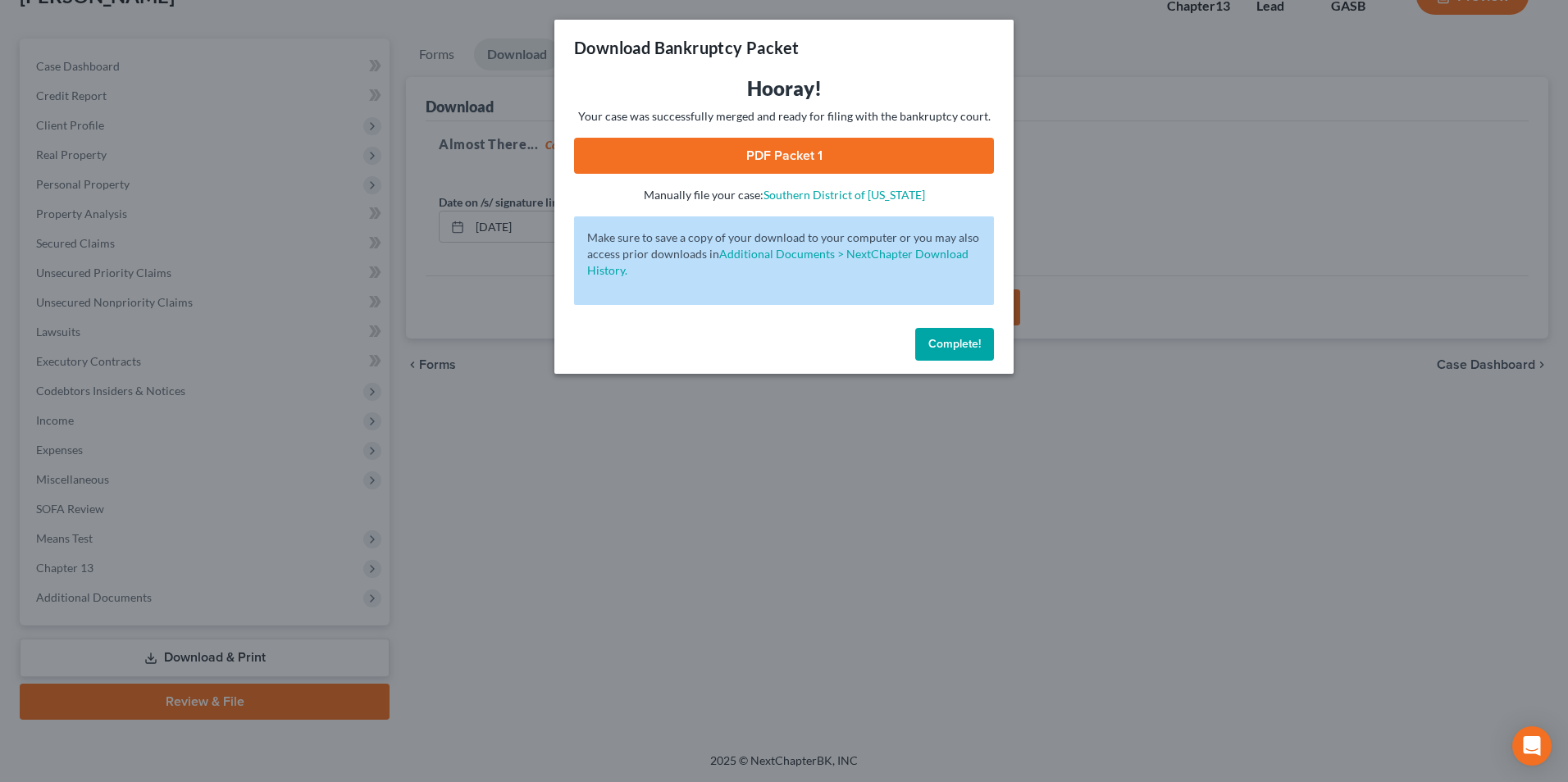
click at [749, 169] on link "PDF Packet 1" at bounding box center [784, 156] width 420 height 36
click at [530, 491] on div "Download Bankruptcy Packet Hooray! Your case was successfully merged and ready …" at bounding box center [784, 391] width 1568 height 782
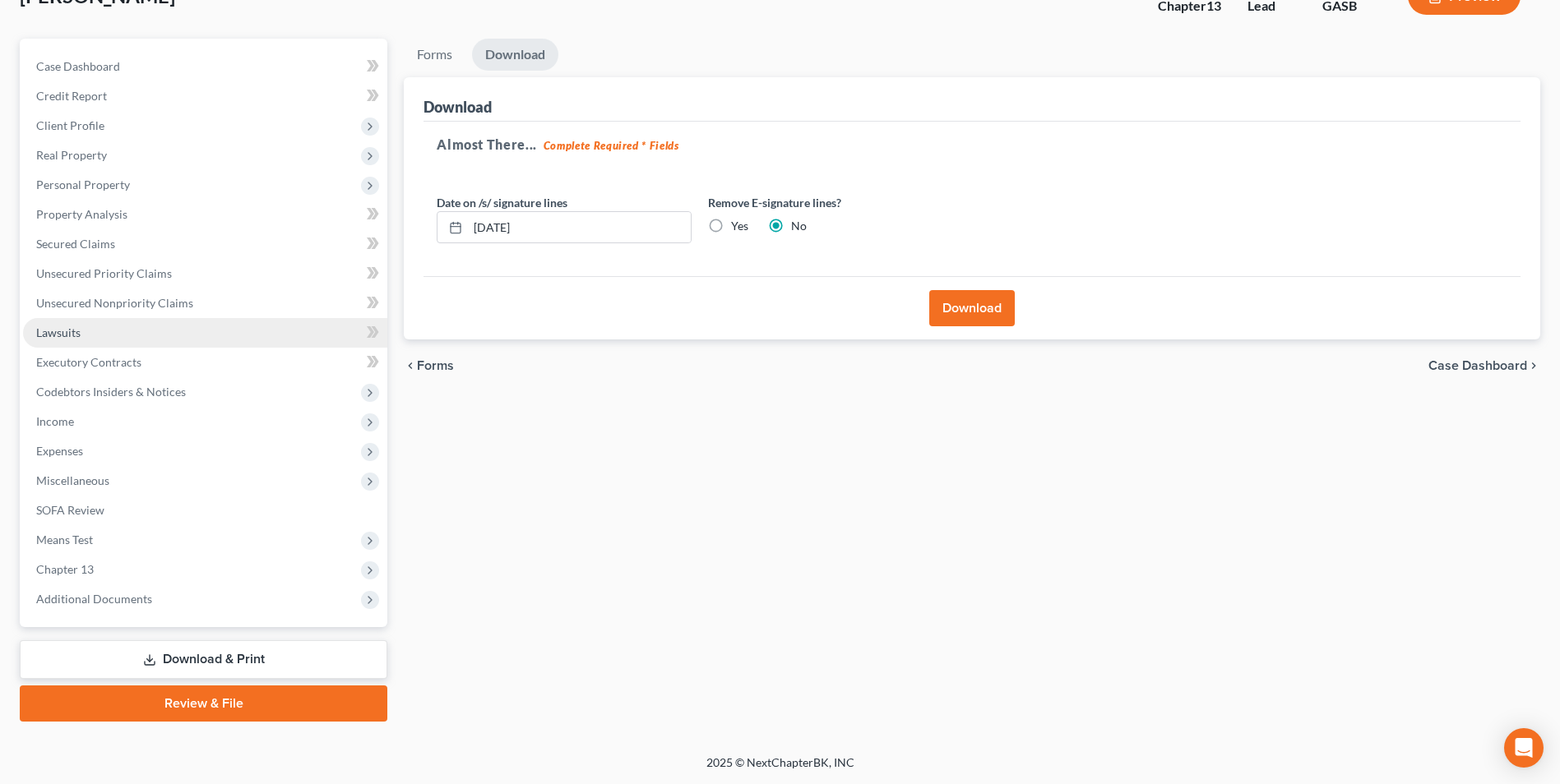
click at [58, 335] on span "Lawsuits" at bounding box center [57, 332] width 44 height 14
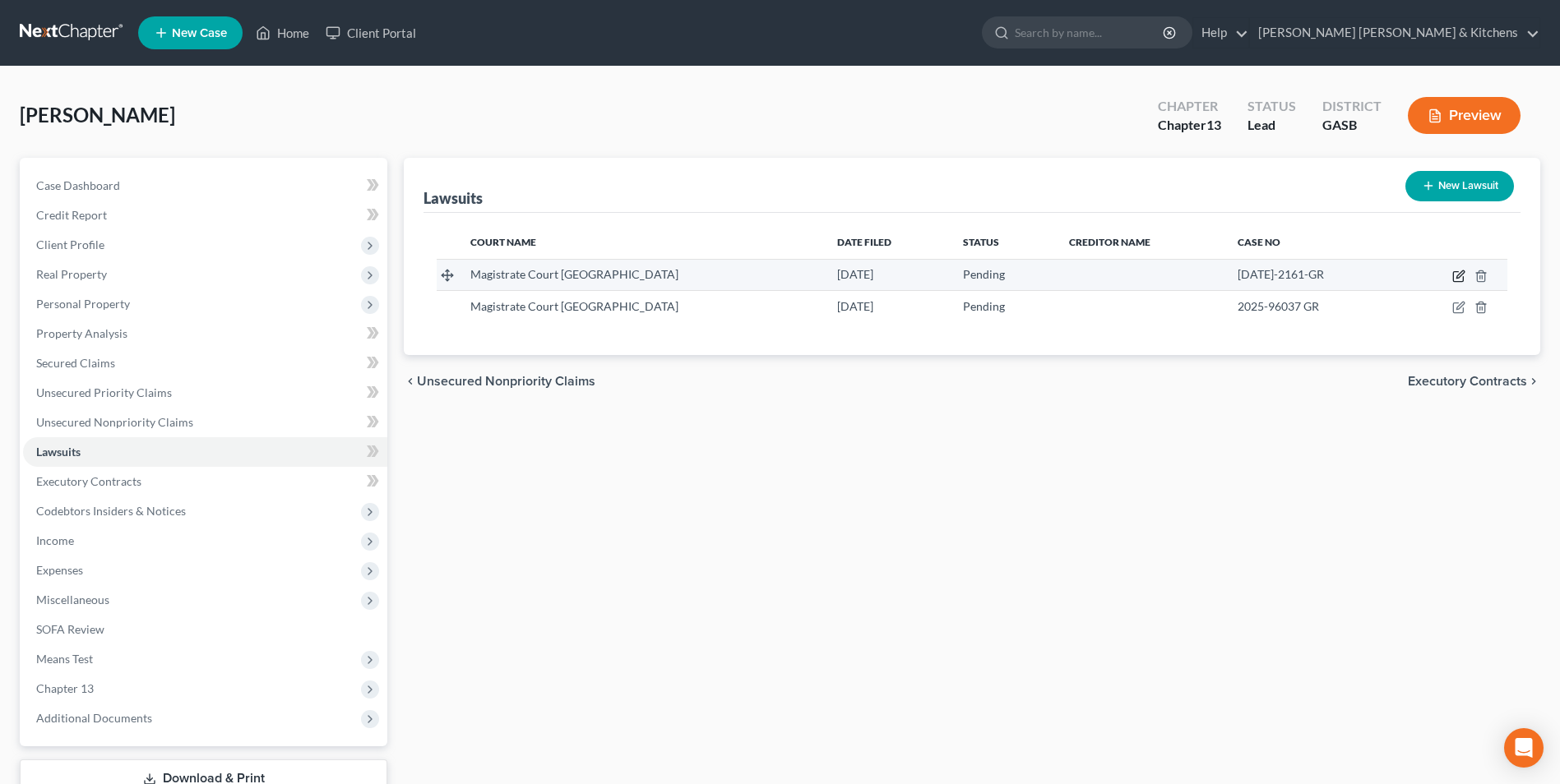
click at [1464, 274] on icon "button" at bounding box center [1459, 276] width 13 height 13
select select "10"
select select "0"
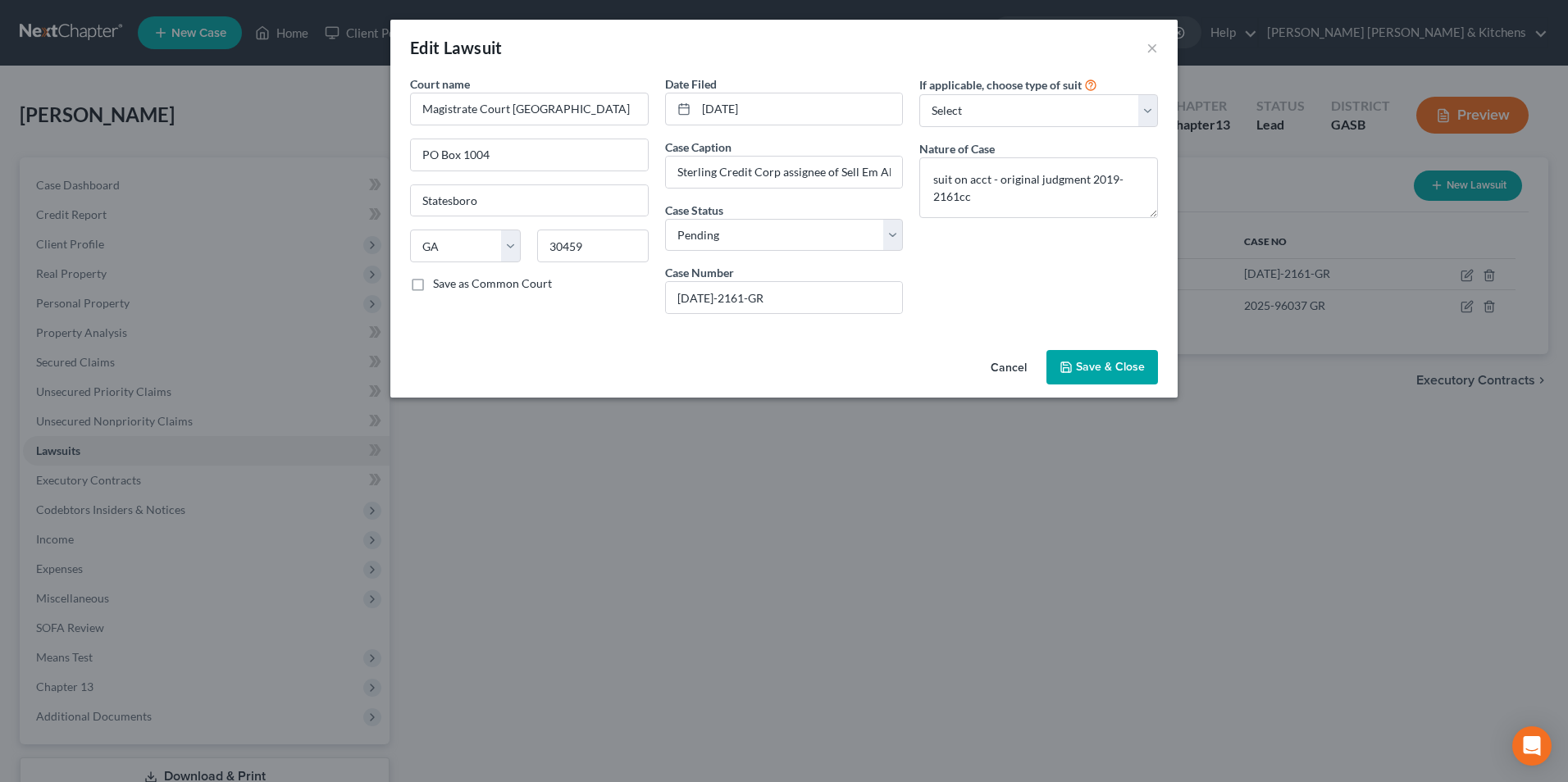
click at [1010, 369] on button "Cancel" at bounding box center [1009, 368] width 62 height 33
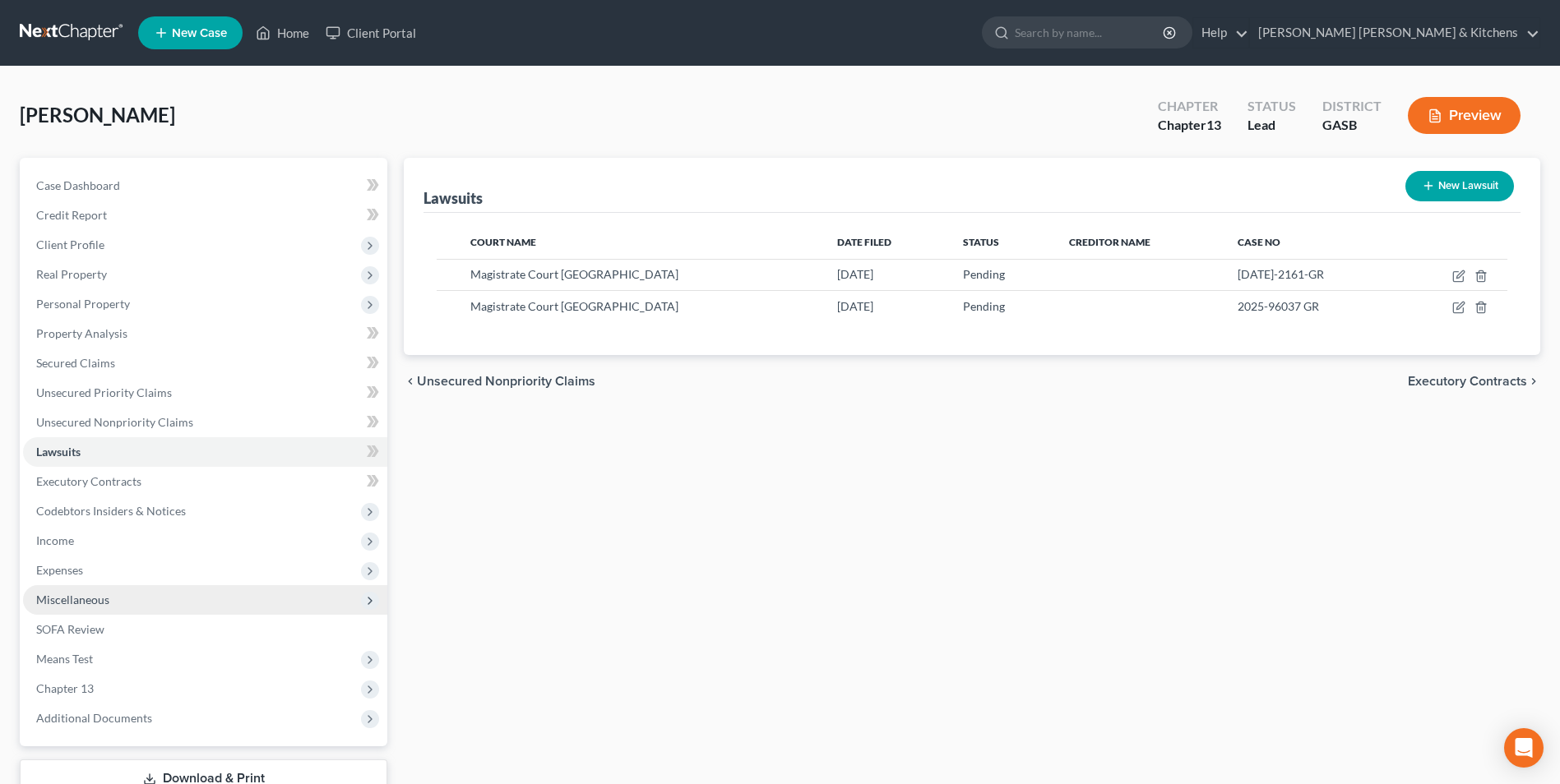
click at [107, 603] on span "Miscellaneous" at bounding box center [73, 599] width 74 height 14
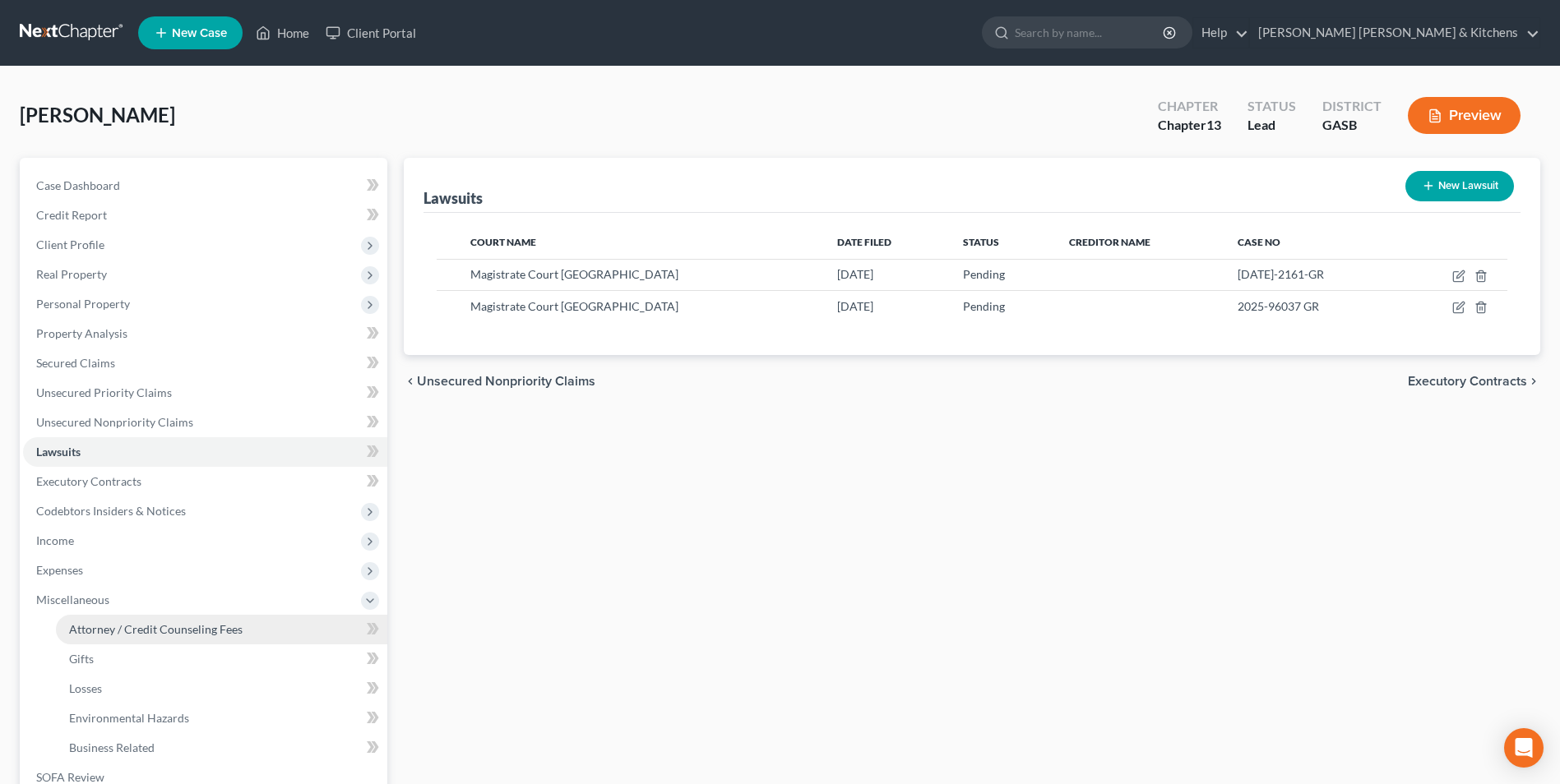
click at [110, 624] on span "Attorney / Credit Counseling Fees" at bounding box center [156, 629] width 173 height 14
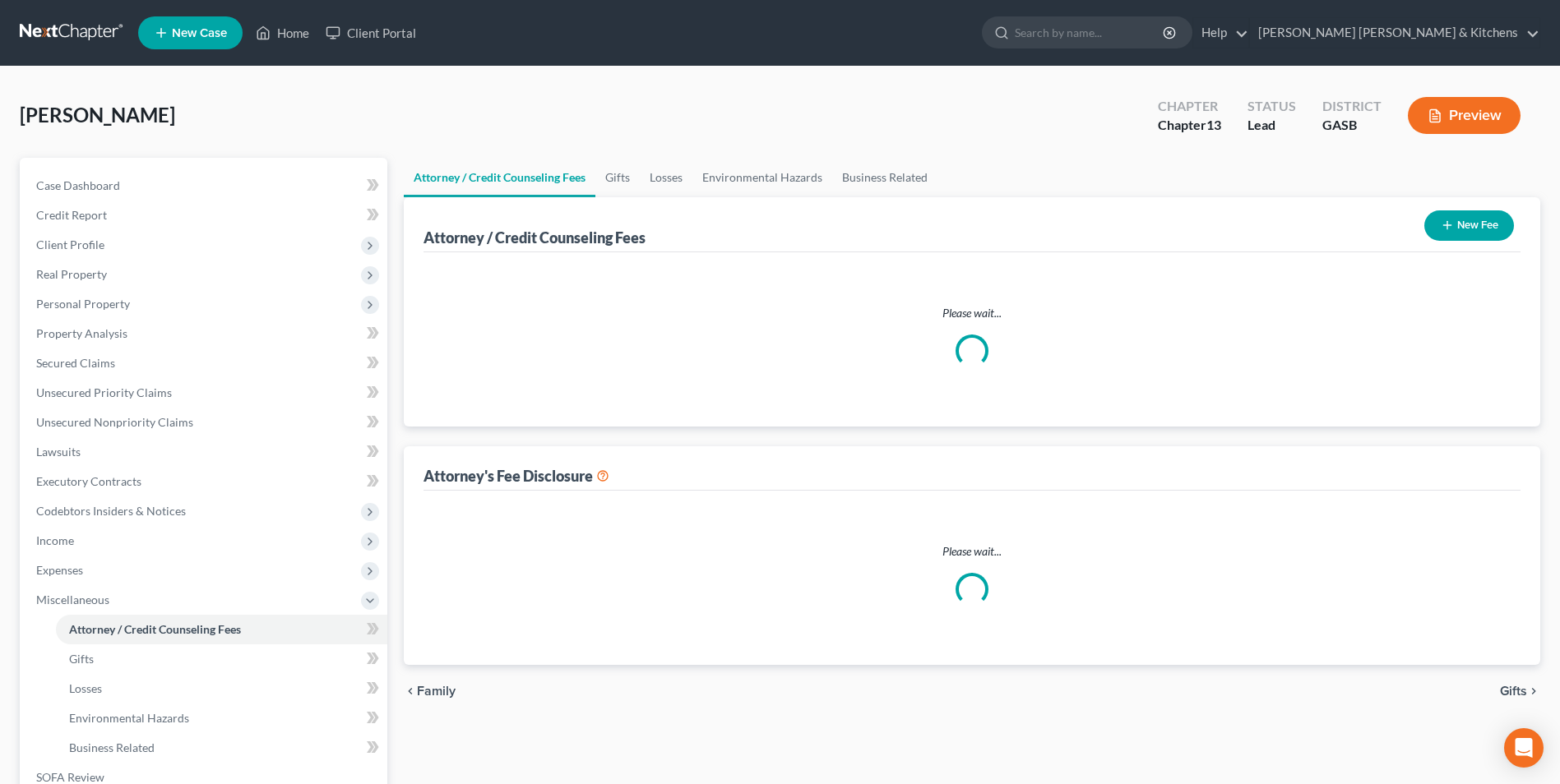
select select "0"
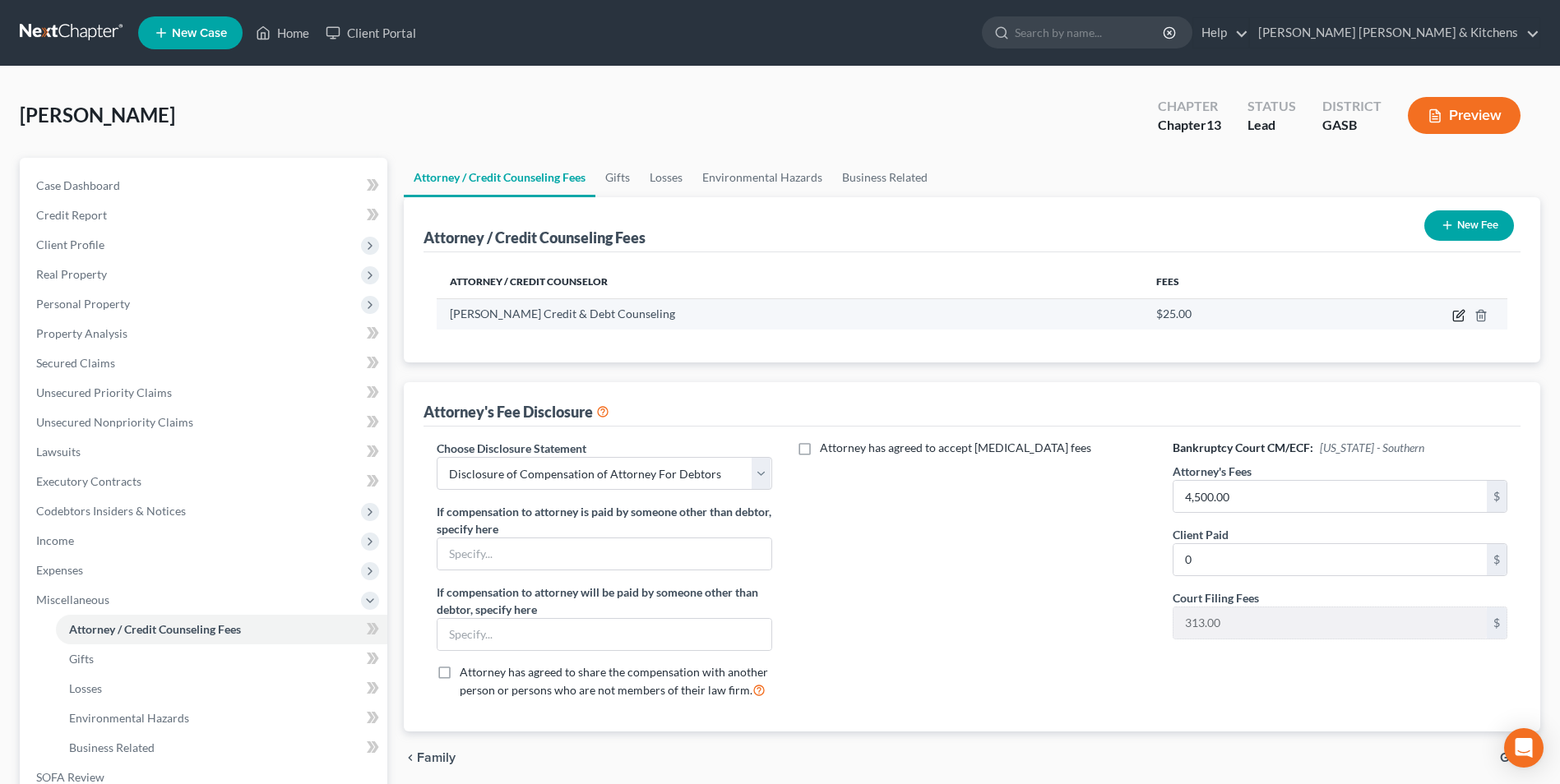
click at [1453, 313] on icon "button" at bounding box center [1458, 317] width 9 height 9
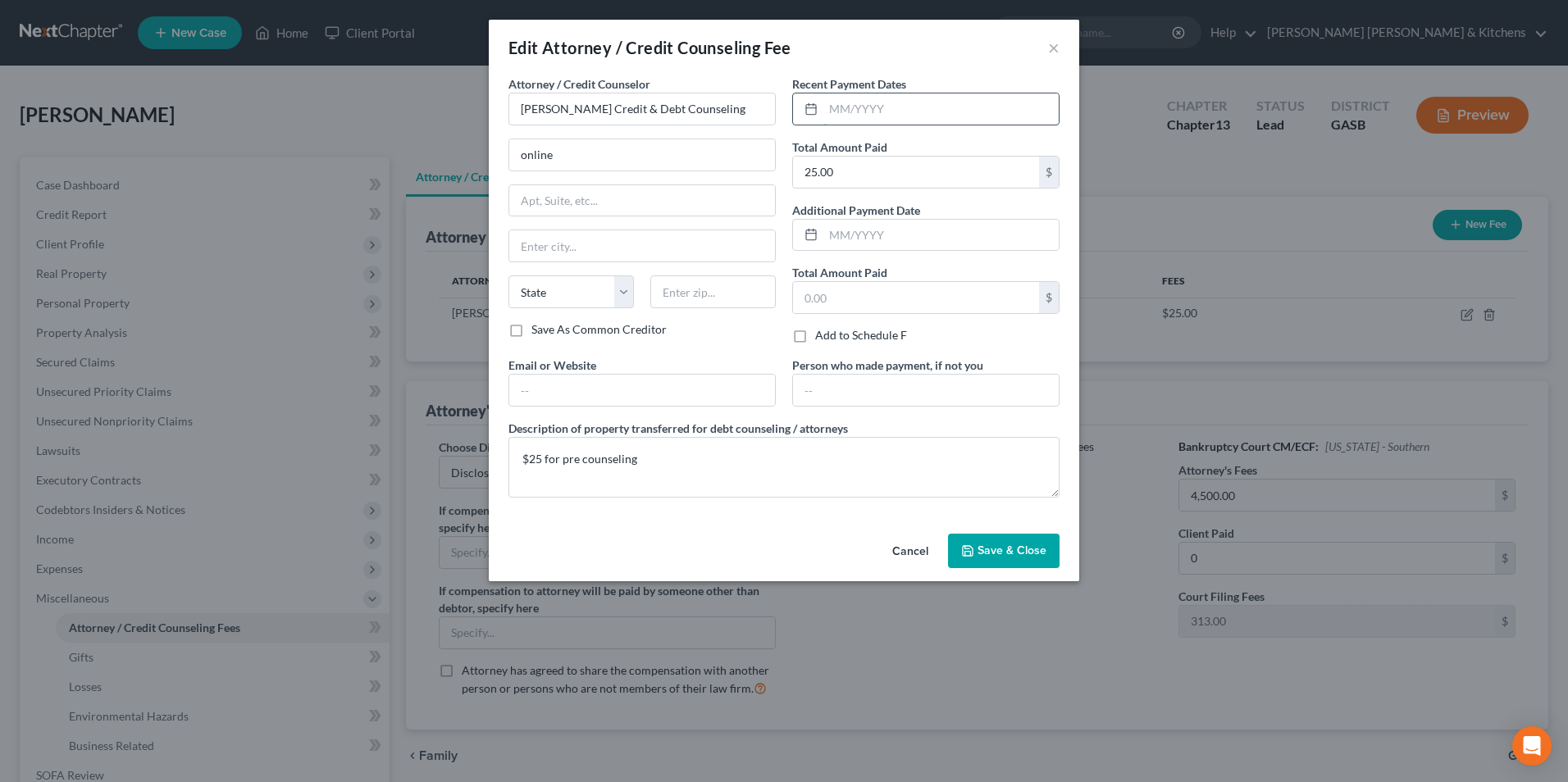
click at [981, 109] on input "text" at bounding box center [941, 108] width 235 height 31
type input "[DATE]"
click at [1027, 547] on span "Save & Close" at bounding box center [1011, 550] width 69 height 14
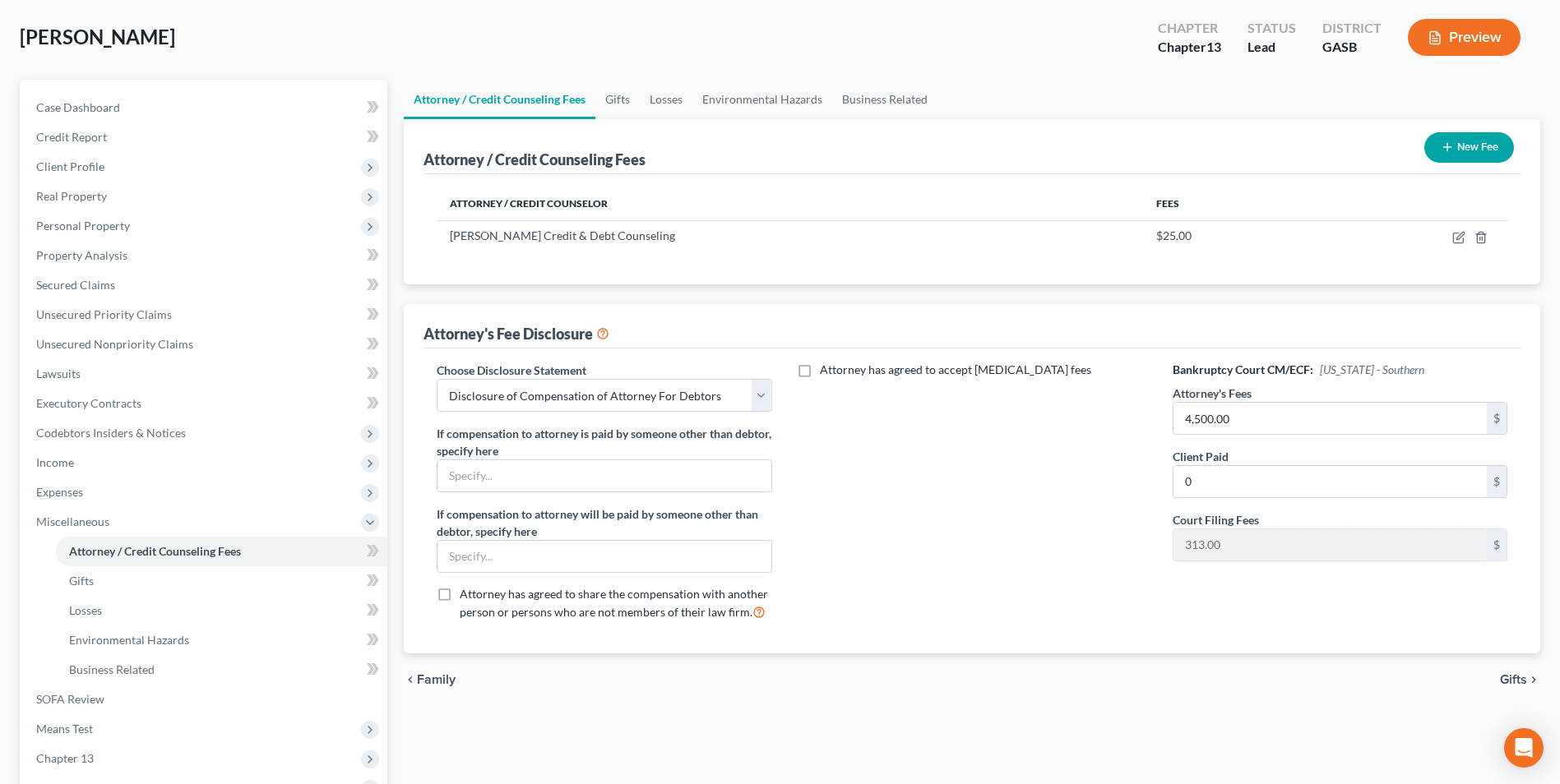
scroll to position [268, 0]
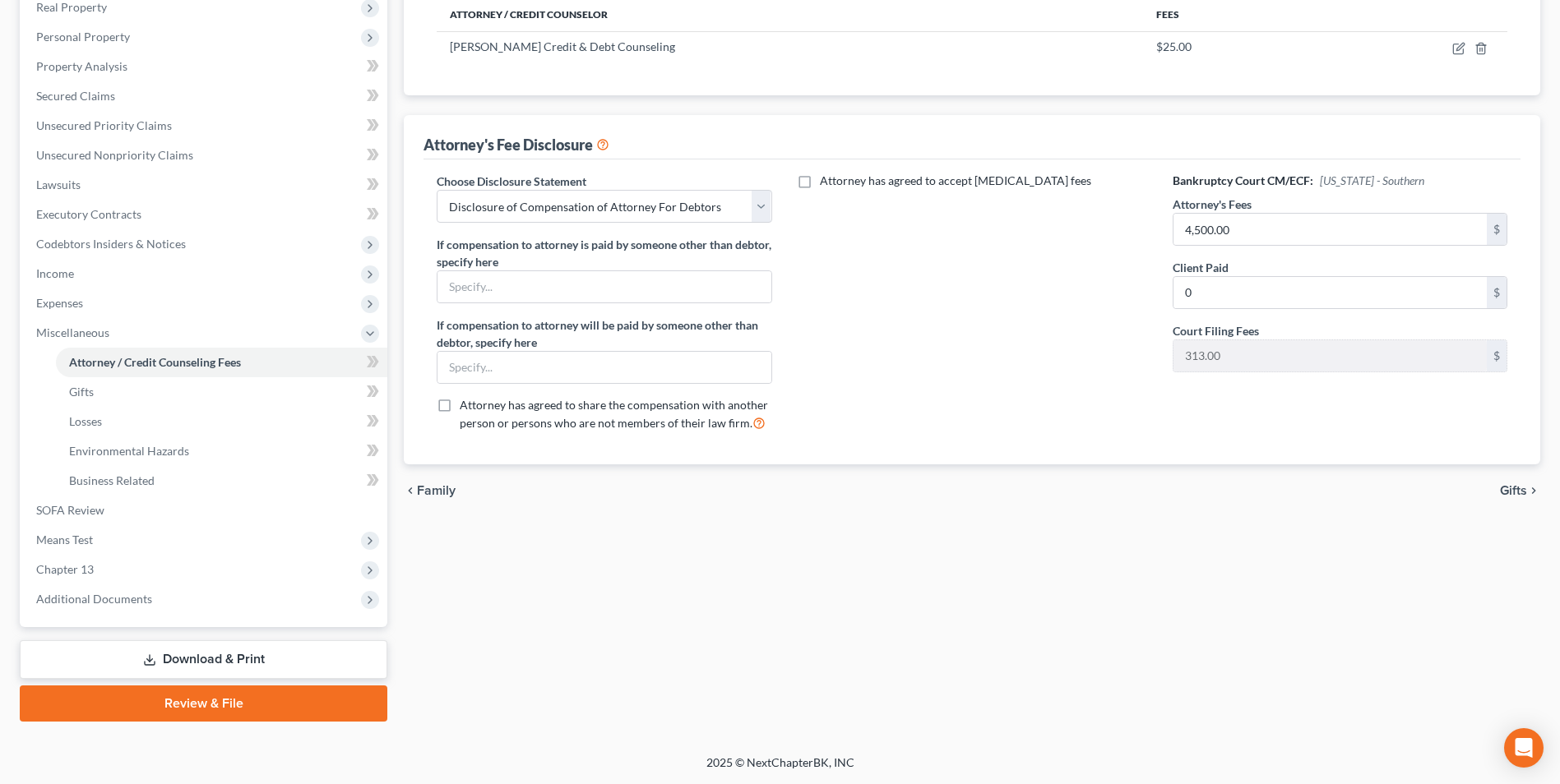
click at [190, 661] on link "Download & Print" at bounding box center [204, 660] width 368 height 39
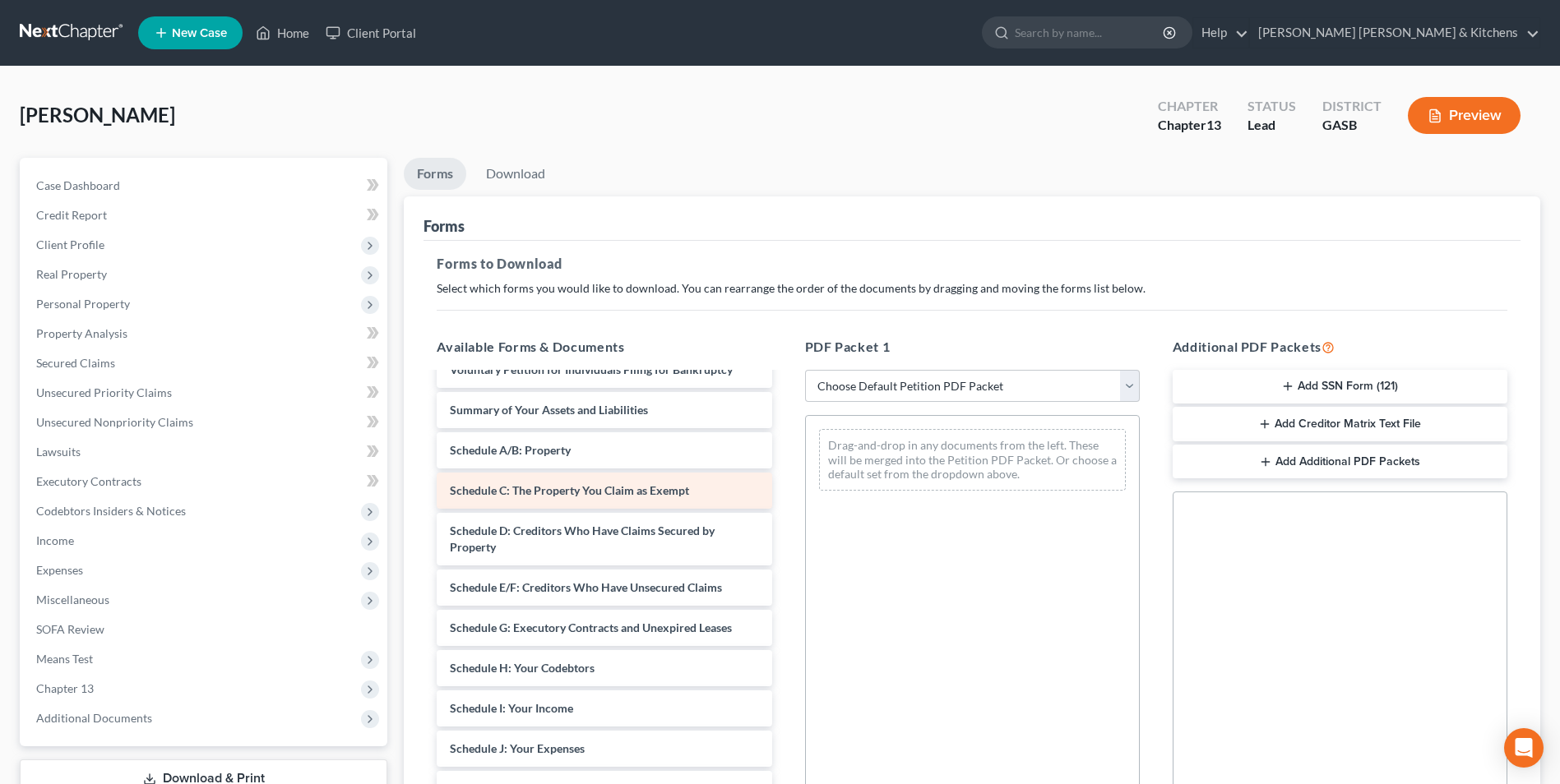
scroll to position [329, 0]
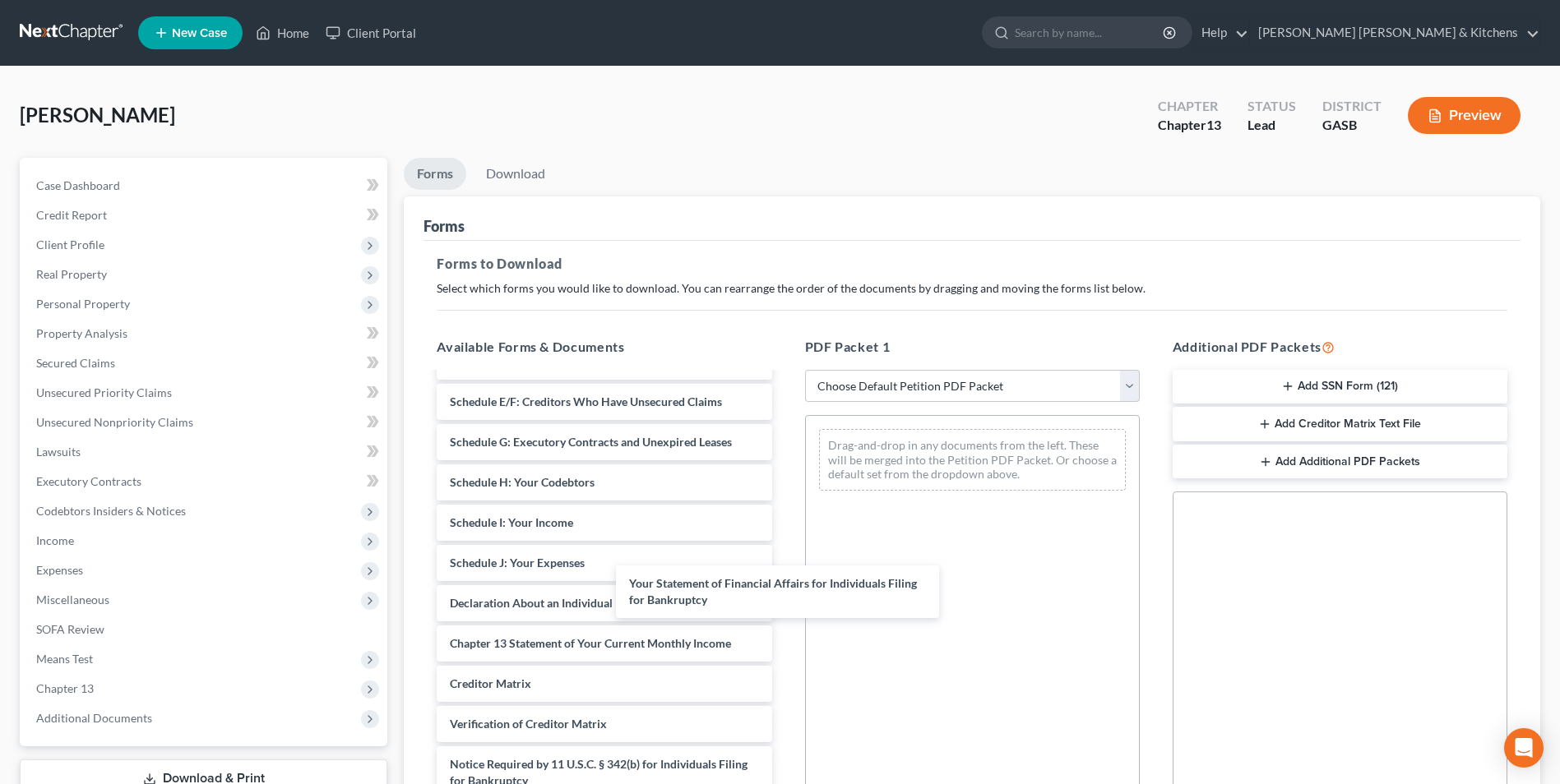
drag, startPoint x: 660, startPoint y: 636, endPoint x: 952, endPoint y: 462, distance: 339.9
click at [784, 481] on div "Your Statement of Financial Affairs for Individuals Filing for Bankruptcy Insta…" at bounding box center [603, 442] width 361 height 794
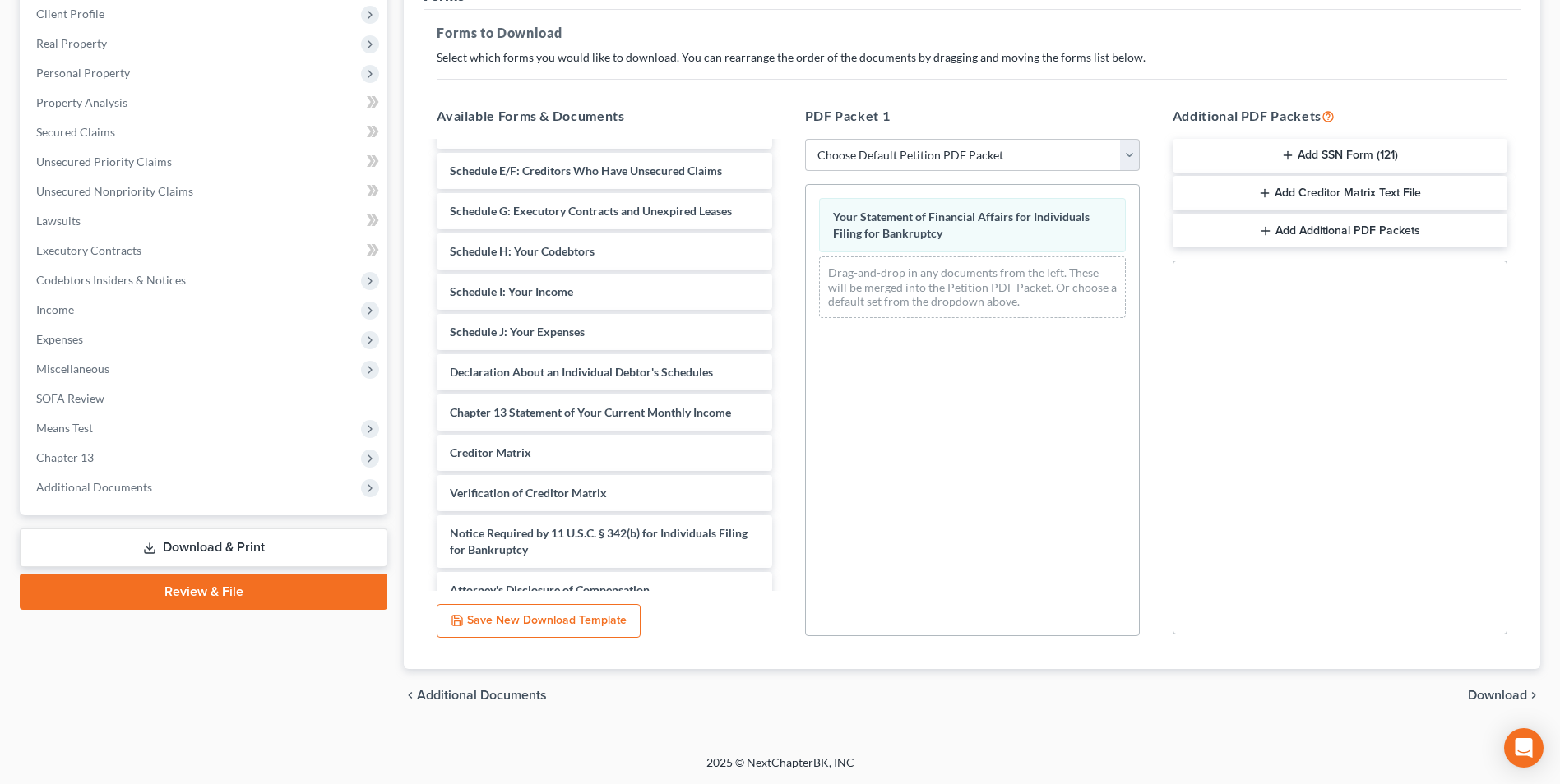
click at [1485, 698] on span "Download" at bounding box center [1497, 695] width 59 height 13
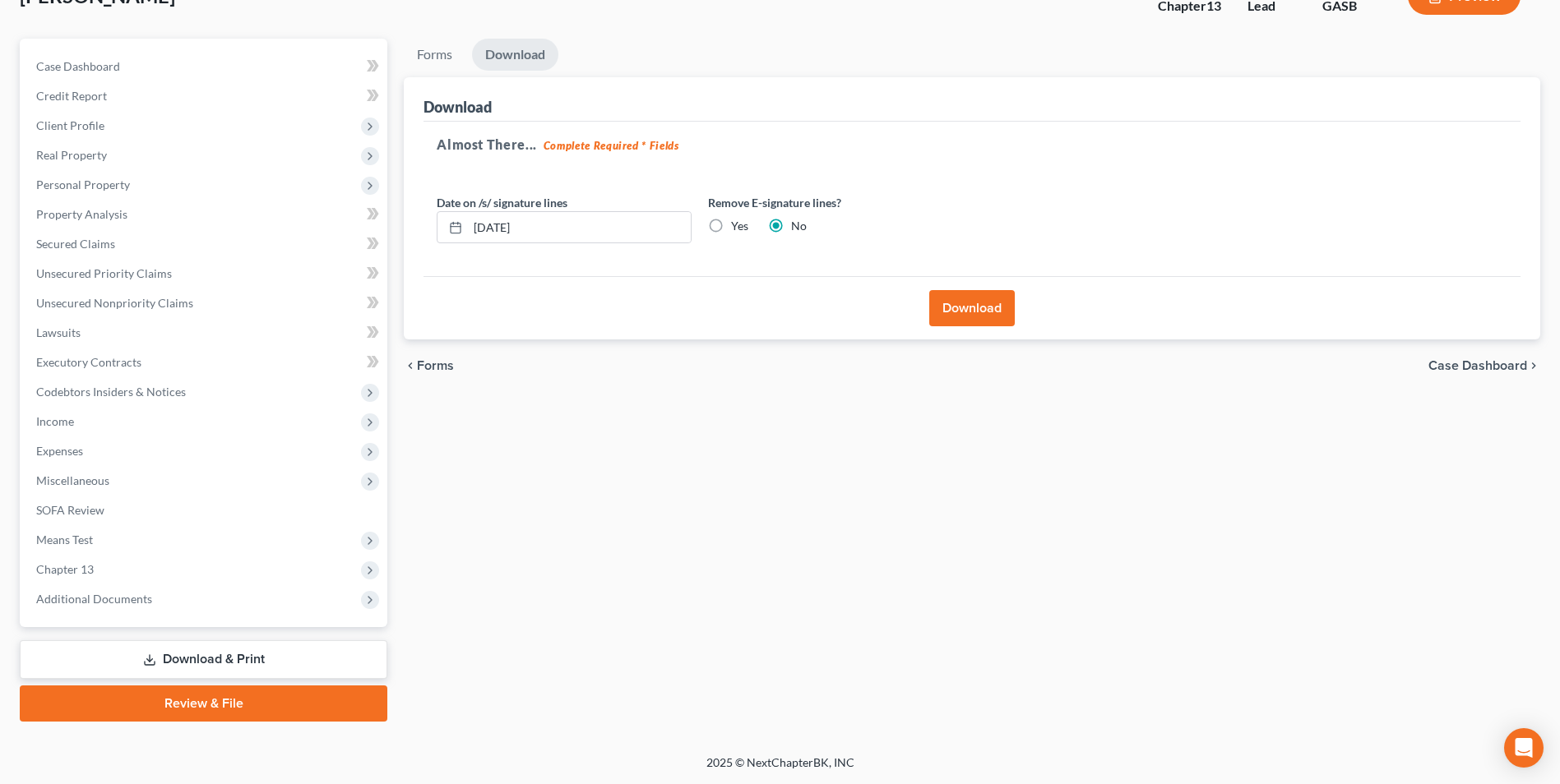
scroll to position [120, 0]
click at [951, 314] on button "Download" at bounding box center [972, 308] width 86 height 36
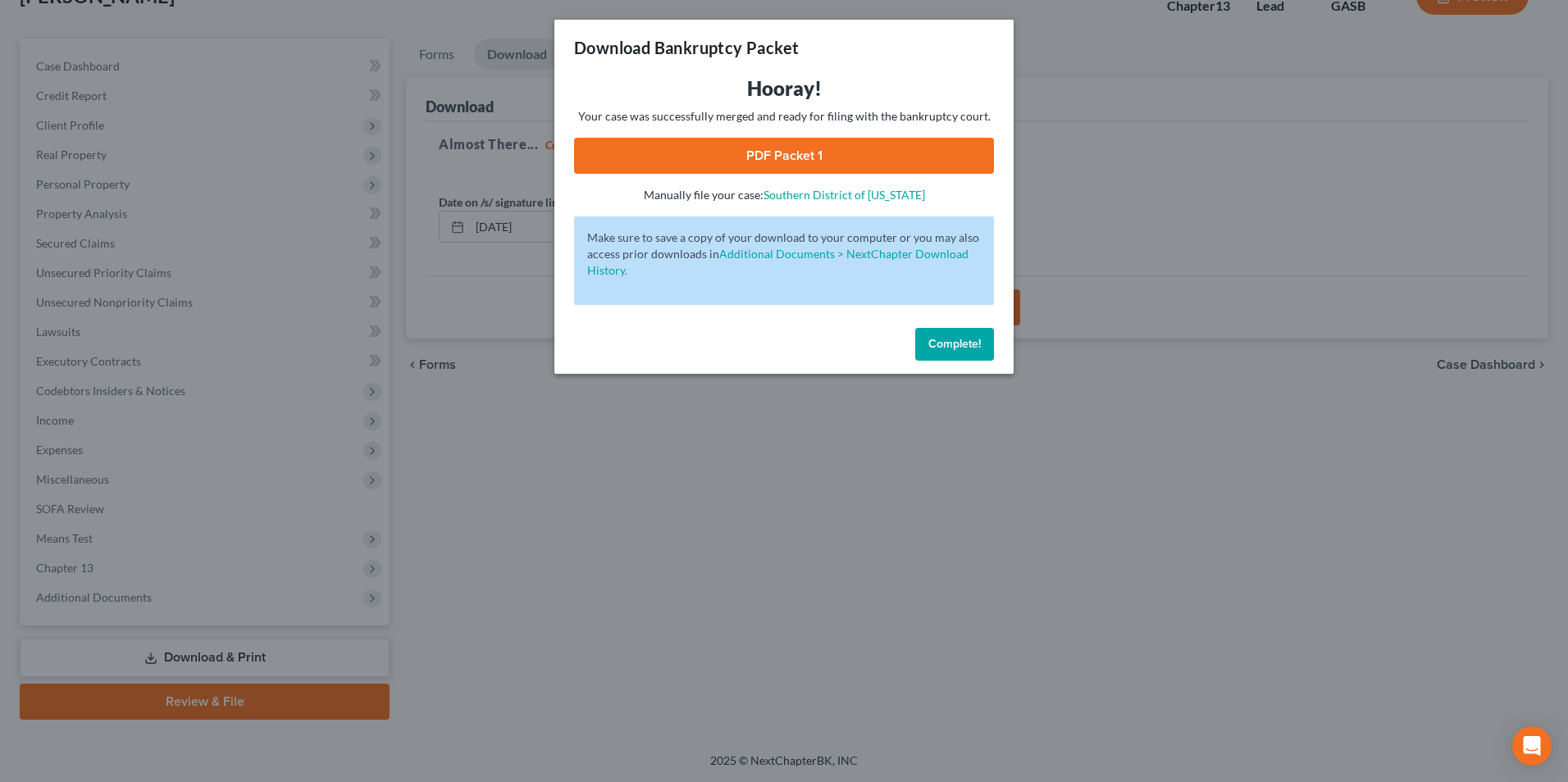
drag, startPoint x: 739, startPoint y: 151, endPoint x: 911, endPoint y: 197, distance: 178.0
click at [740, 151] on link "PDF Packet 1" at bounding box center [784, 156] width 420 height 36
click at [518, 607] on div "Download Bankruptcy Packet Hooray! Your case was successfully merged and ready …" at bounding box center [784, 391] width 1568 height 782
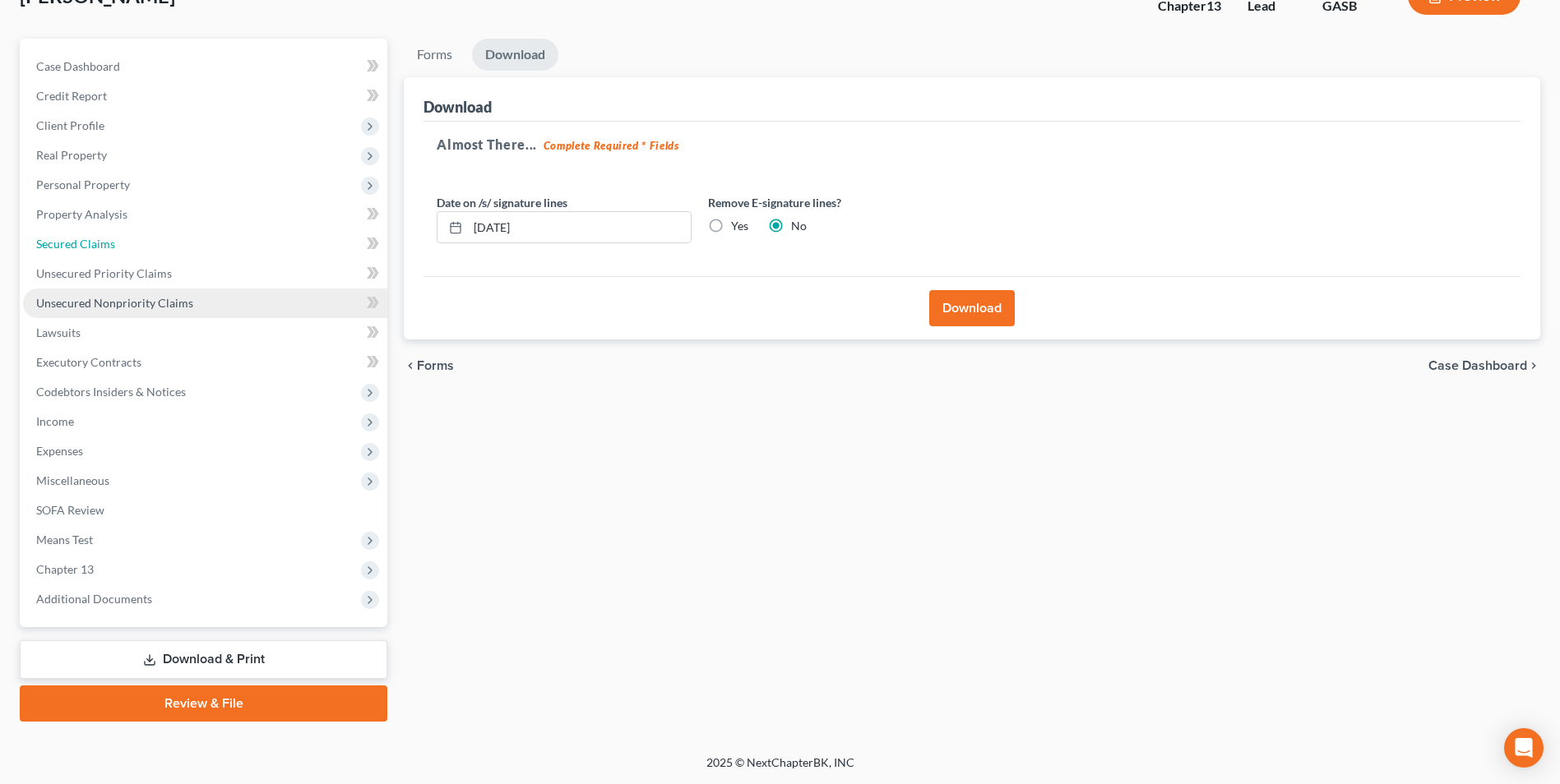
drag, startPoint x: 87, startPoint y: 243, endPoint x: 350, endPoint y: 291, distance: 267.3
click at [87, 243] on span "Secured Claims" at bounding box center [75, 243] width 79 height 14
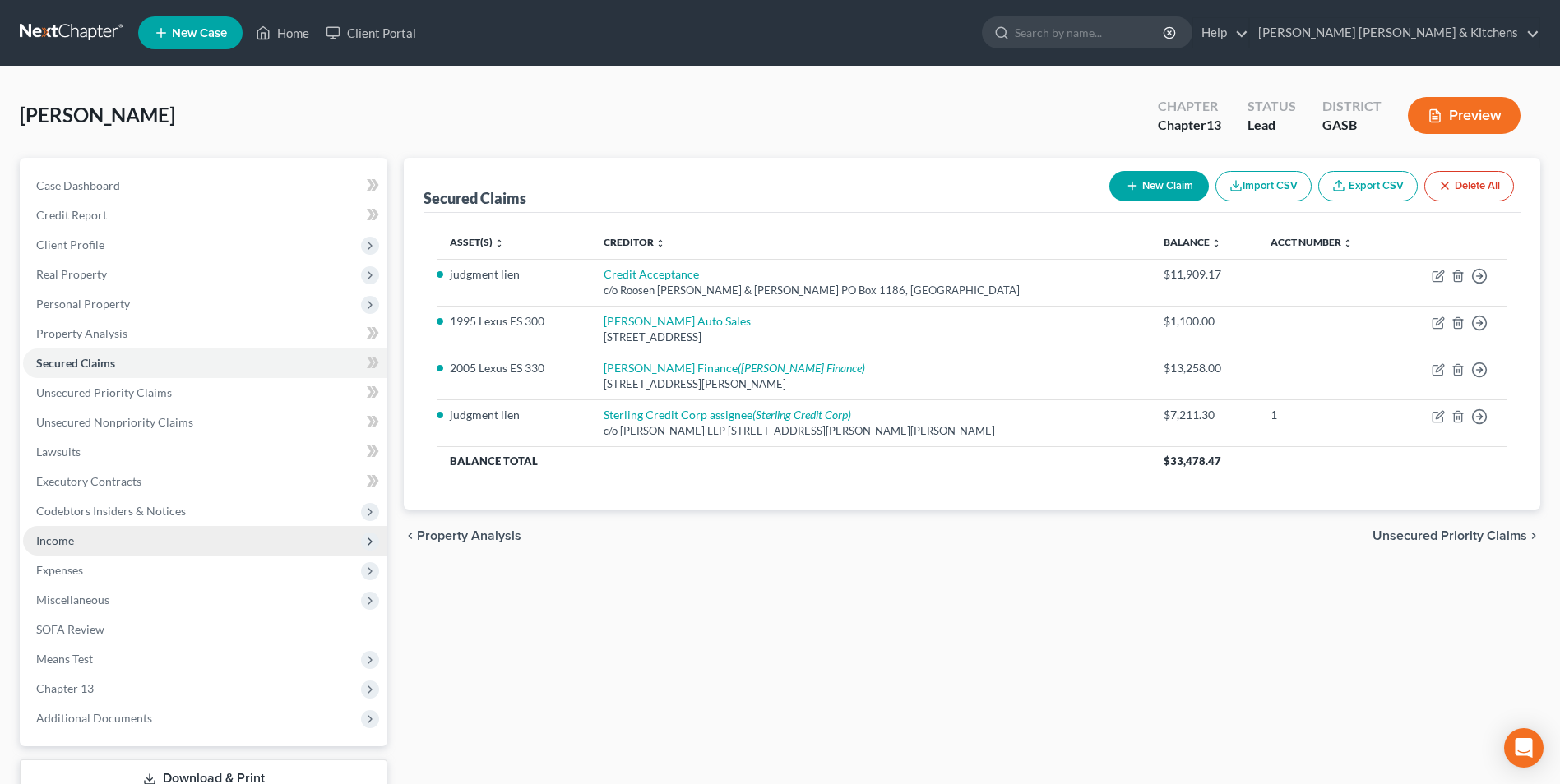
click at [65, 545] on span "Income" at bounding box center [55, 540] width 38 height 14
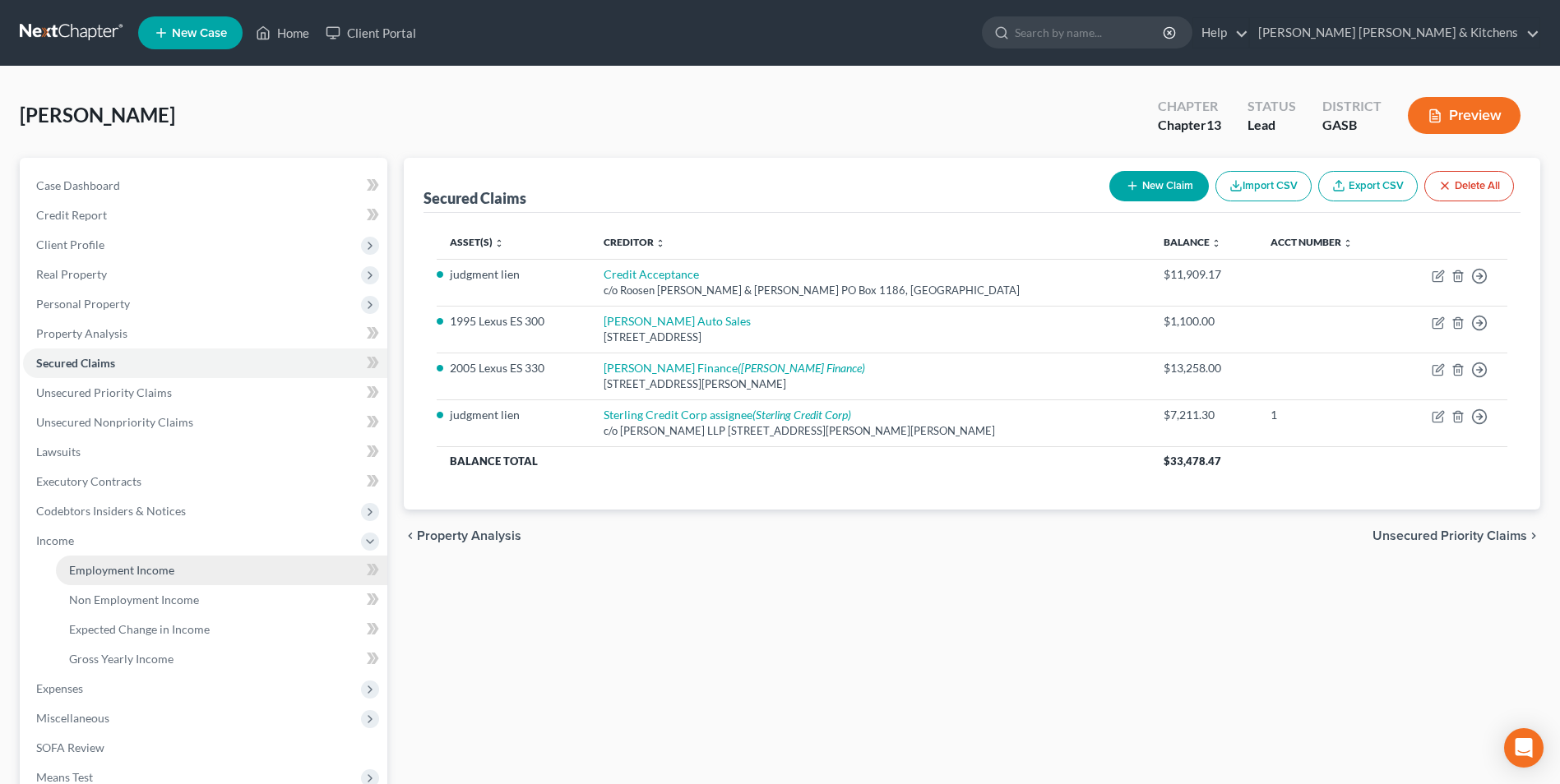
click at [83, 578] on link "Employment Income" at bounding box center [222, 570] width 332 height 29
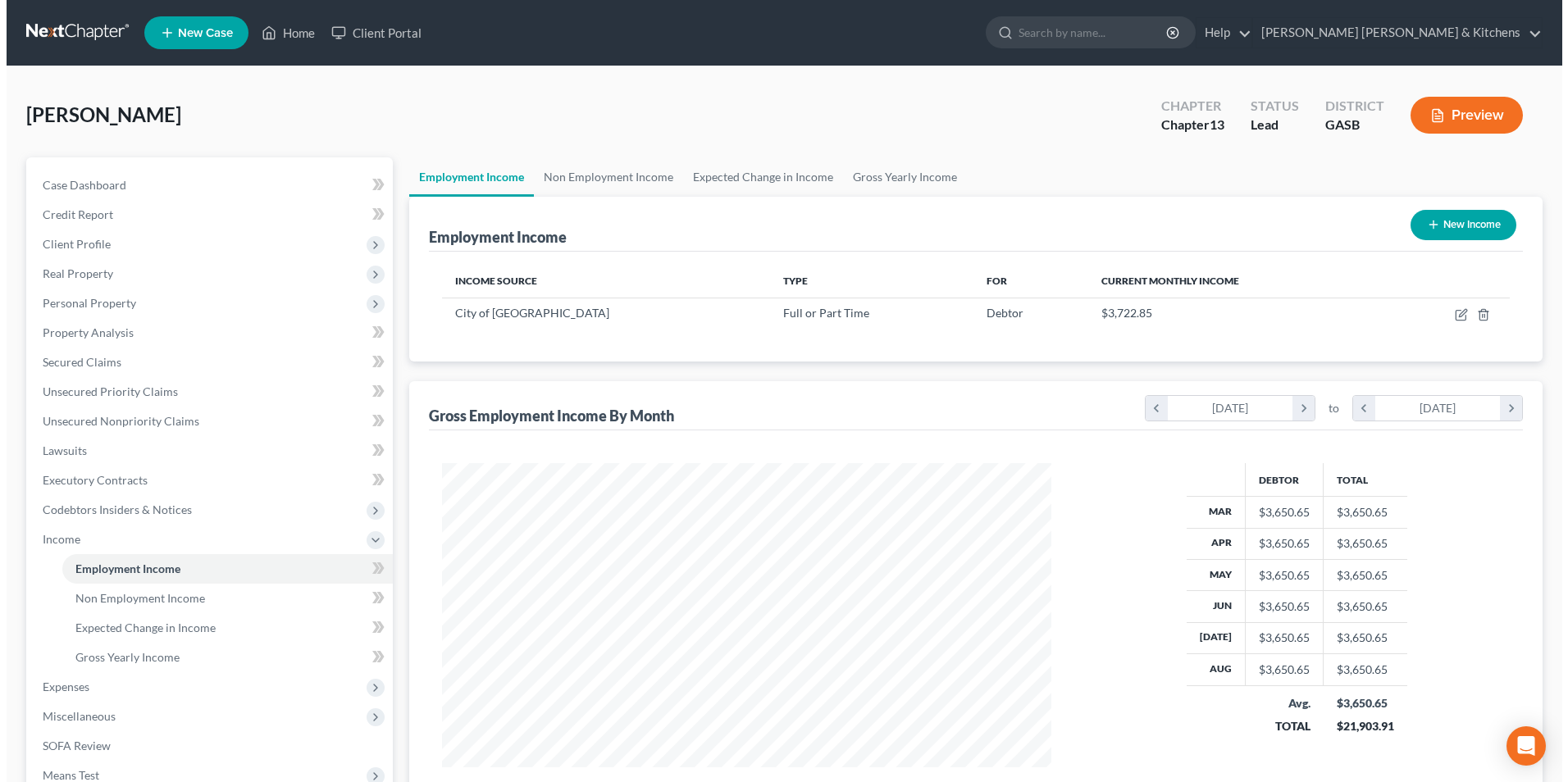
scroll to position [305, 641]
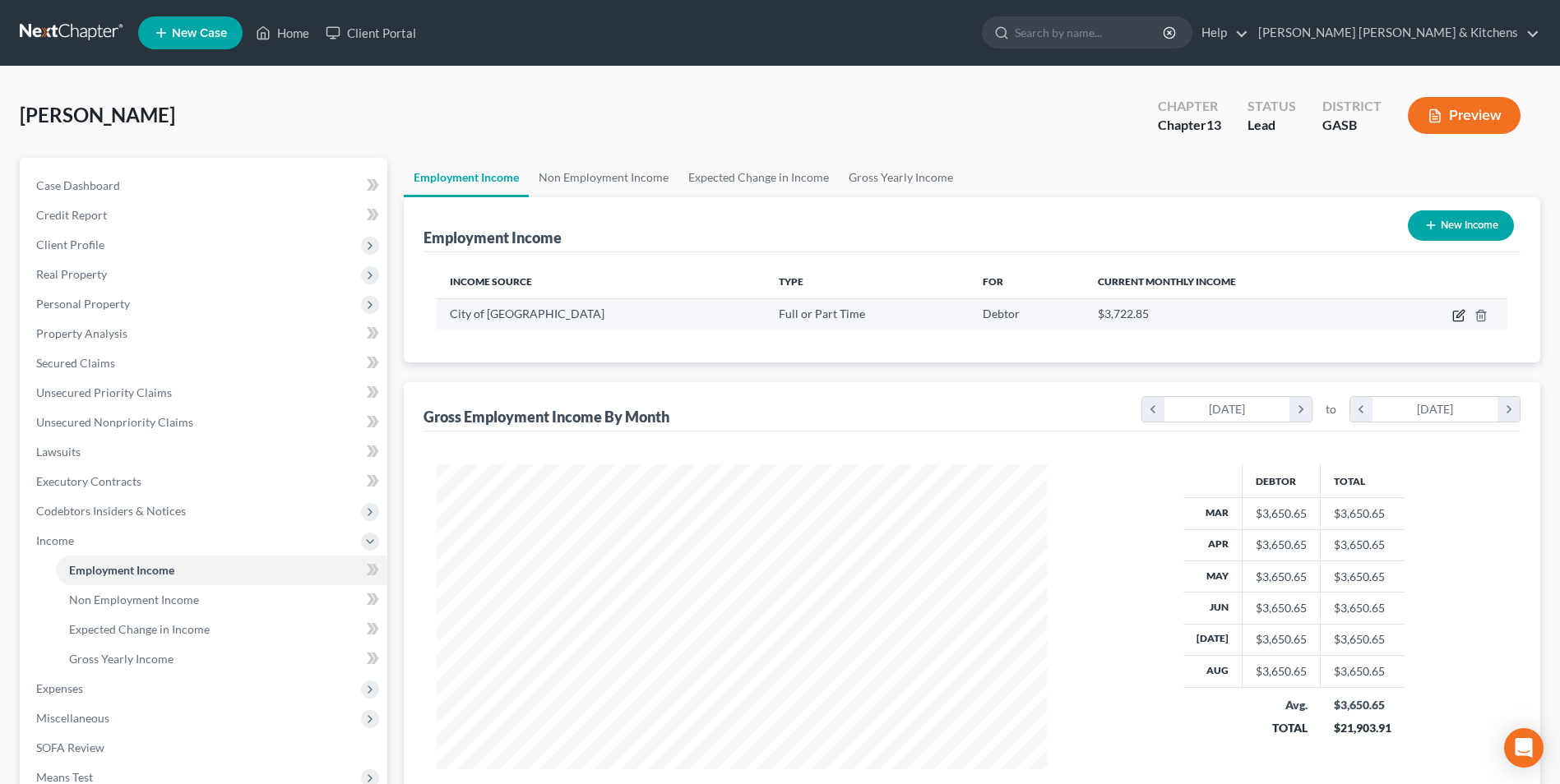
click at [1460, 312] on icon "button" at bounding box center [1459, 316] width 13 height 13
select select "0"
select select "10"
select select "0"
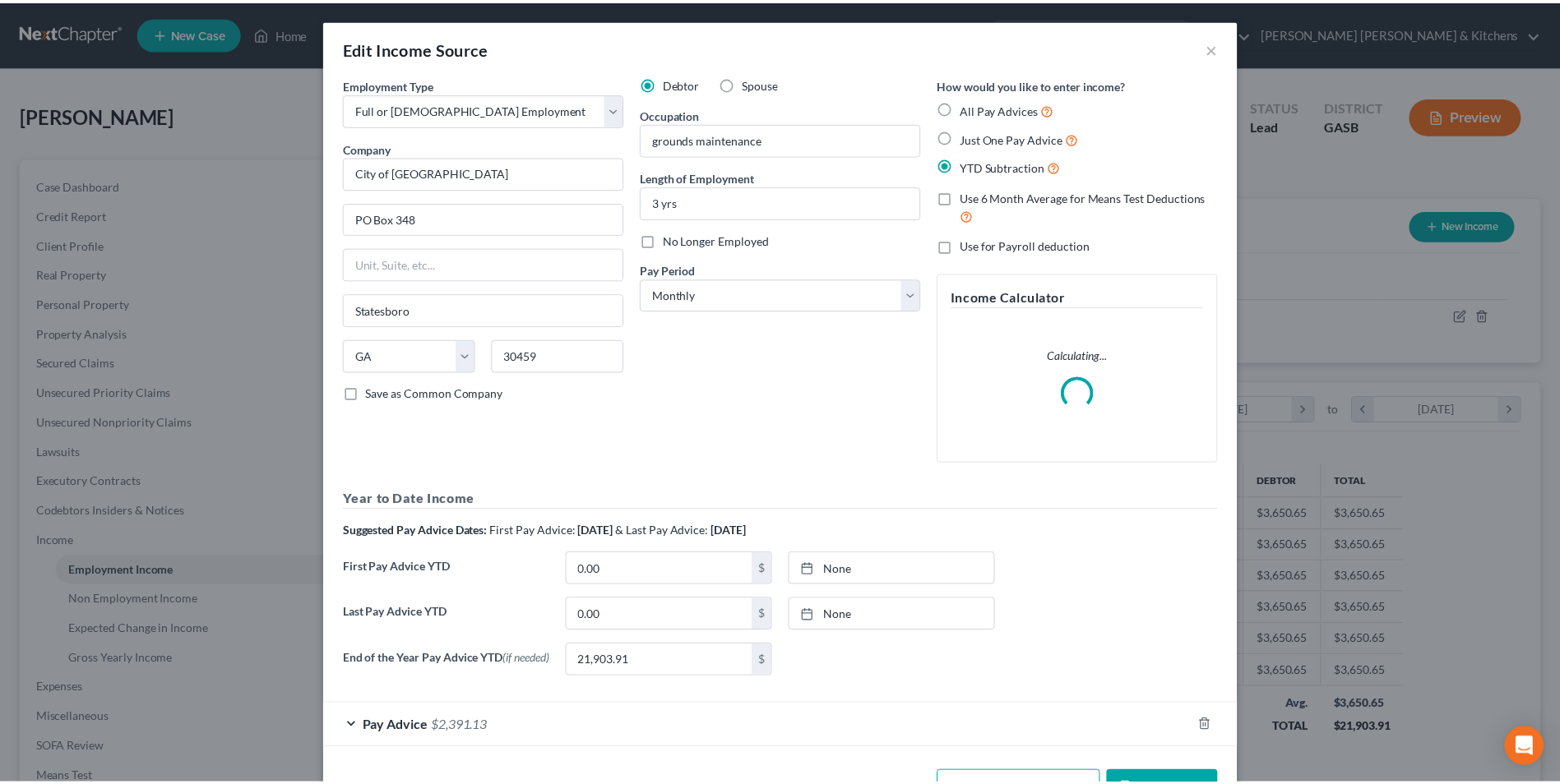
scroll to position [307, 649]
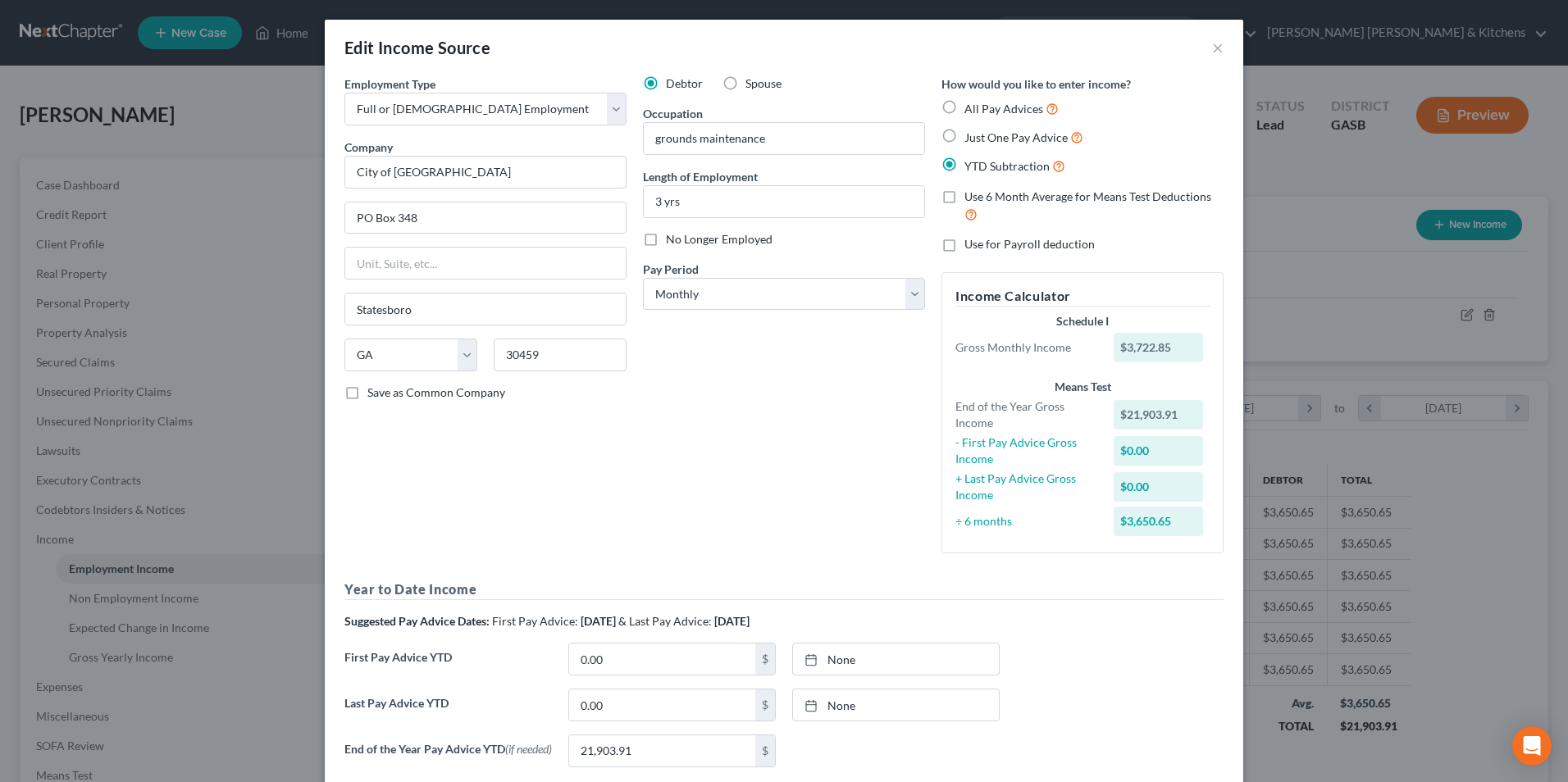
click at [1384, 289] on div "Edit Income Source × Employment Type * Select Full or [DEMOGRAPHIC_DATA] Employ…" at bounding box center [784, 391] width 1568 height 782
click at [1213, 44] on button "×" at bounding box center [1217, 47] width 11 height 20
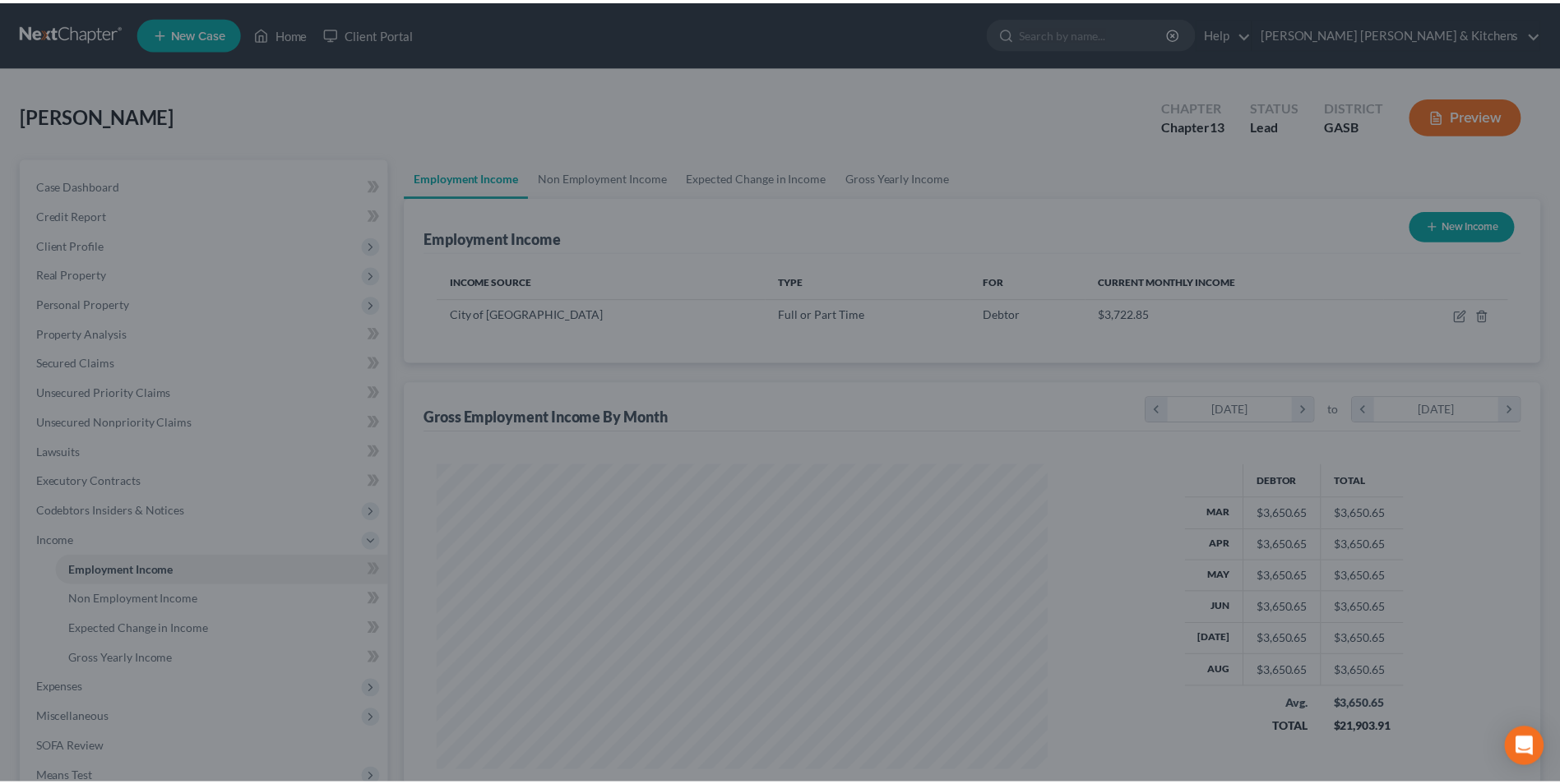
scroll to position [821799, 821714]
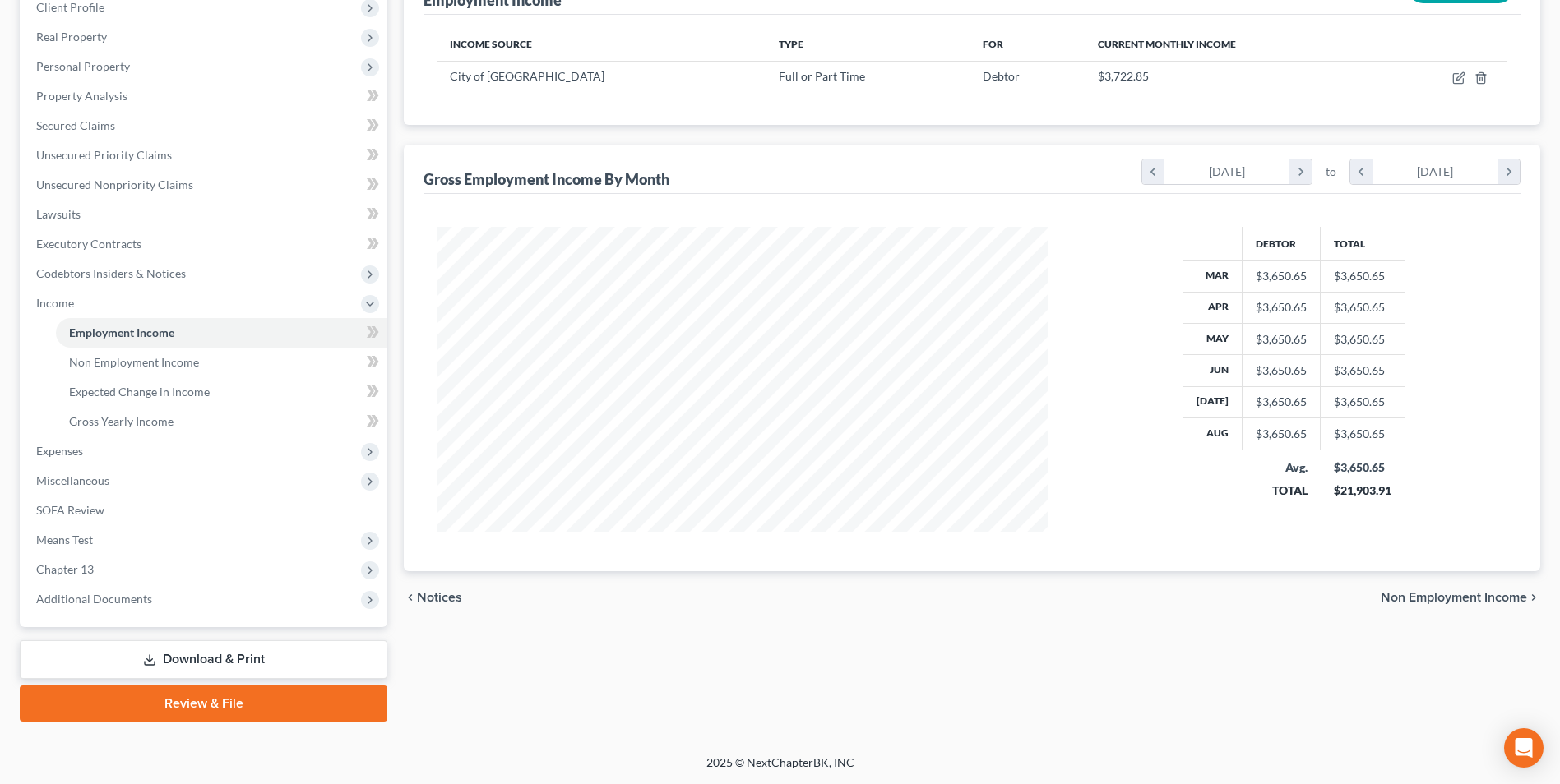
click at [205, 660] on link "Download & Print" at bounding box center [204, 660] width 368 height 39
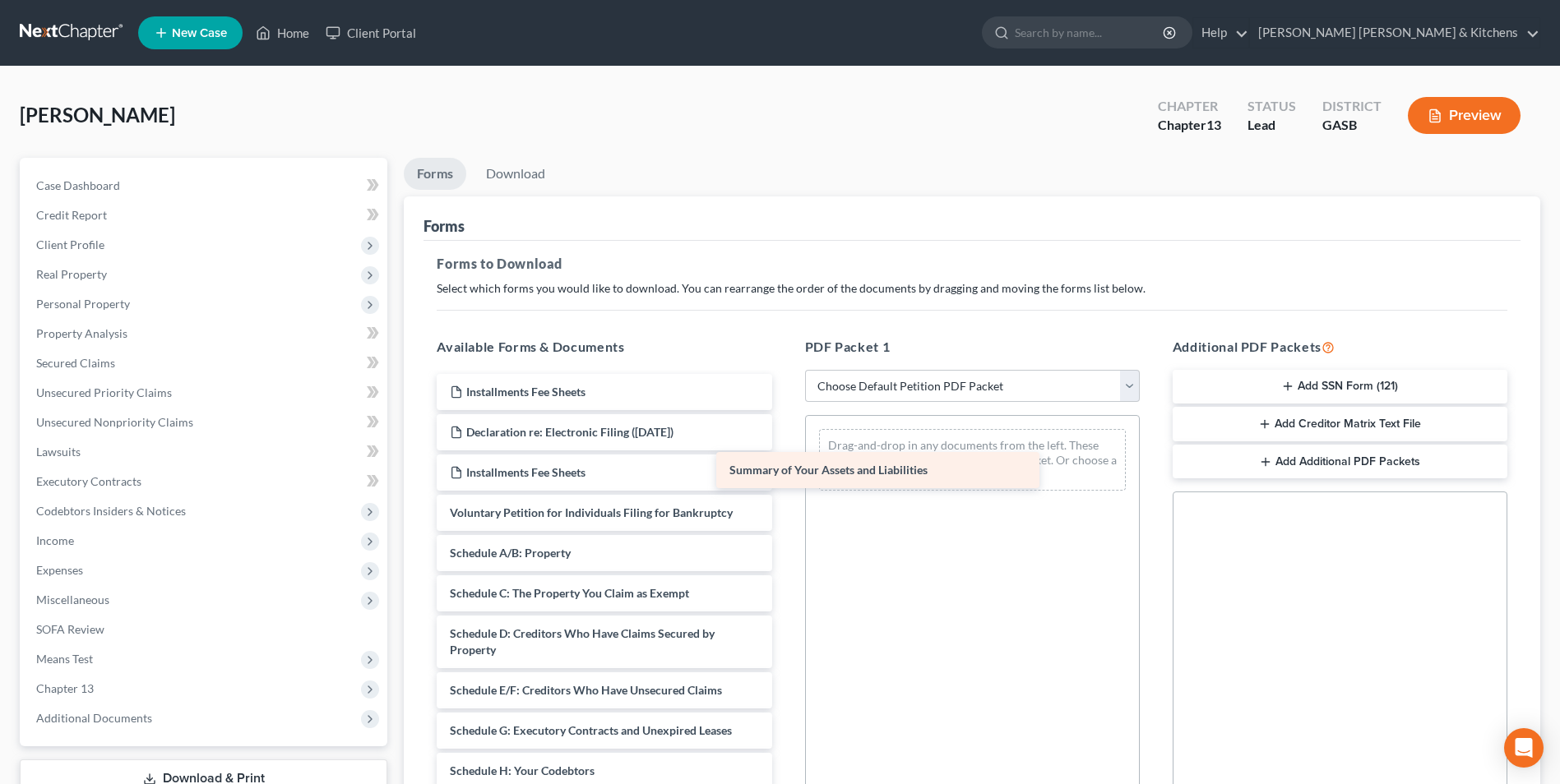
drag, startPoint x: 548, startPoint y: 557, endPoint x: 882, endPoint y: 465, distance: 346.4
click at [784, 465] on div "Summary of Your Assets and Liabilities Installments Fee Sheets Declaration re: …" at bounding box center [603, 779] width 361 height 810
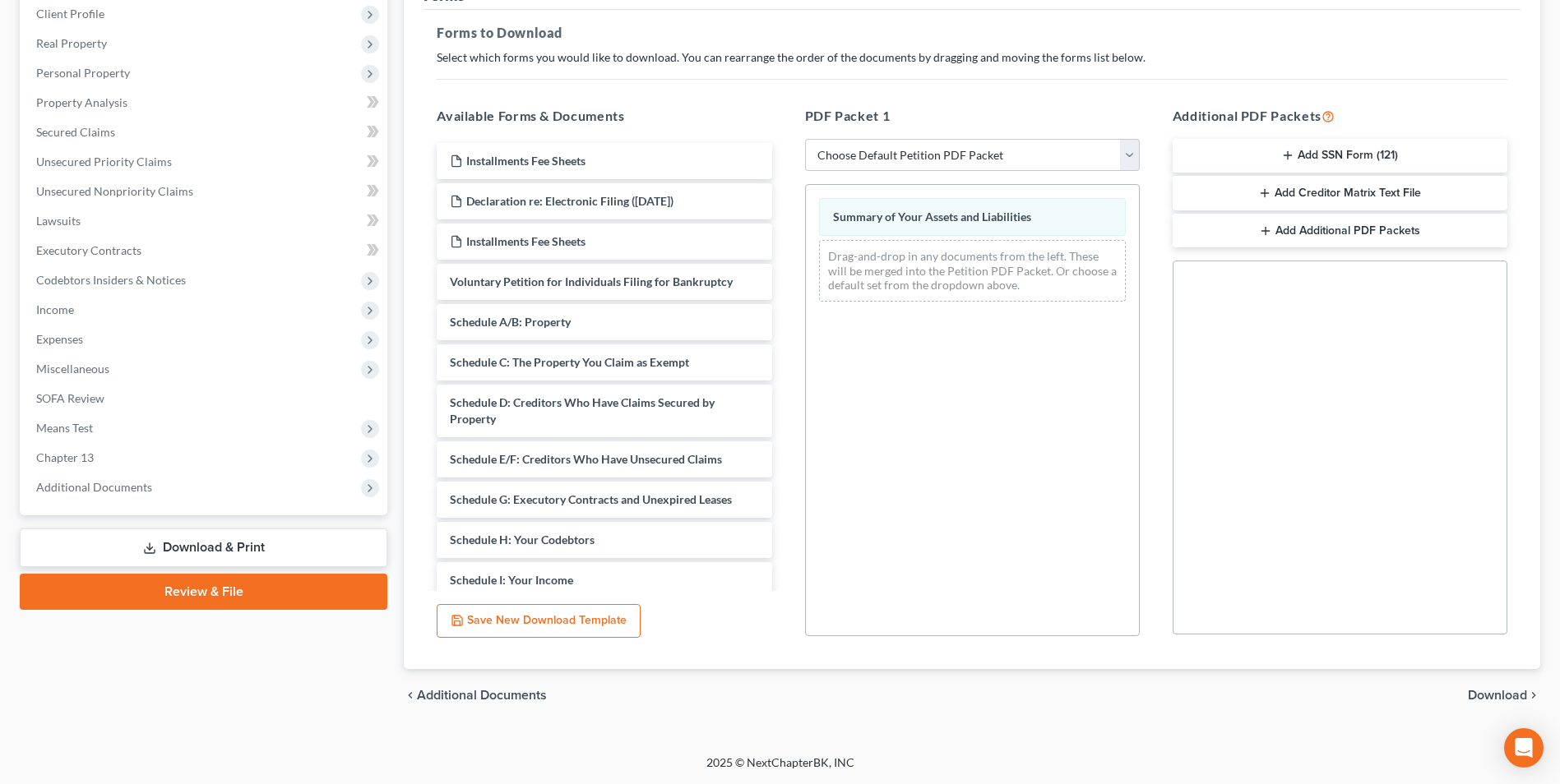
click at [1486, 691] on span "Download" at bounding box center [1497, 695] width 59 height 13
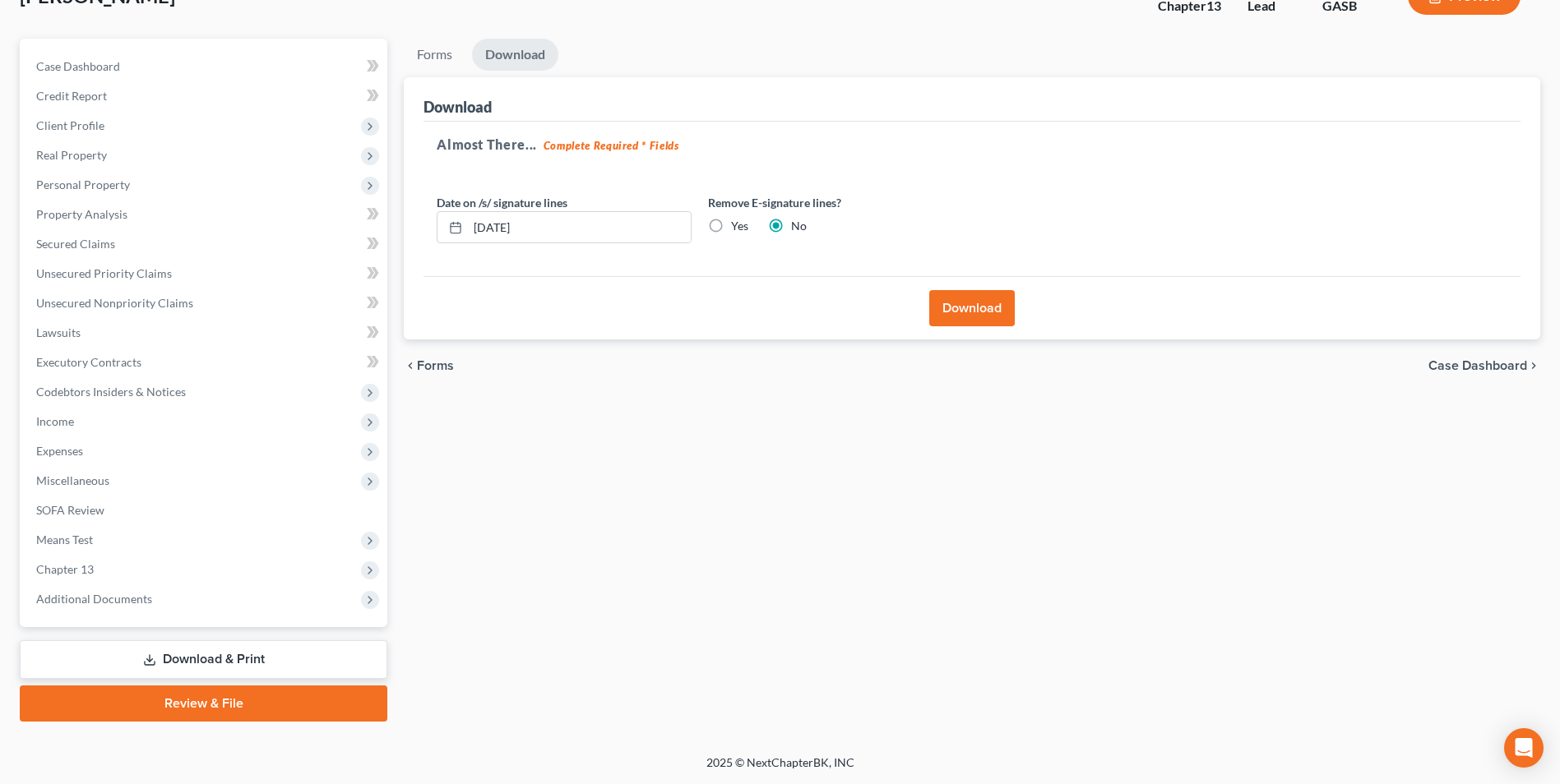
scroll to position [120, 0]
click at [951, 306] on button "Download" at bounding box center [972, 308] width 86 height 36
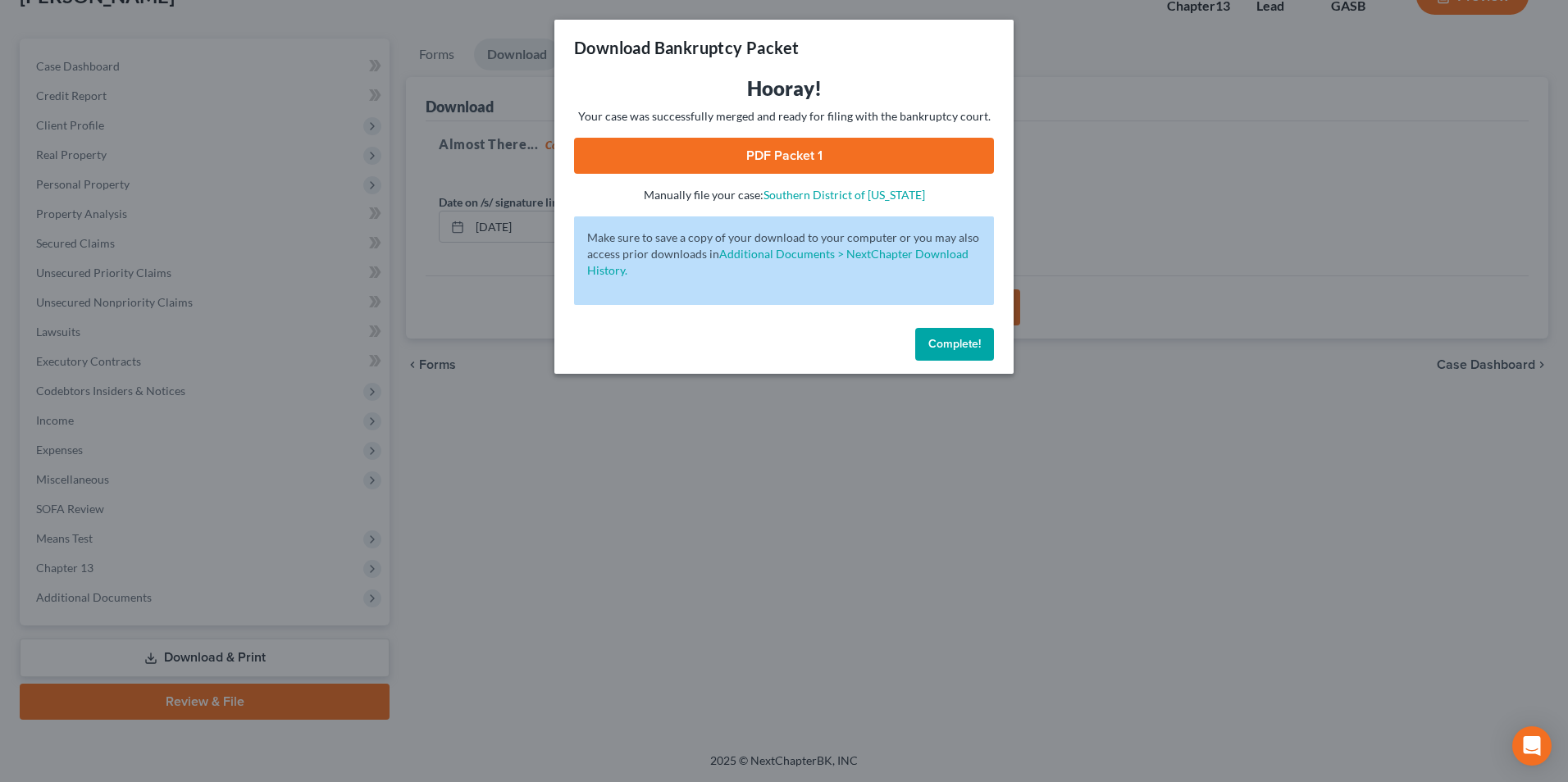
click at [760, 161] on link "PDF Packet 1" at bounding box center [784, 156] width 420 height 36
drag, startPoint x: 620, startPoint y: 562, endPoint x: 627, endPoint y: 566, distance: 8.1
click at [620, 562] on div "Download Bankruptcy Packet Hooray! Your case was successfully merged and ready …" at bounding box center [784, 391] width 1568 height 782
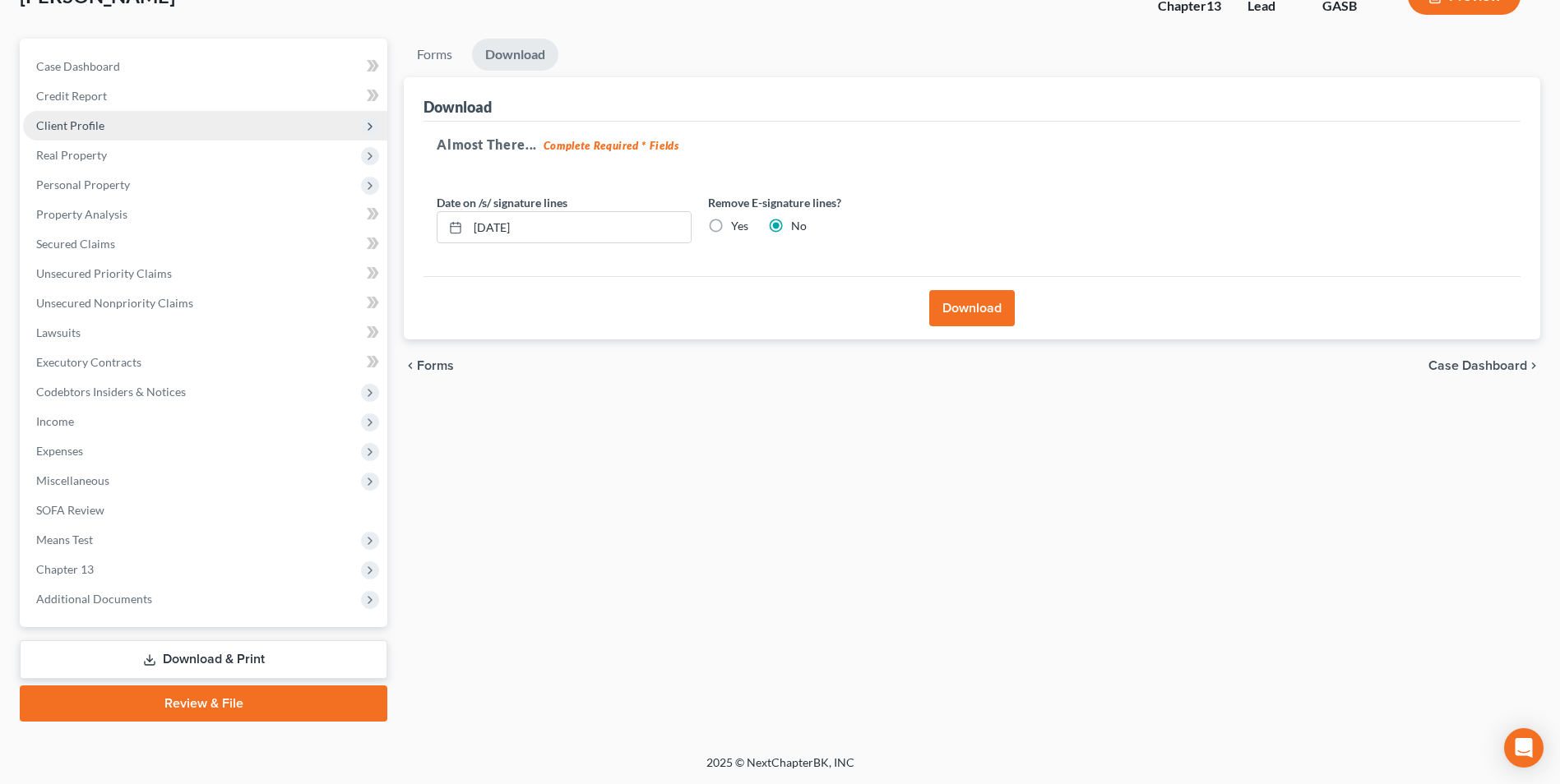
click at [65, 129] on span "Client Profile" at bounding box center [70, 125] width 68 height 14
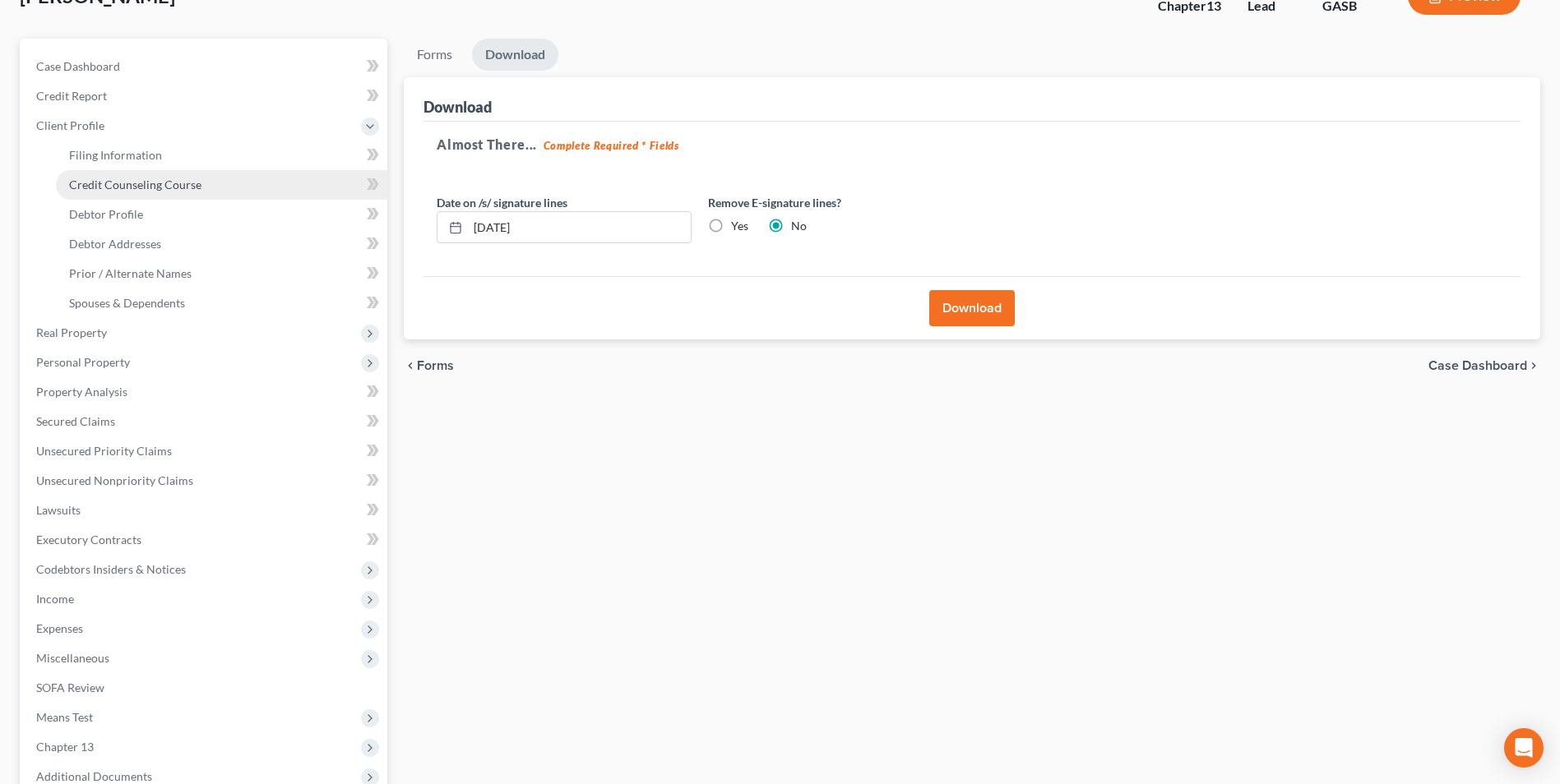
click at [87, 184] on span "Credit Counseling Course" at bounding box center [135, 184] width 132 height 14
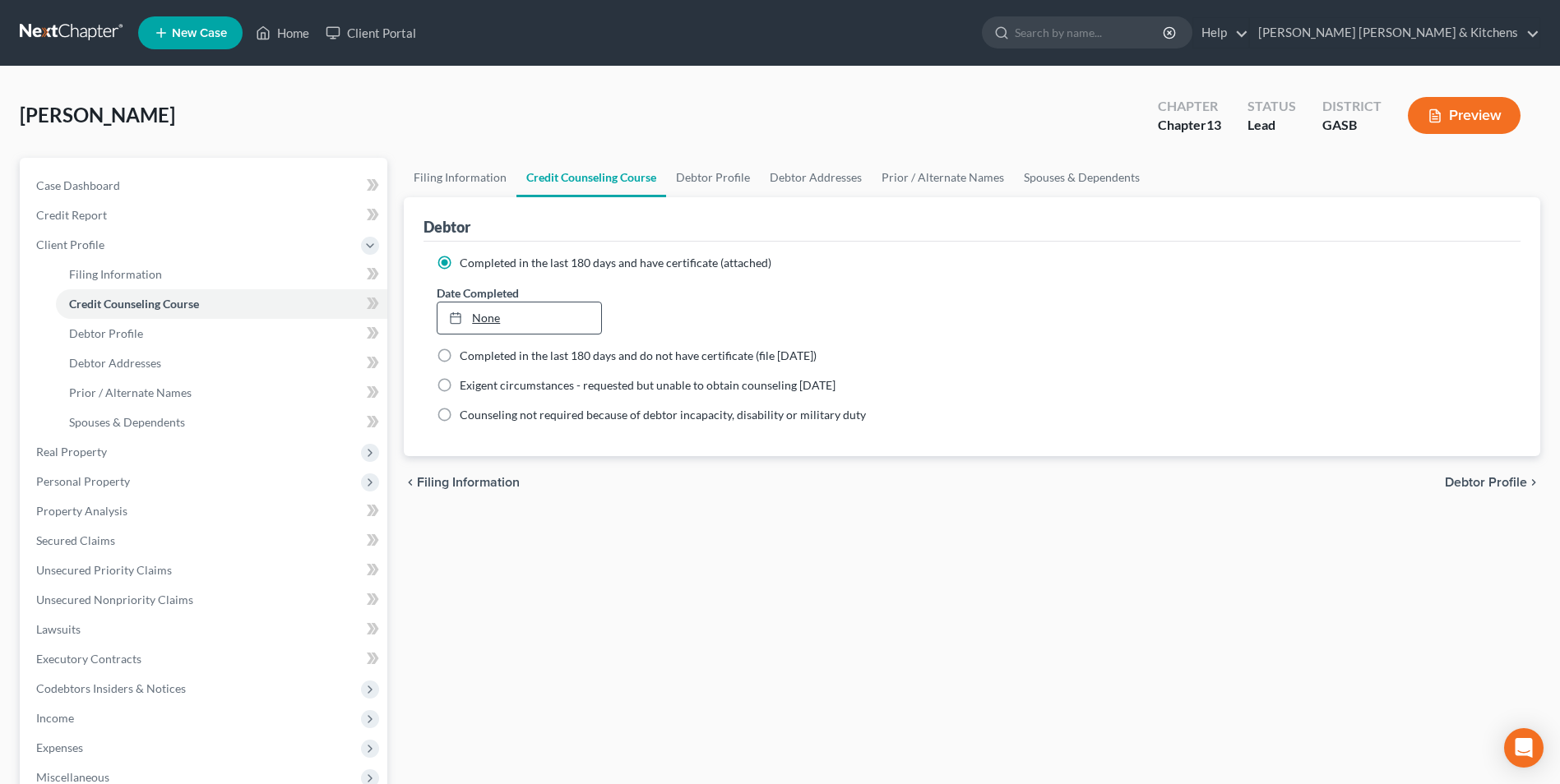
click at [504, 322] on link "None" at bounding box center [518, 318] width 163 height 31
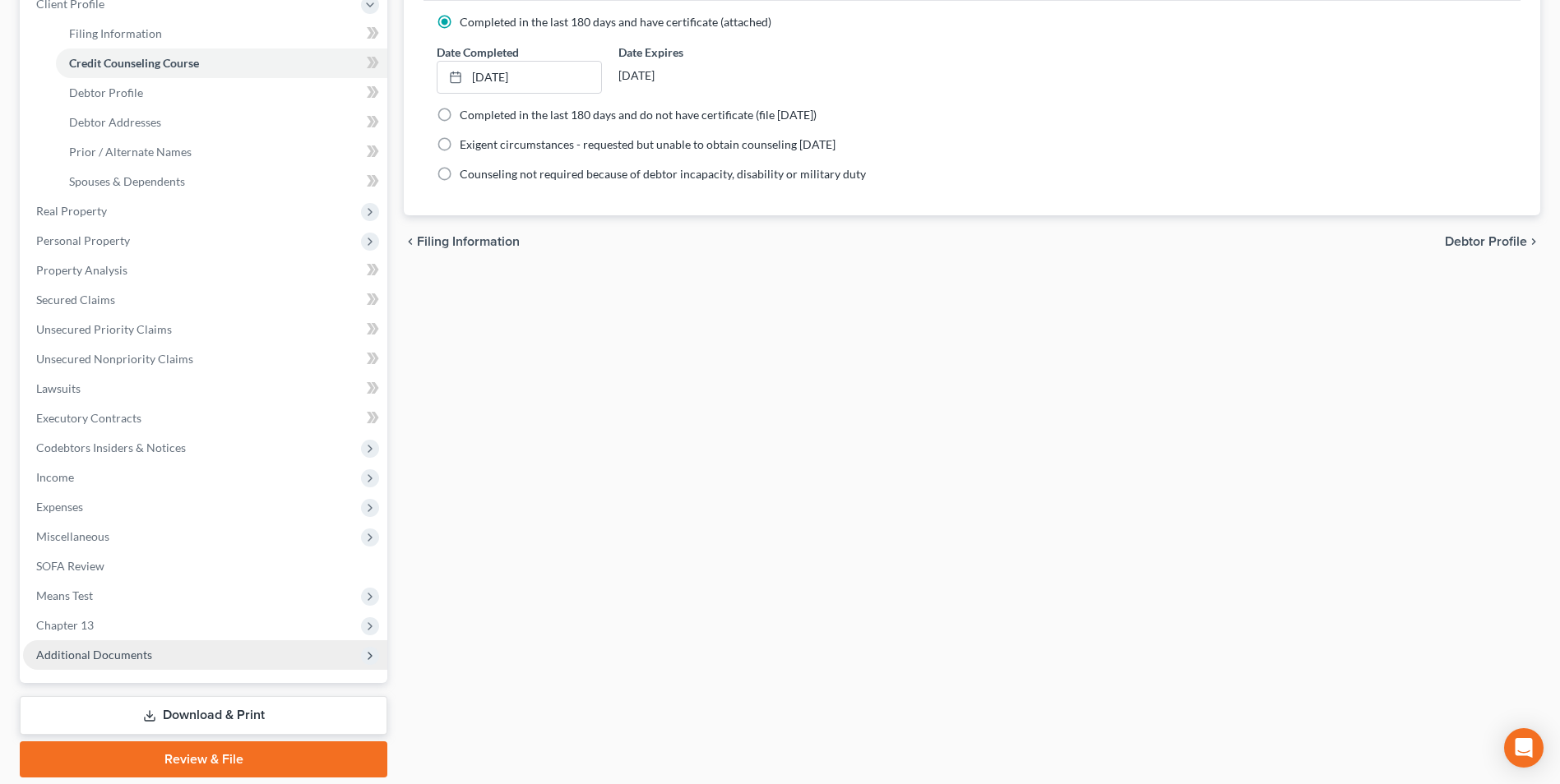
scroll to position [247, 0]
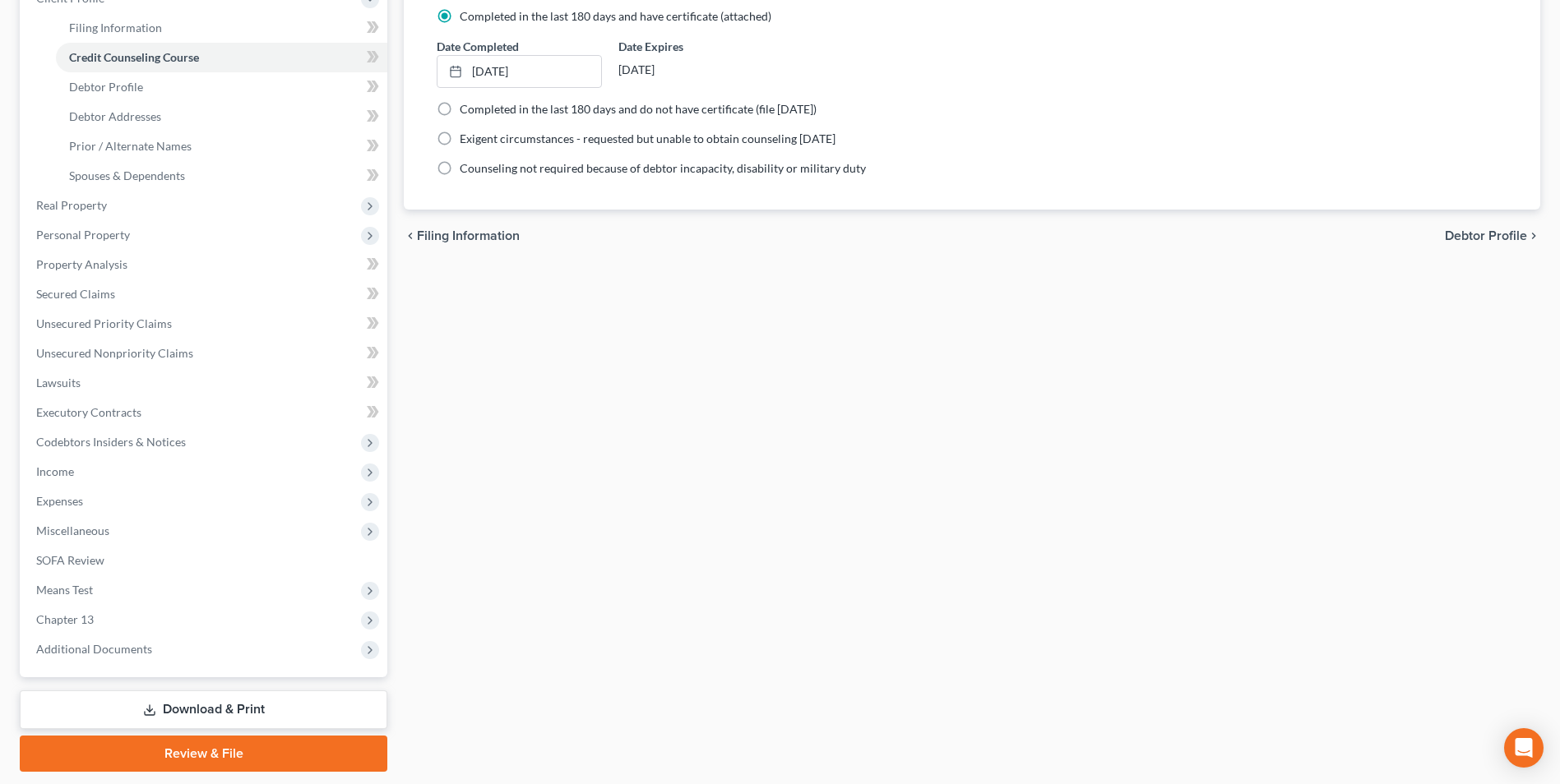
click at [217, 708] on link "Download & Print" at bounding box center [204, 710] width 368 height 39
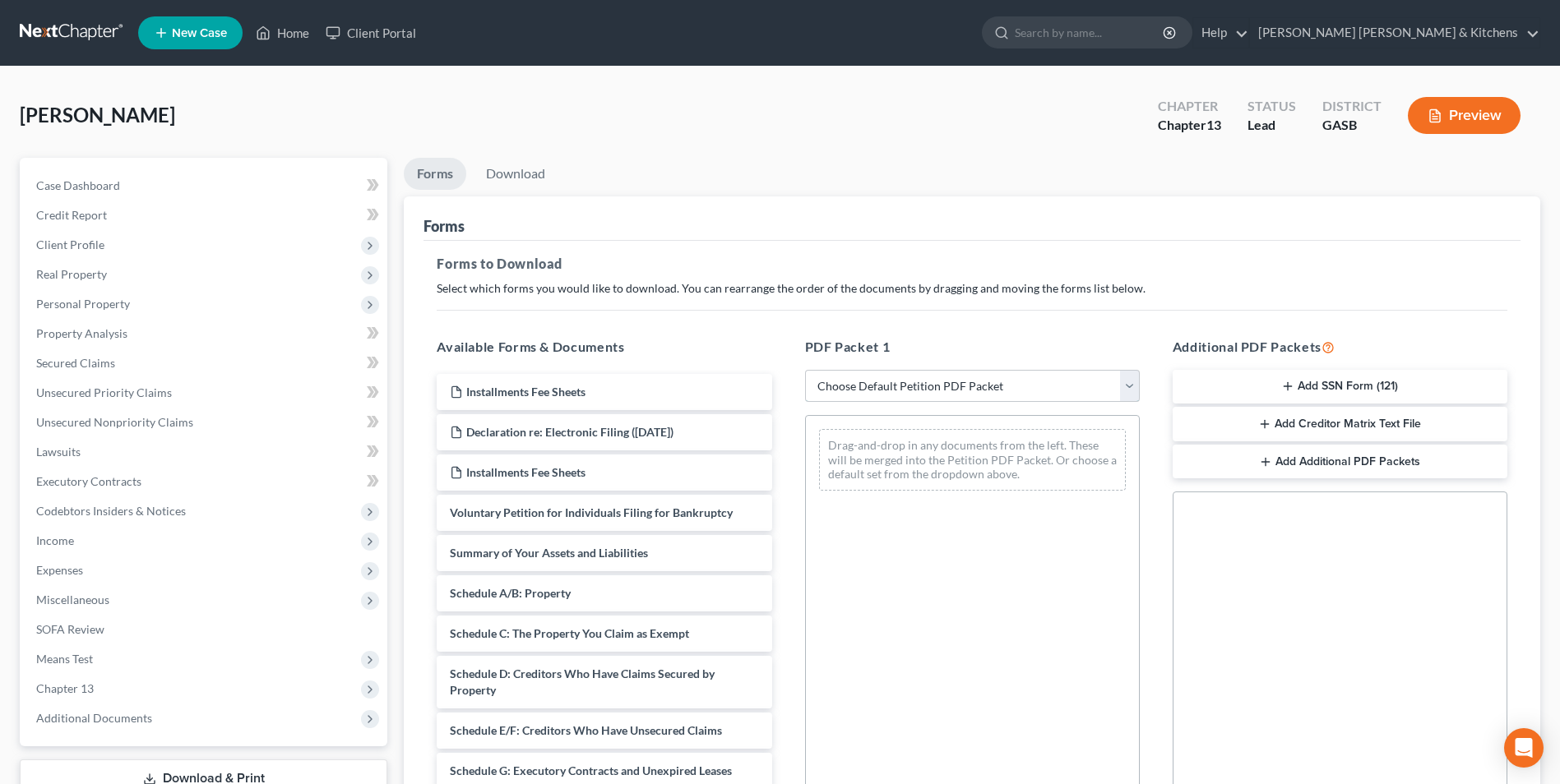
click at [893, 383] on select "Choose Default Petition PDF Packet Complete Bankruptcy Petition (all forms and …" at bounding box center [972, 386] width 335 height 33
select select "0"
click at [805, 370] on select "Choose Default Petition PDF Packet Complete Bankruptcy Petition (all forms and …" at bounding box center [972, 386] width 335 height 33
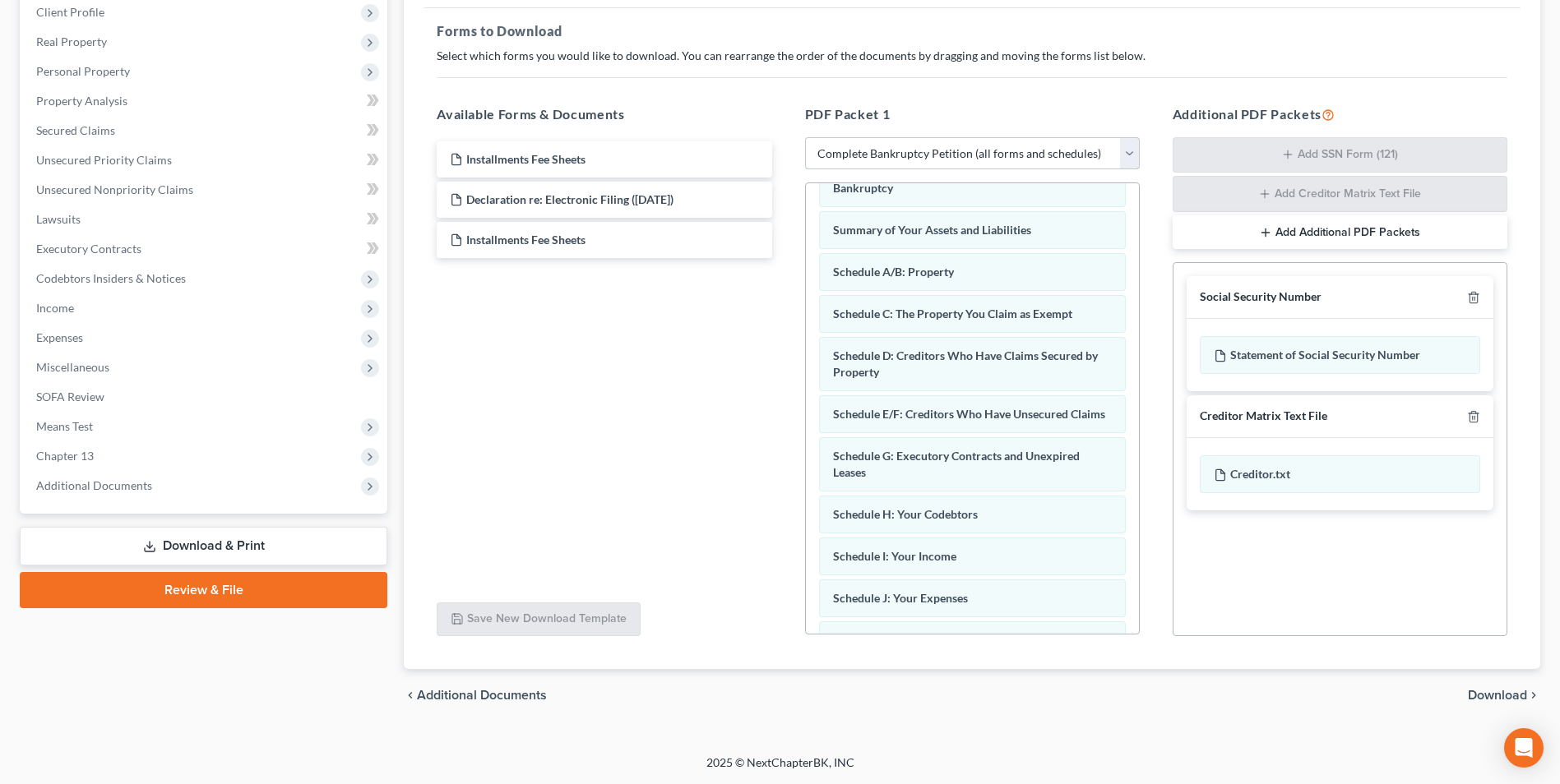
scroll to position [51, 0]
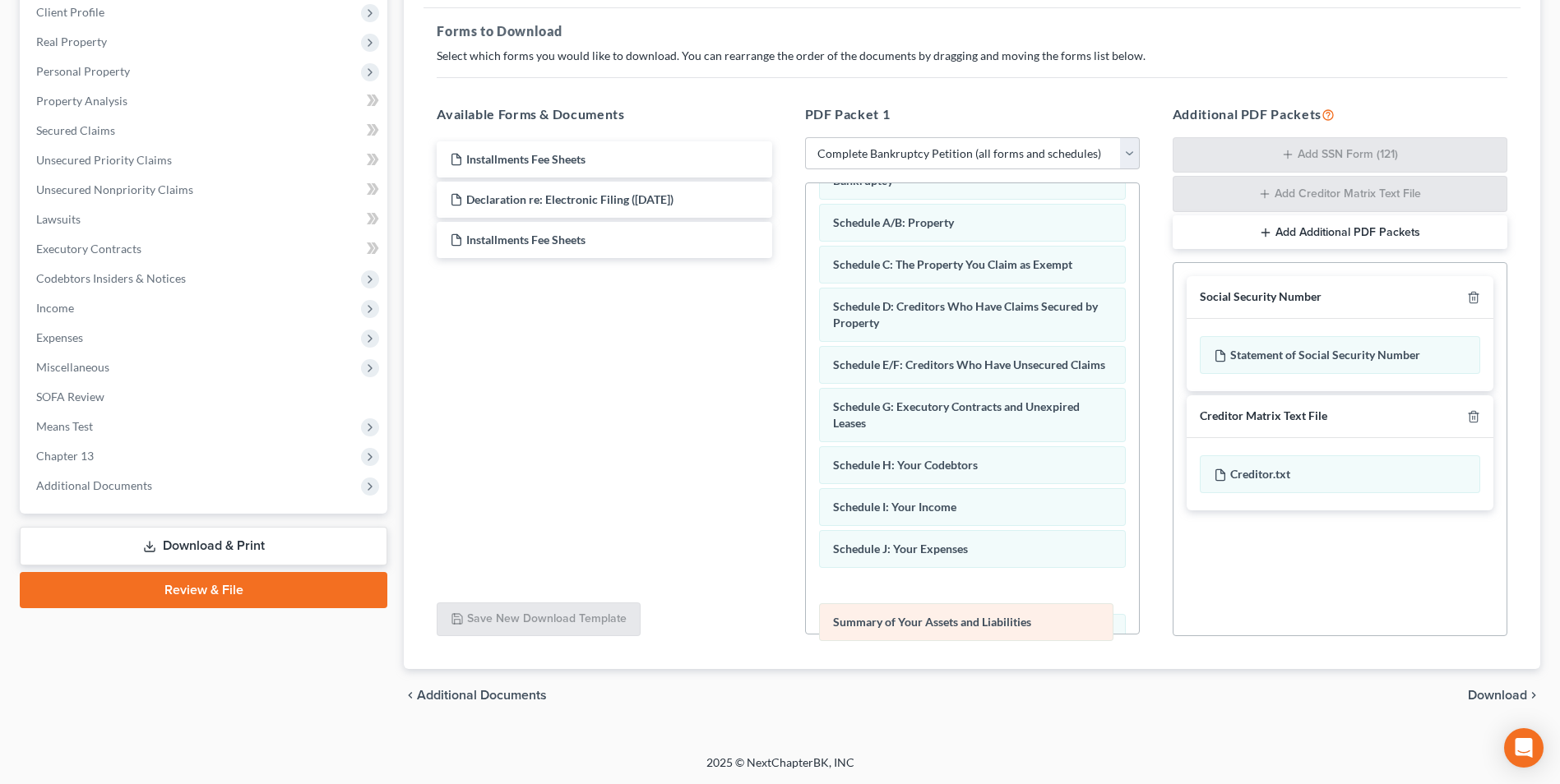
drag, startPoint x: 1033, startPoint y: 228, endPoint x: 1033, endPoint y: 628, distance: 400.0
click at [1033, 628] on div "Summary of Your Assets and Liabilities Voluntary Petition for Individuals Filin…" at bounding box center [972, 581] width 333 height 899
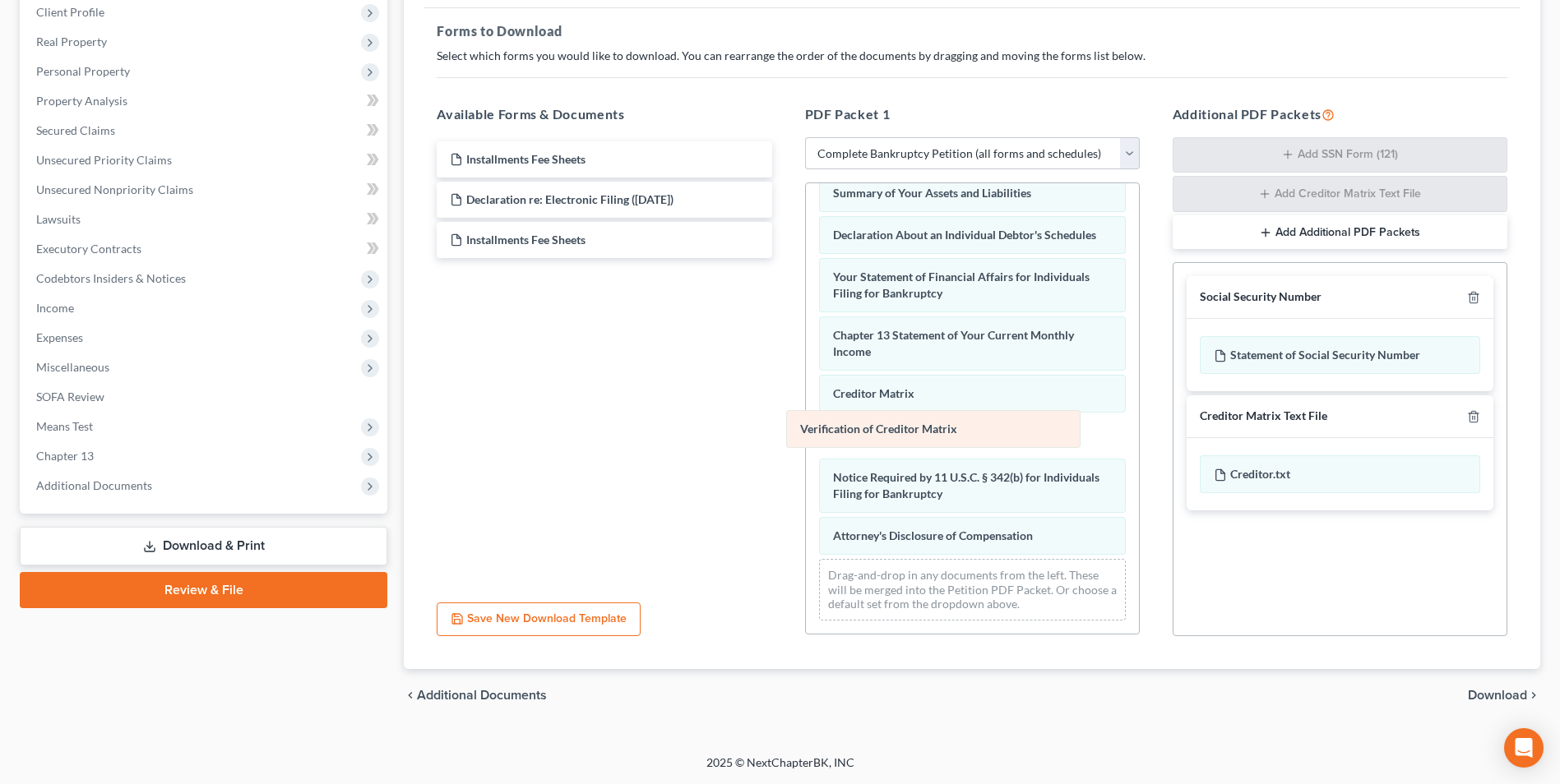
drag, startPoint x: 914, startPoint y: 441, endPoint x: 669, endPoint y: 379, distance: 252.7
click at [806, 381] on div "Verification of Creditor Matrix Voluntary Petition for Individuals Filing for B…" at bounding box center [972, 184] width 333 height 899
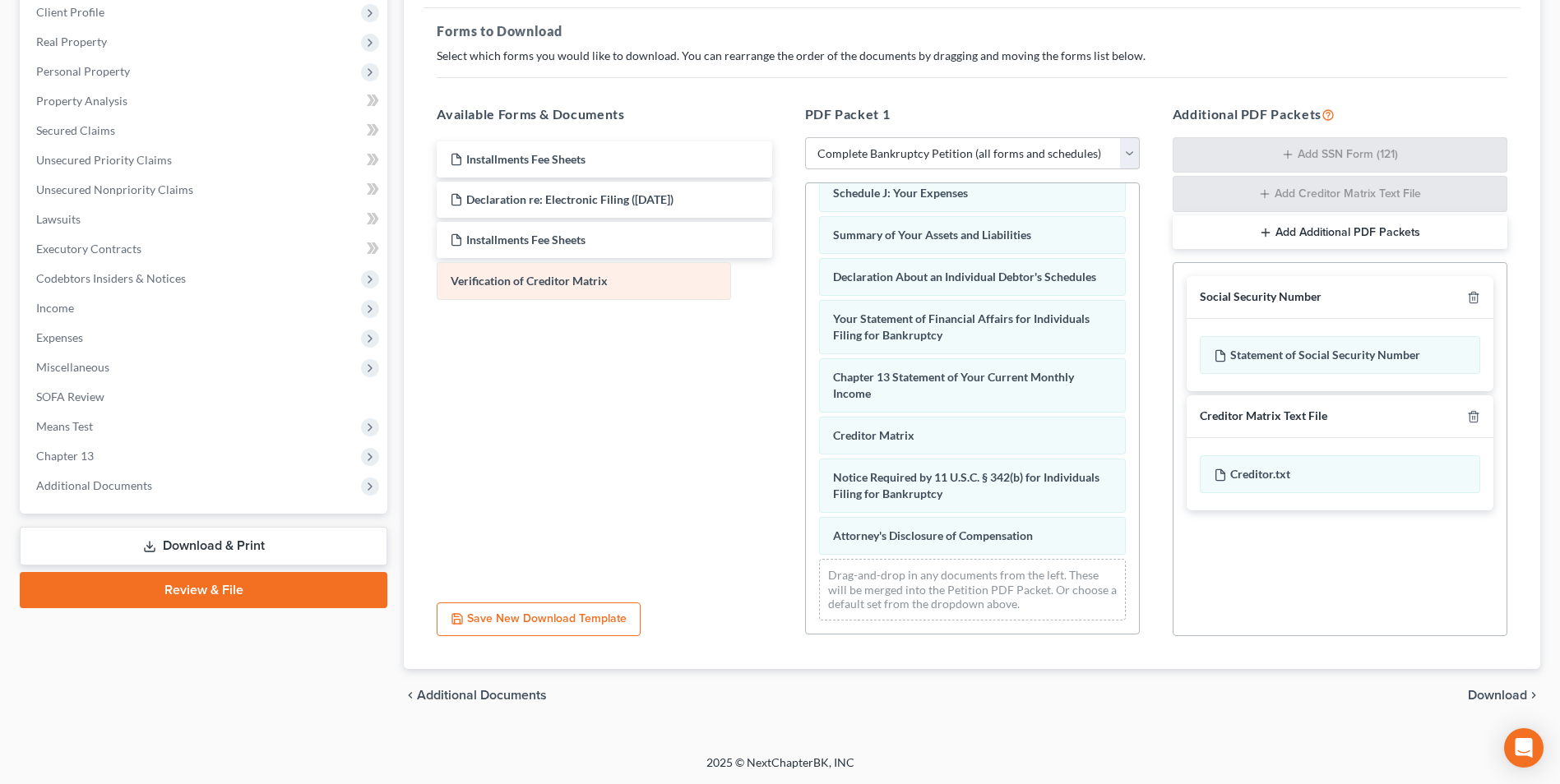
scroll to position [423, 0]
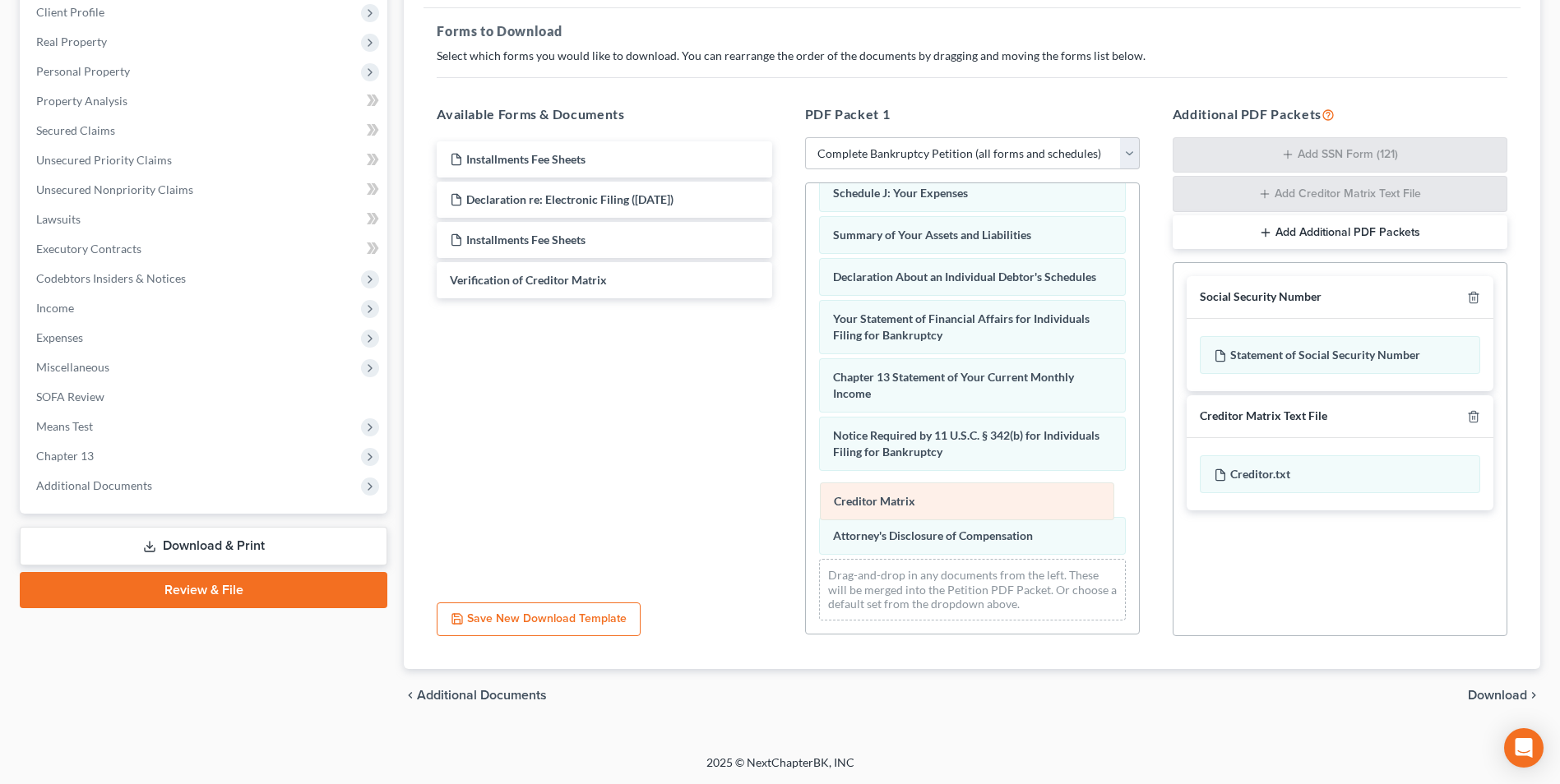
drag, startPoint x: 859, startPoint y: 444, endPoint x: 862, endPoint y: 540, distance: 96.0
click at [861, 535] on div "Creditor Matrix Voluntary Petition for Individuals Filing for Bankruptcy Schedu…" at bounding box center [972, 205] width 333 height 858
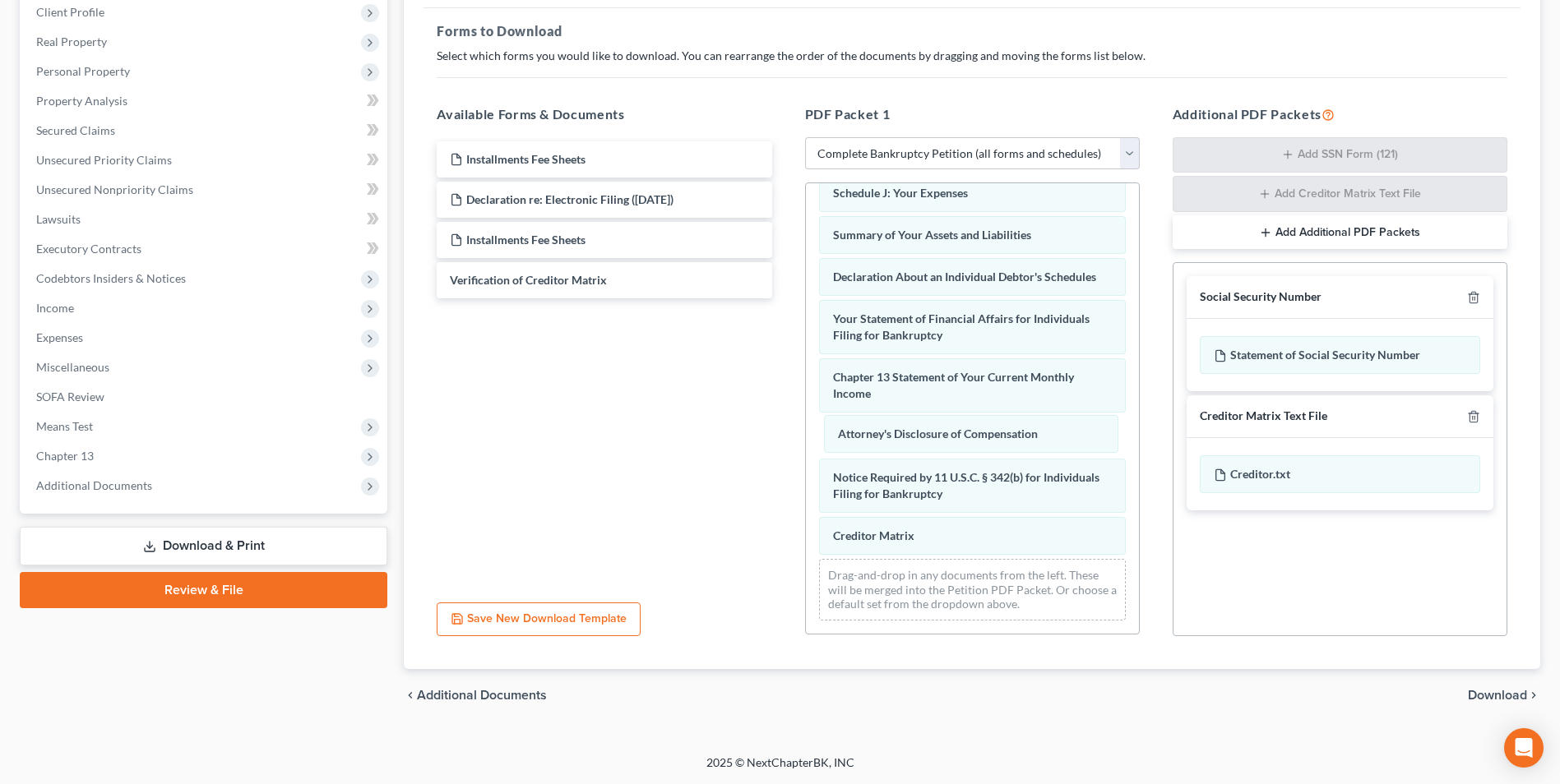
drag, startPoint x: 867, startPoint y: 540, endPoint x: 910, endPoint y: 444, distance: 105.2
click at [873, 432] on div "Attorney's Disclosure of Compensation Voluntary Petition for Individuals Filing…" at bounding box center [972, 205] width 333 height 858
click at [1512, 698] on span "Download" at bounding box center [1497, 695] width 59 height 13
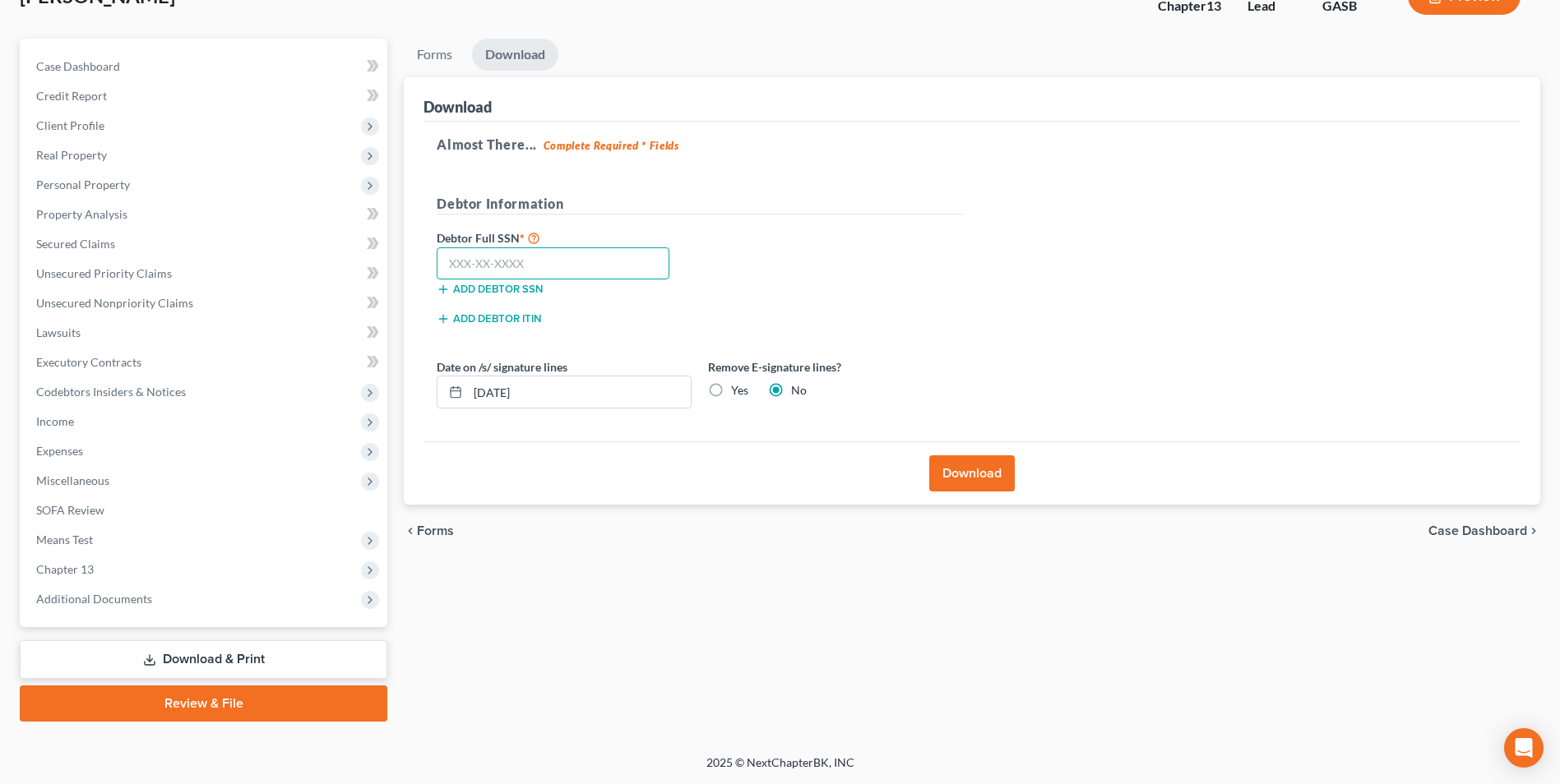
click at [554, 262] on input "text" at bounding box center [552, 264] width 233 height 33
type input "260-37-5714"
drag, startPoint x: 995, startPoint y: 473, endPoint x: 995, endPoint y: 483, distance: 10.0
click at [995, 473] on button "Download" at bounding box center [972, 473] width 86 height 36
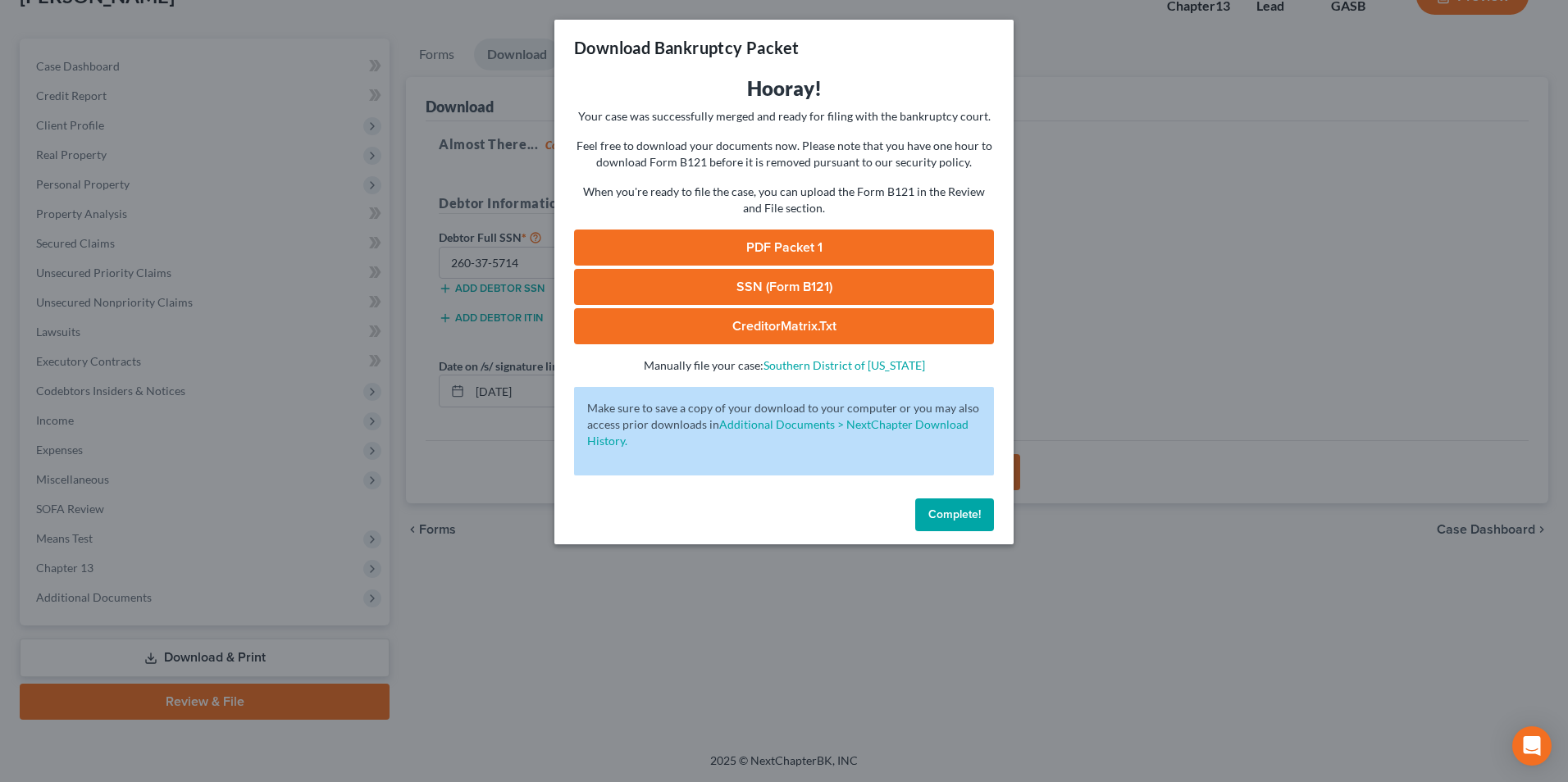
click at [864, 299] on link "SSN (Form B121)" at bounding box center [784, 287] width 420 height 36
drag, startPoint x: 743, startPoint y: 251, endPoint x: 755, endPoint y: 251, distance: 12.0
click at [743, 251] on link "PDF Packet 1" at bounding box center [784, 247] width 420 height 36
drag, startPoint x: 785, startPoint y: 323, endPoint x: 859, endPoint y: 358, distance: 81.9
click at [785, 323] on link "CreditorMatrix.txt" at bounding box center [784, 326] width 420 height 36
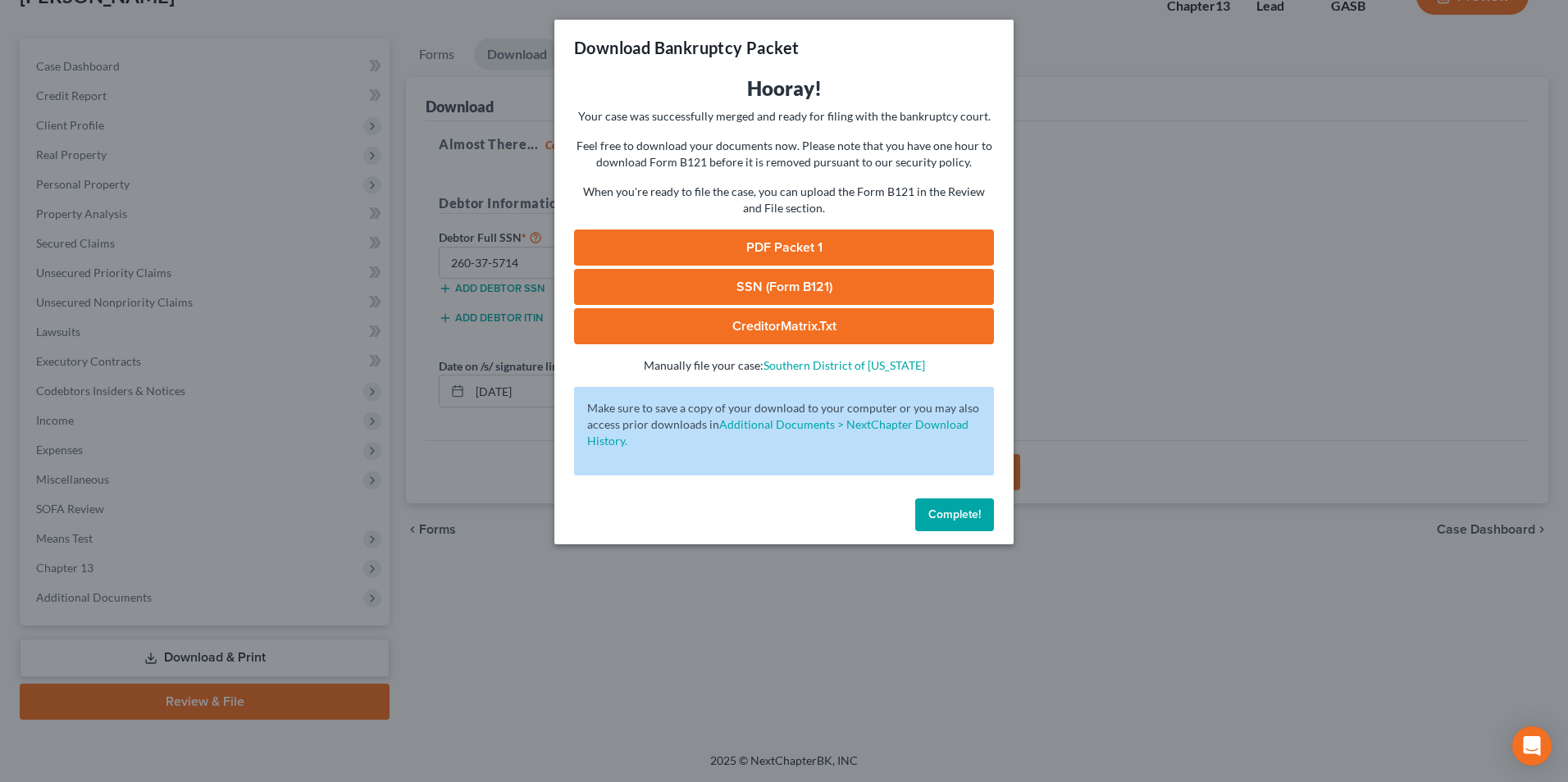
click at [1254, 292] on div "Download Bankruptcy Packet Hooray! Your case was successfully merged and ready …" at bounding box center [784, 391] width 1568 height 782
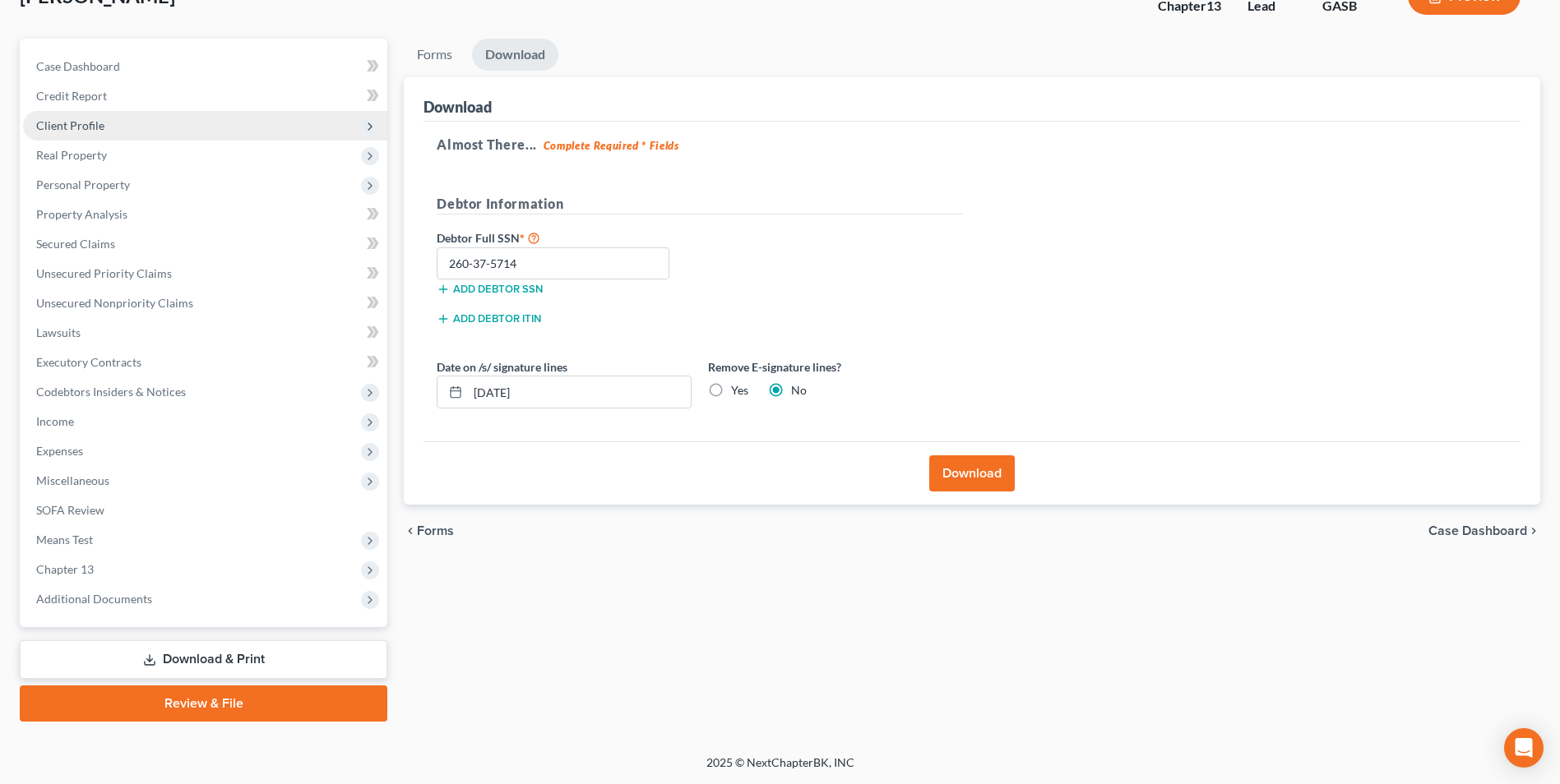
click at [106, 122] on span "Client Profile" at bounding box center [205, 125] width 364 height 29
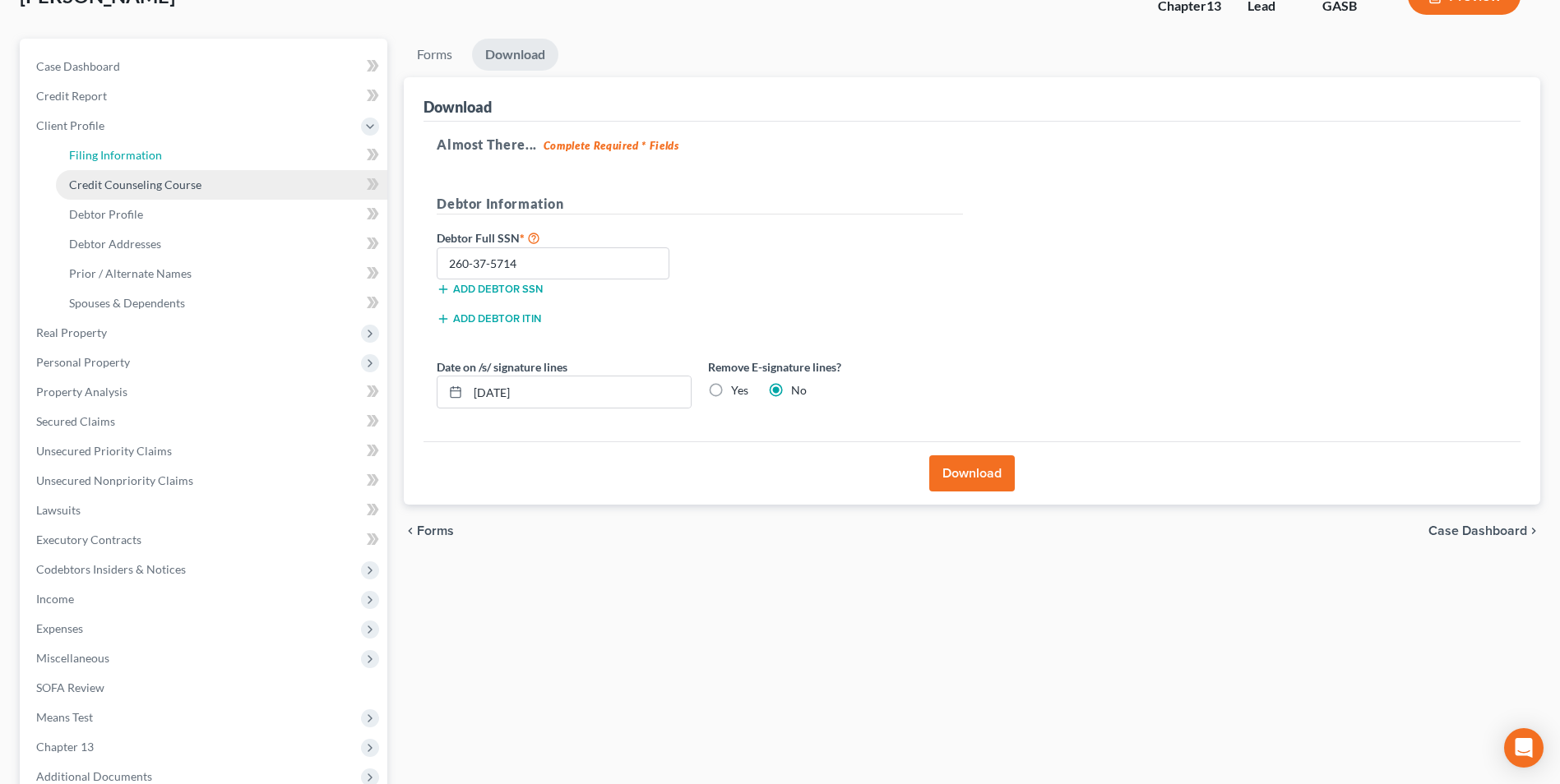
drag, startPoint x: 106, startPoint y: 155, endPoint x: 119, endPoint y: 171, distance: 20.6
click at [106, 155] on span "Filing Information" at bounding box center [115, 155] width 93 height 14
select select "1"
select select "0"
select select "3"
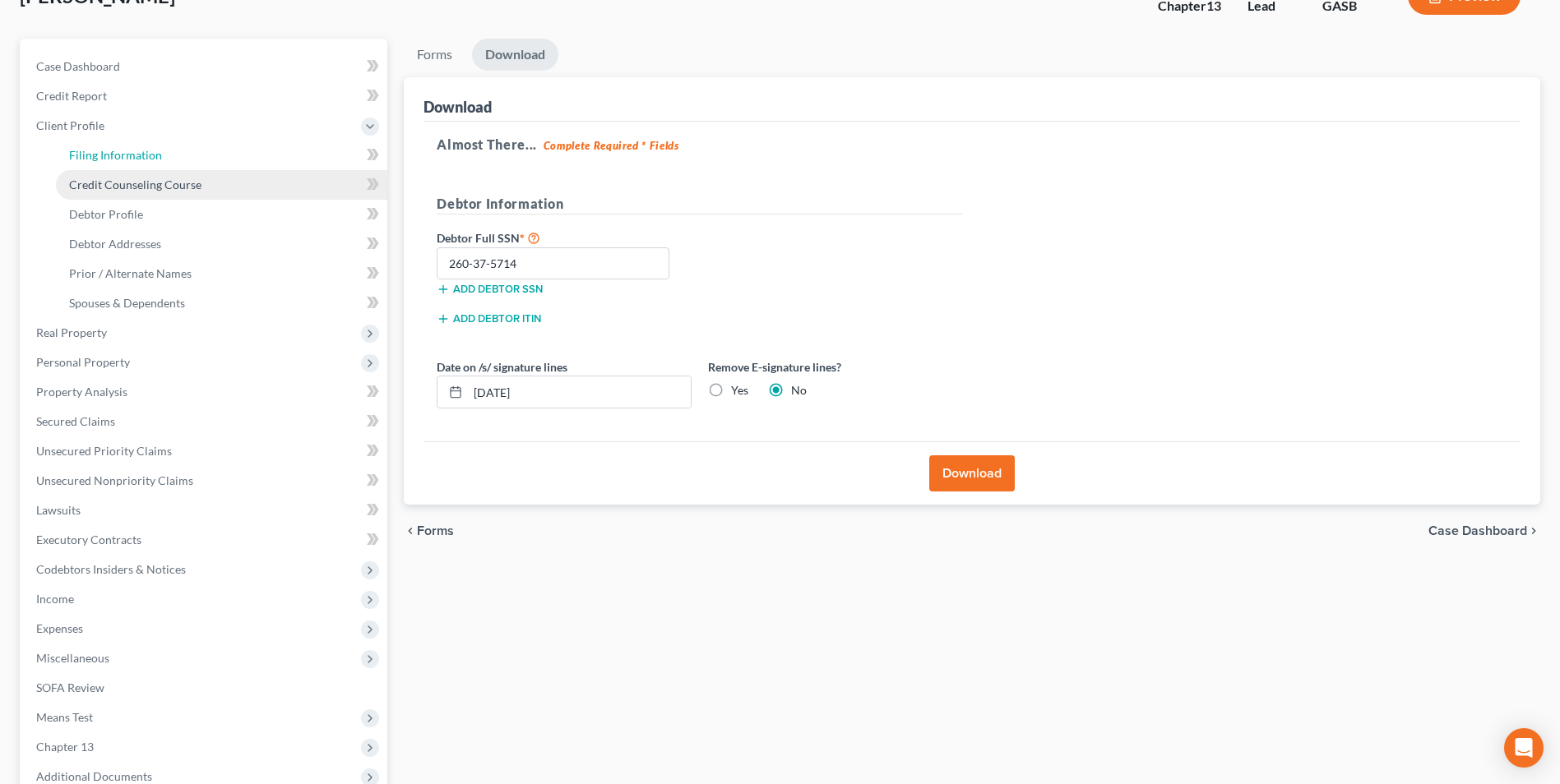
select select "20"
select select "0"
select select "10"
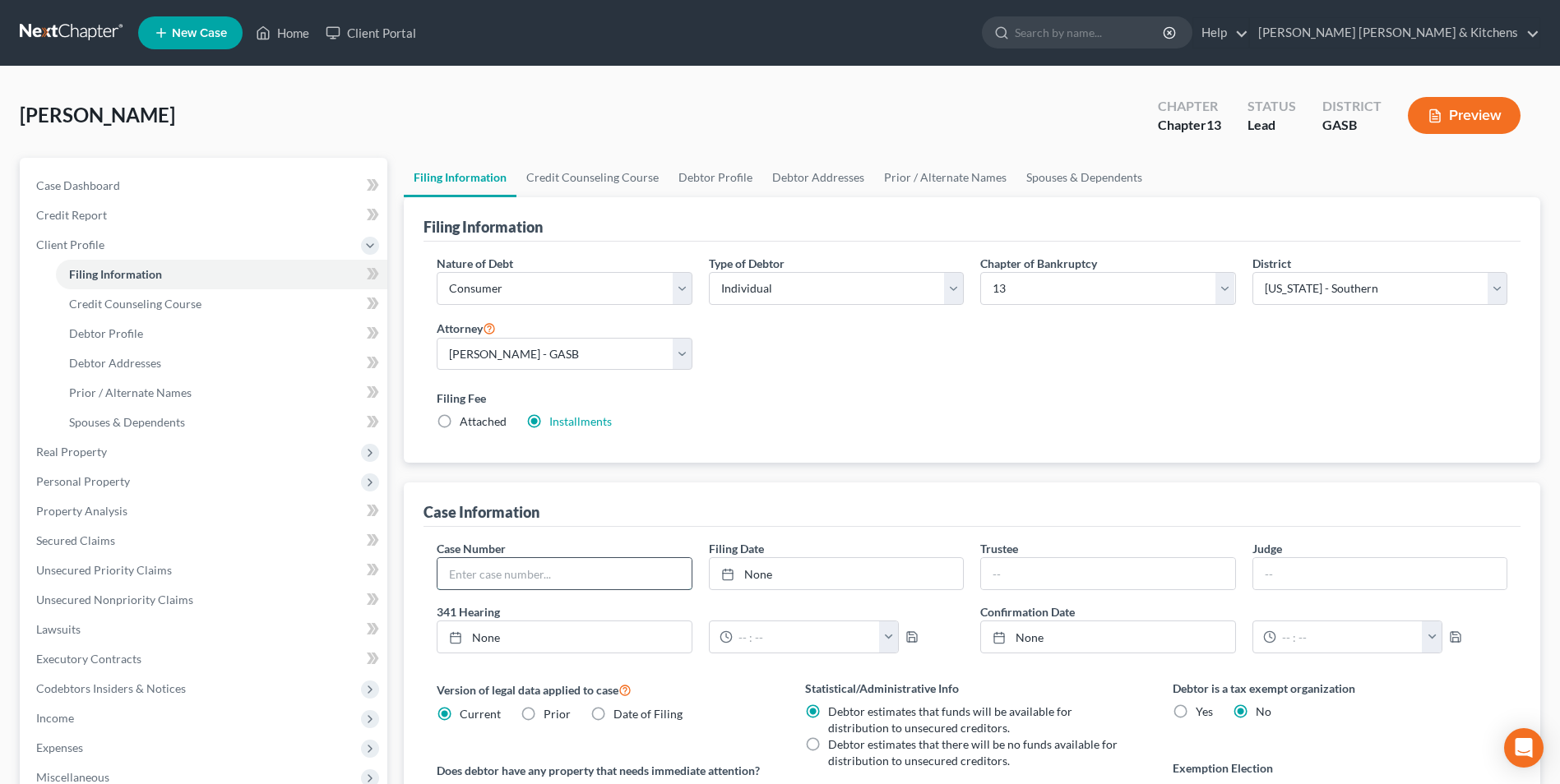
click at [509, 566] on input "text" at bounding box center [564, 573] width 254 height 31
type input "25-60231"
click at [292, 41] on link "Home" at bounding box center [283, 32] width 70 height 29
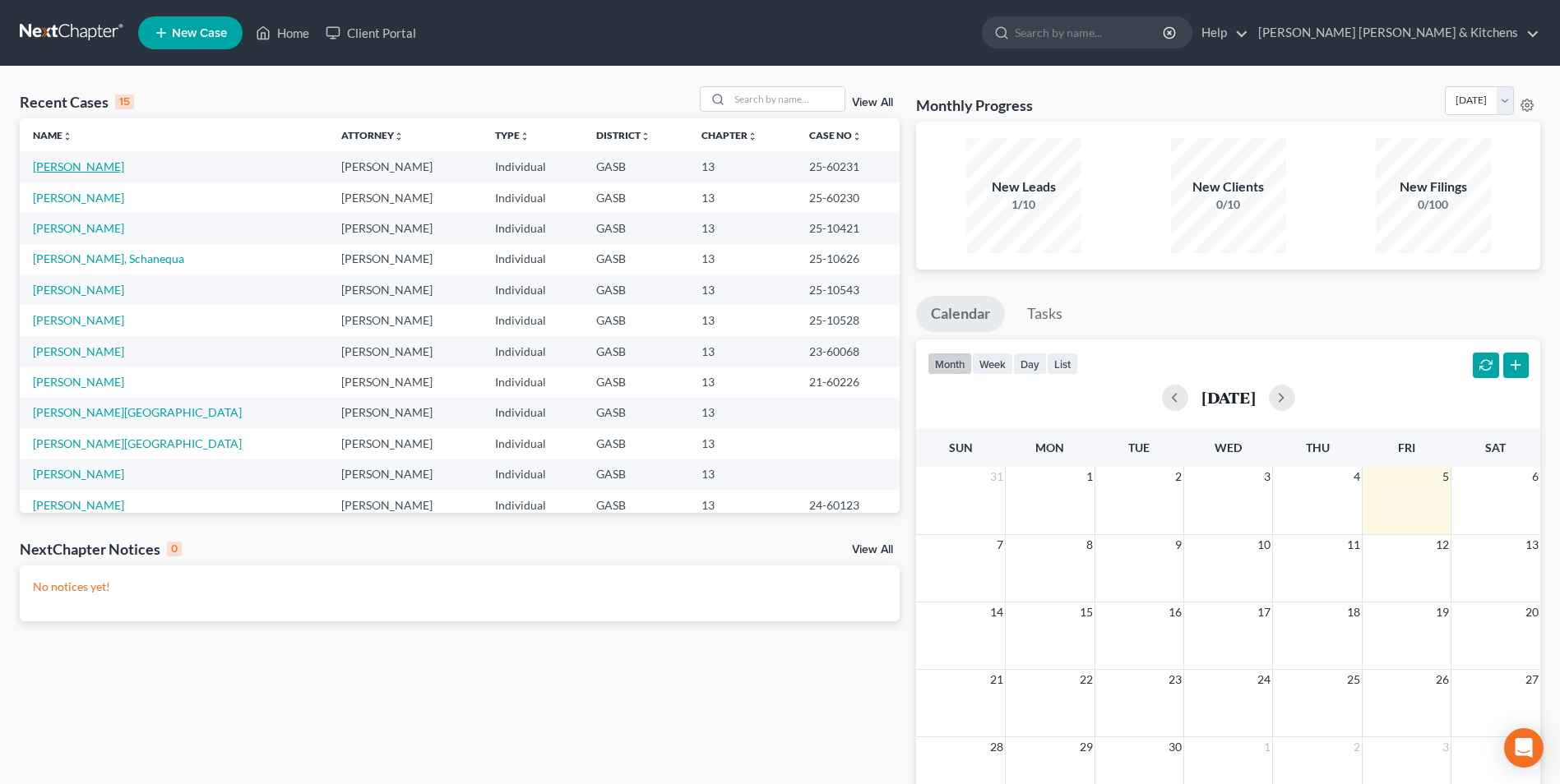
click at [63, 171] on link "[PERSON_NAME]" at bounding box center [78, 166] width 91 height 14
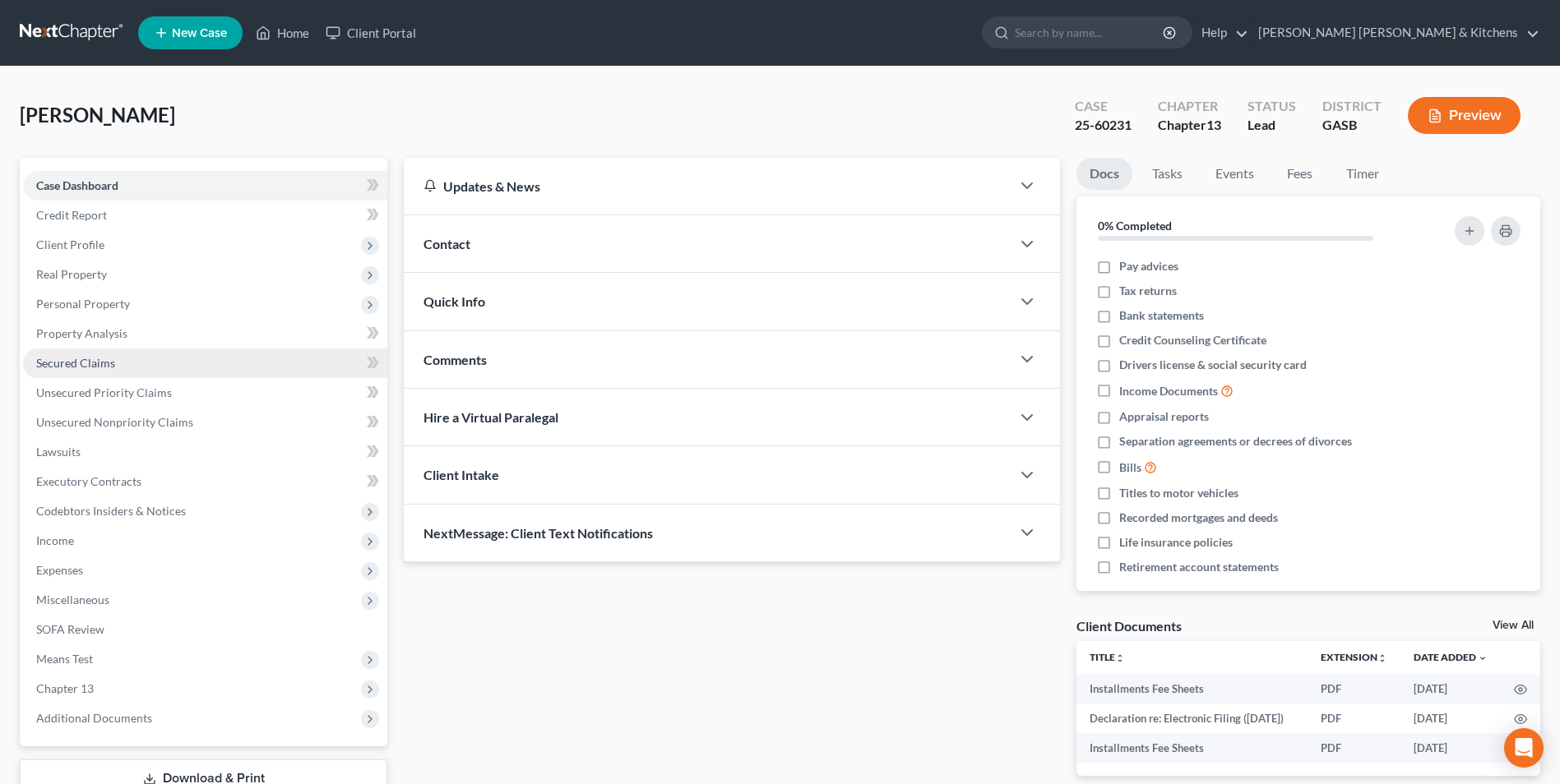
click at [68, 365] on span "Secured Claims" at bounding box center [75, 363] width 79 height 14
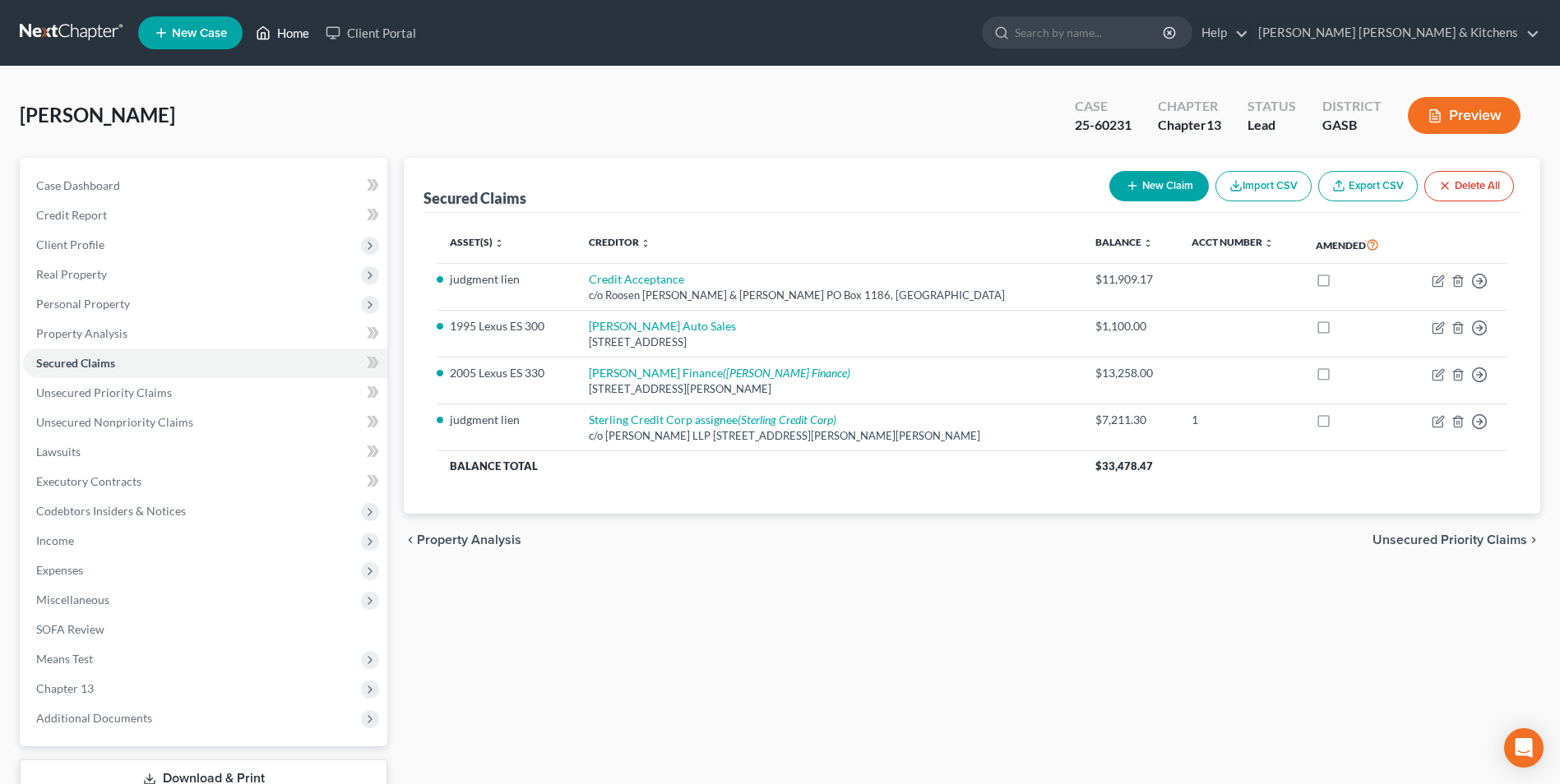
drag, startPoint x: 287, startPoint y: 36, endPoint x: 336, endPoint y: 206, distance: 176.9
click at [287, 36] on link "Home" at bounding box center [283, 32] width 70 height 29
